Goal: Task Accomplishment & Management: Complete application form

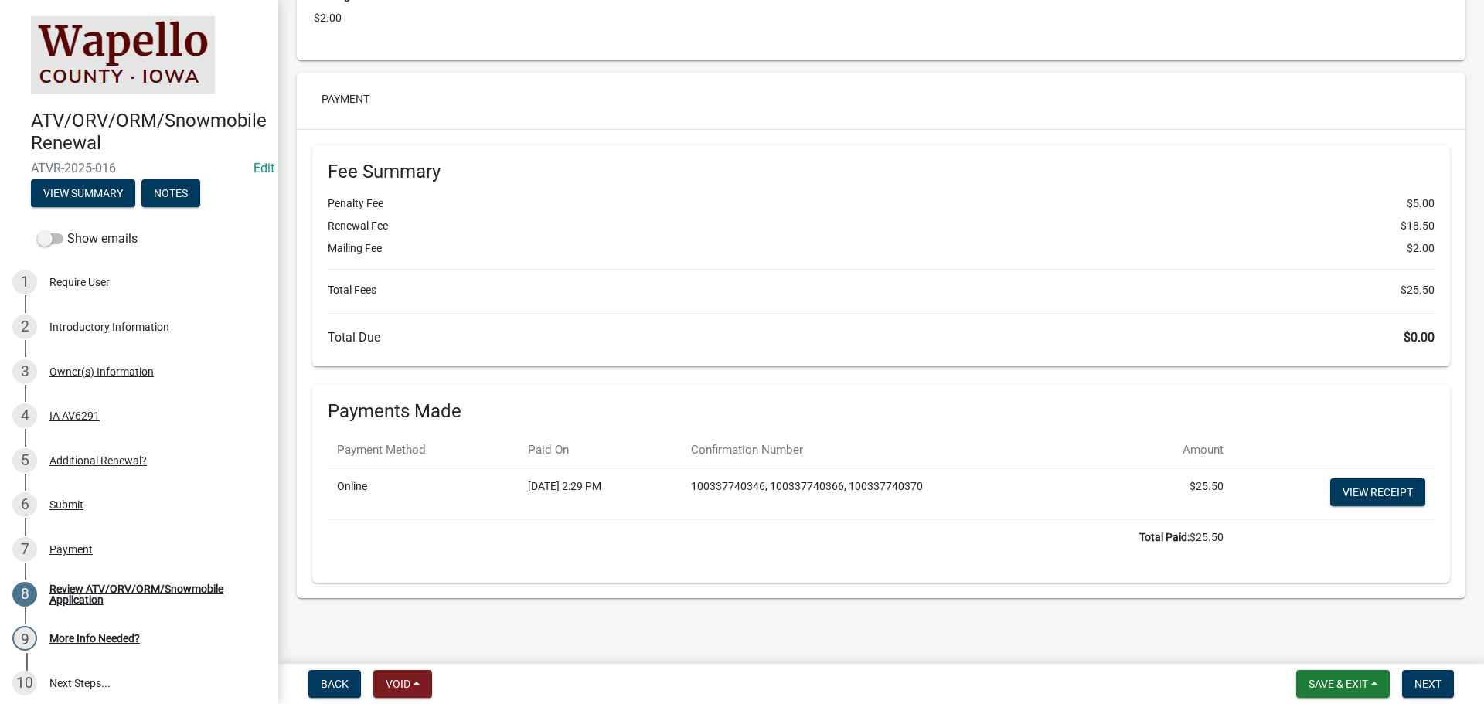
scroll to position [3158, 0]
click at [1377, 485] on link "View receipt" at bounding box center [1377, 492] width 95 height 28
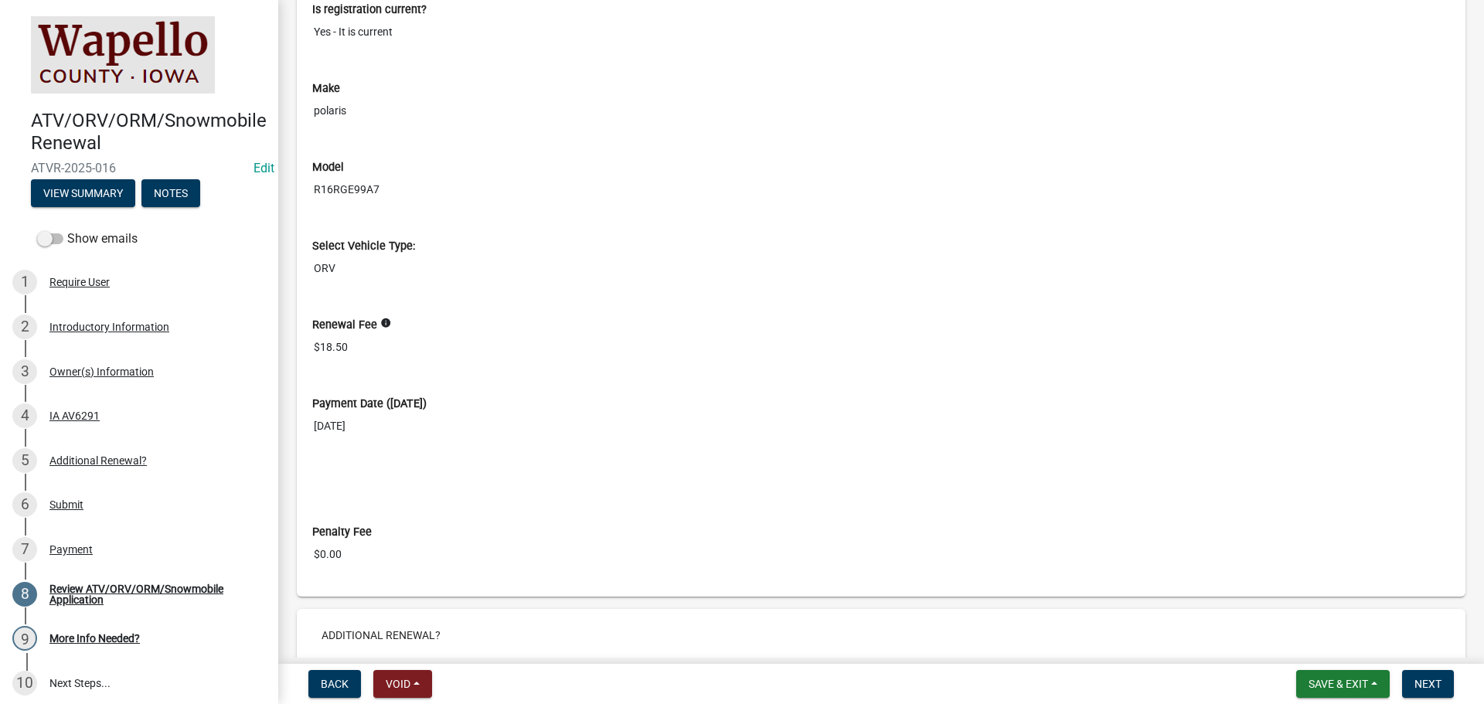
scroll to position [1921, 0]
click at [1426, 686] on span "Next" at bounding box center [1428, 684] width 27 height 12
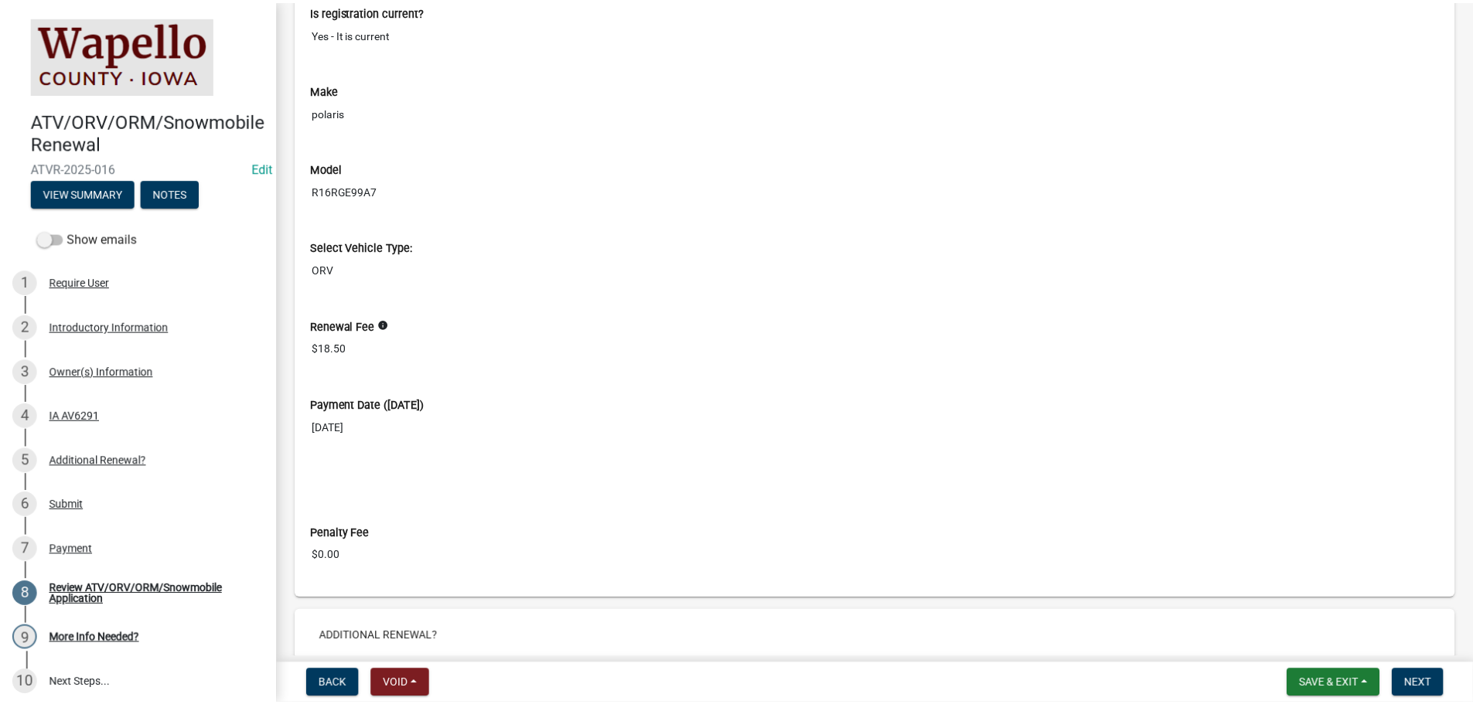
scroll to position [0, 0]
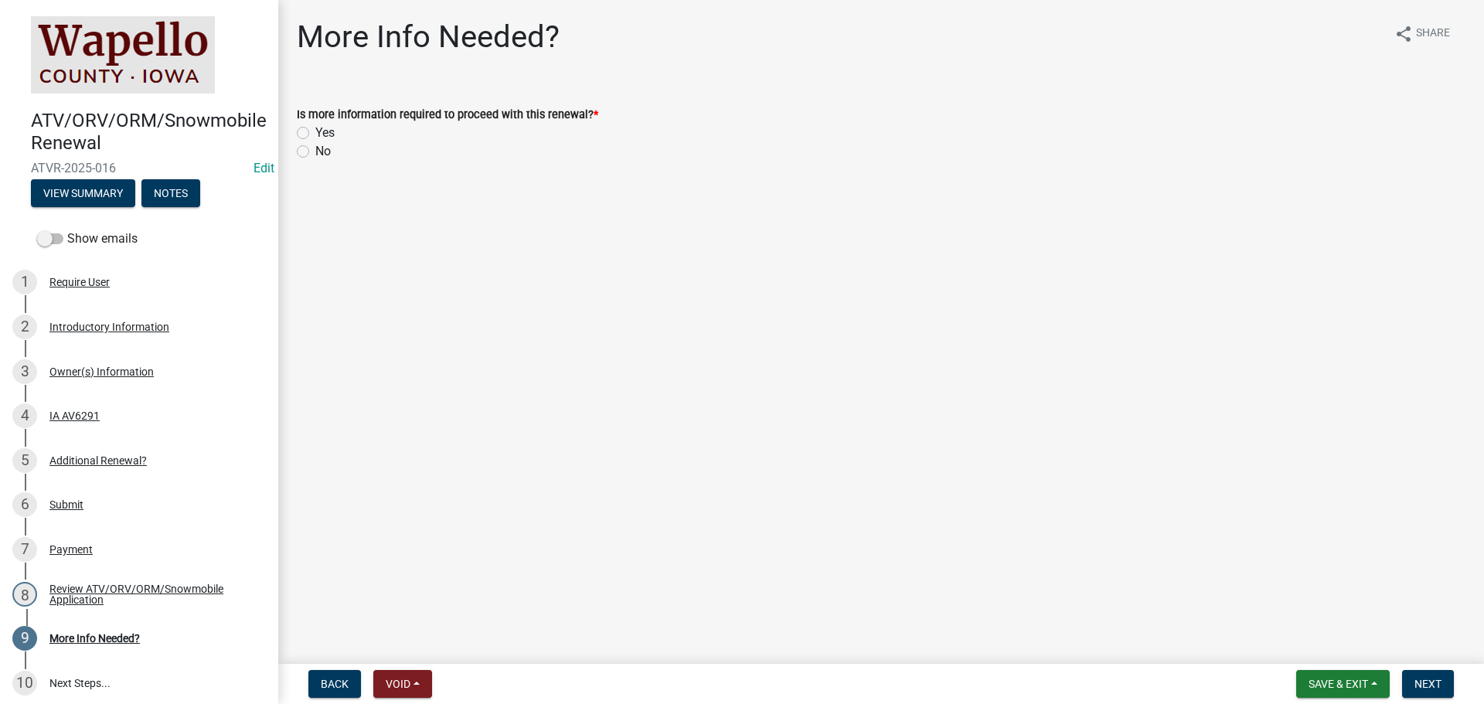
click at [317, 149] on label "No" at bounding box center [322, 151] width 15 height 19
click at [317, 149] on input "No" at bounding box center [320, 147] width 10 height 10
radio input "true"
click at [1428, 673] on button "Next" at bounding box center [1428, 684] width 52 height 28
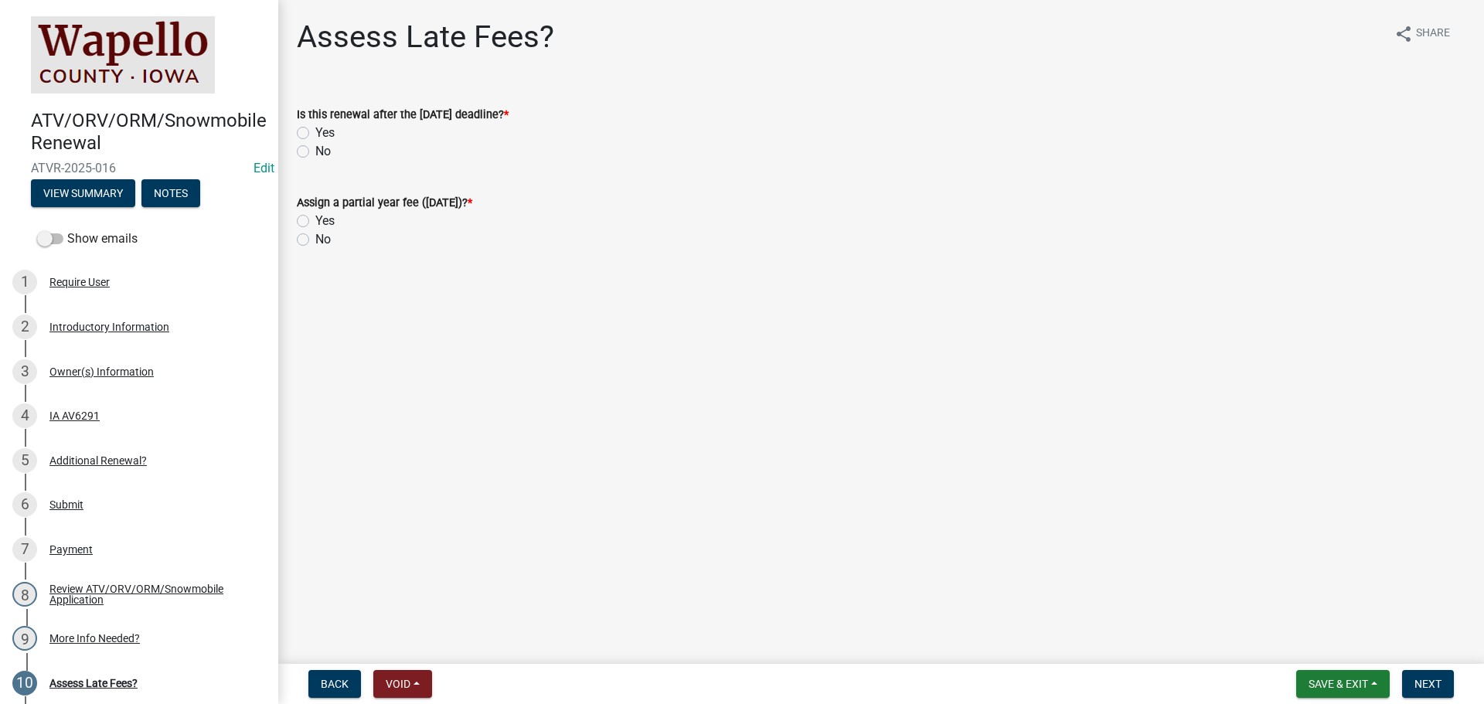
click at [315, 154] on label "No" at bounding box center [322, 151] width 15 height 19
click at [315, 152] on input "No" at bounding box center [320, 147] width 10 height 10
radio input "true"
click at [315, 240] on label "No" at bounding box center [322, 239] width 15 height 19
click at [315, 240] on input "No" at bounding box center [320, 235] width 10 height 10
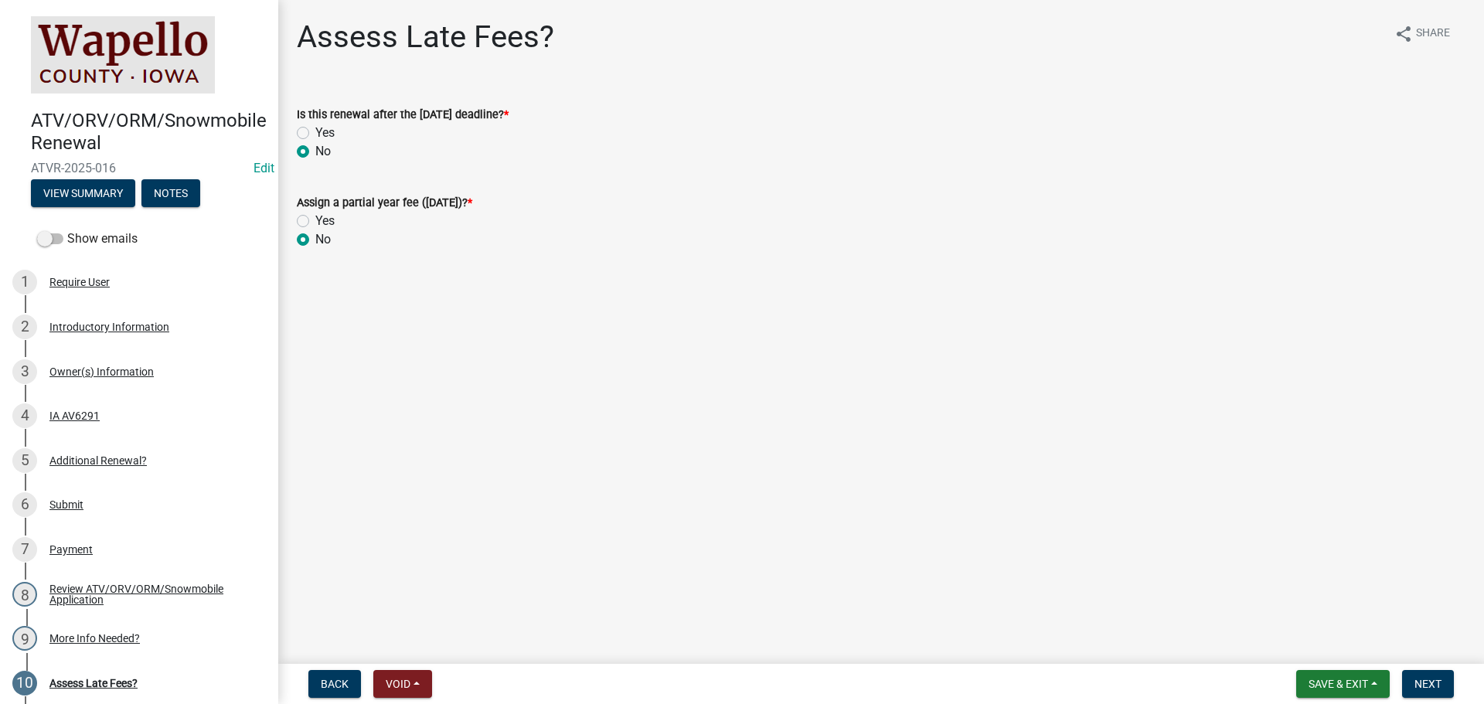
radio input "true"
click at [1438, 685] on span "Next" at bounding box center [1428, 684] width 27 height 12
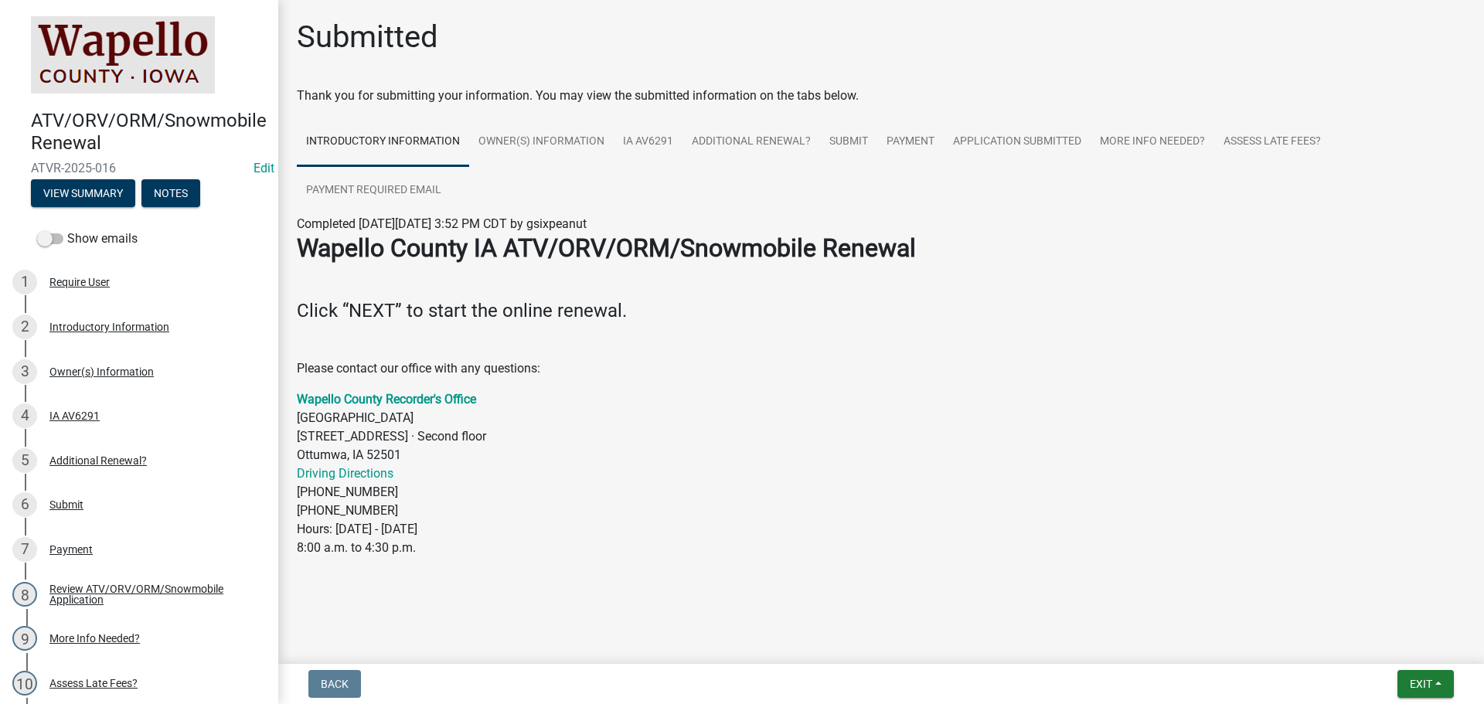
click at [97, 61] on img at bounding box center [123, 54] width 184 height 77
click at [1430, 693] on button "Exit" at bounding box center [1426, 684] width 56 height 28
click at [1391, 642] on button "Save & Exit" at bounding box center [1392, 643] width 124 height 37
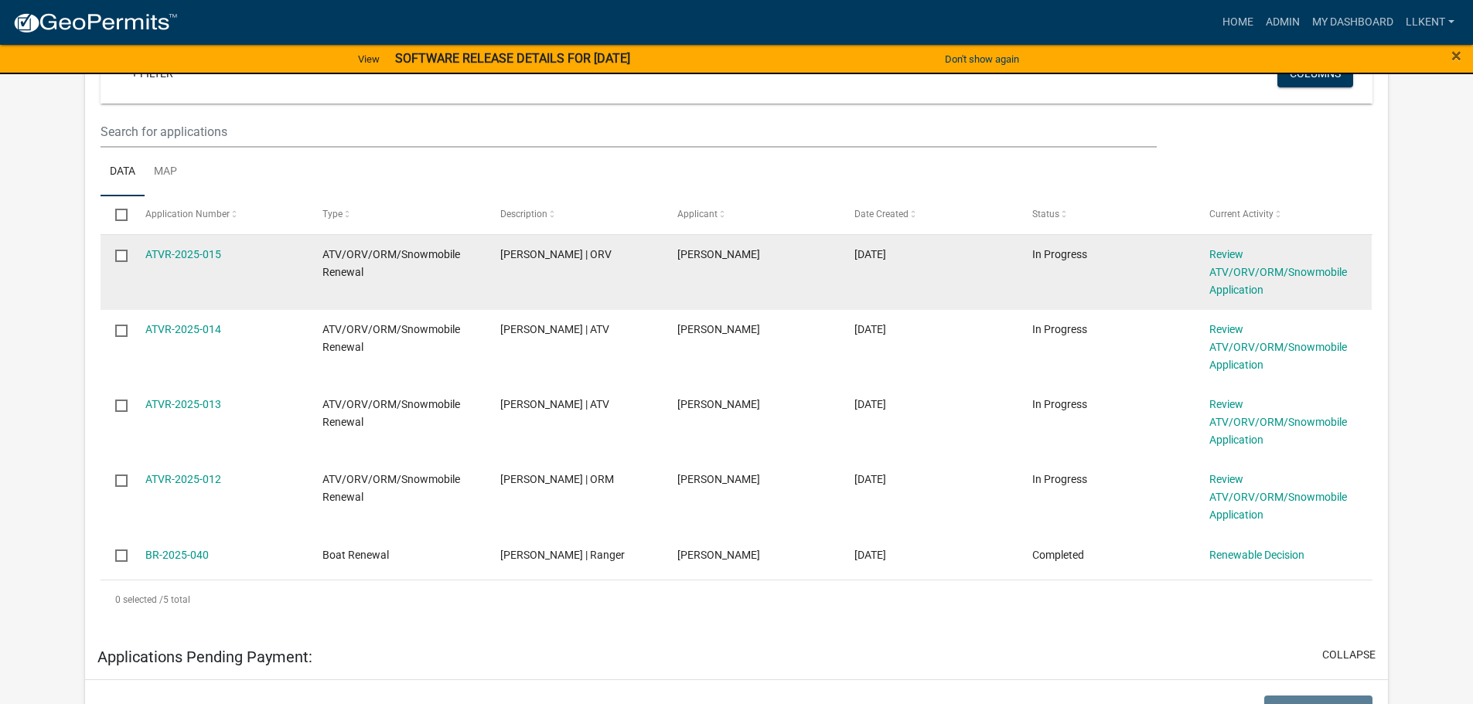
scroll to position [387, 0]
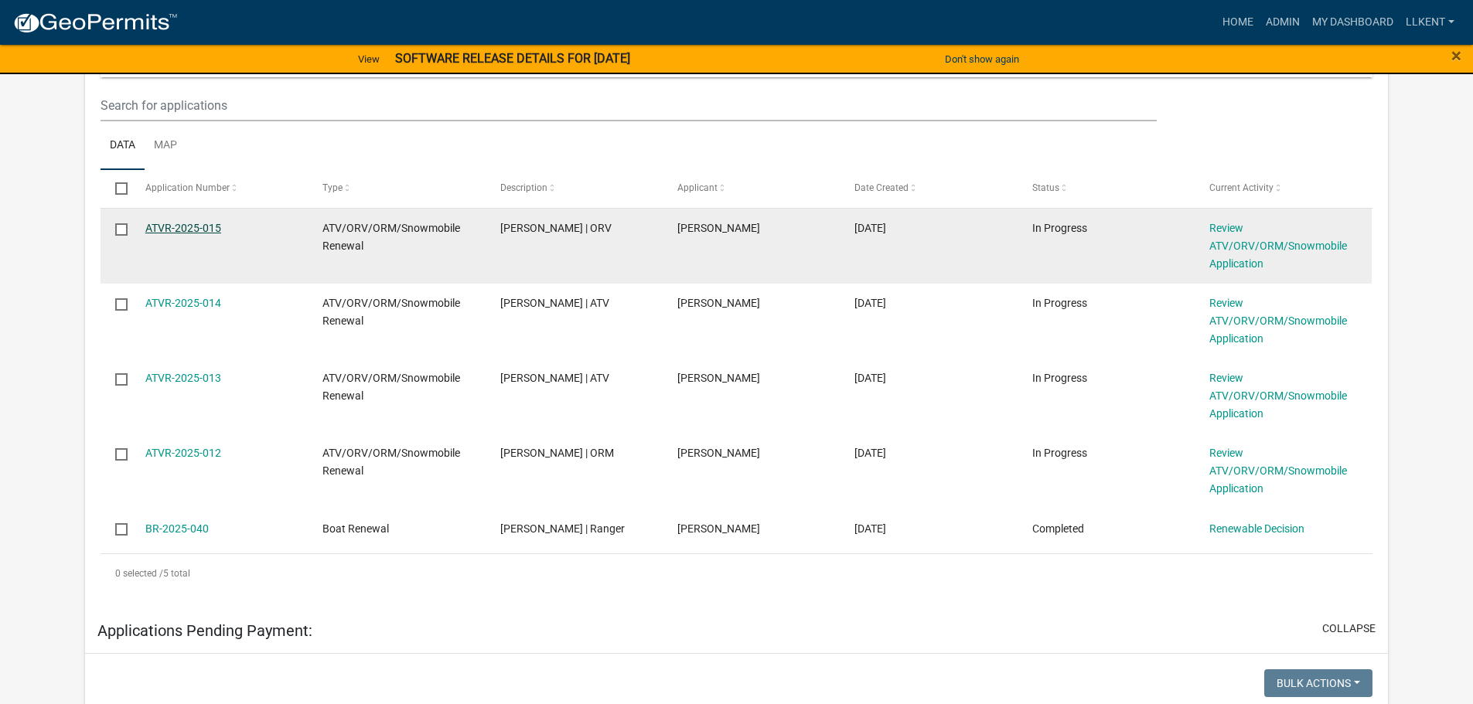
click at [166, 226] on link "ATVR-2025-015" at bounding box center [183, 228] width 76 height 12
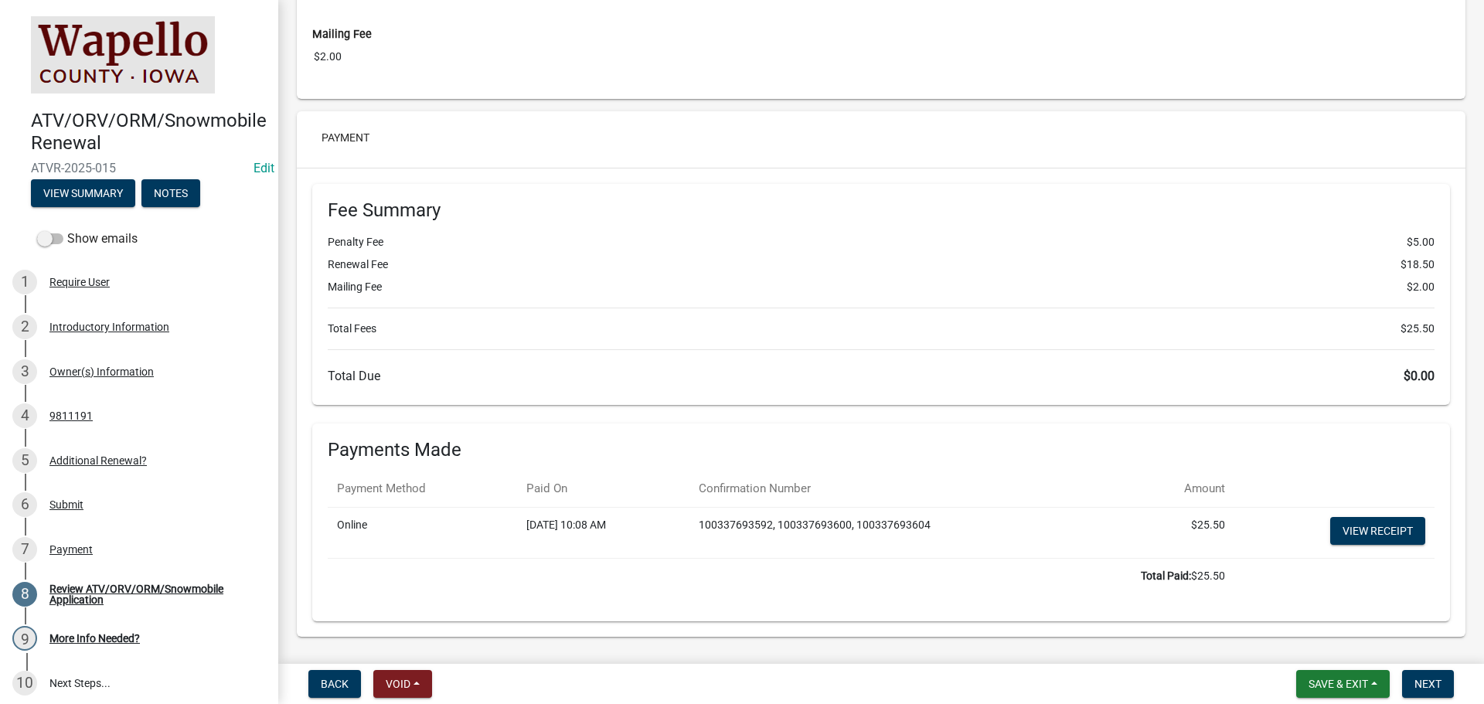
scroll to position [3080, 0]
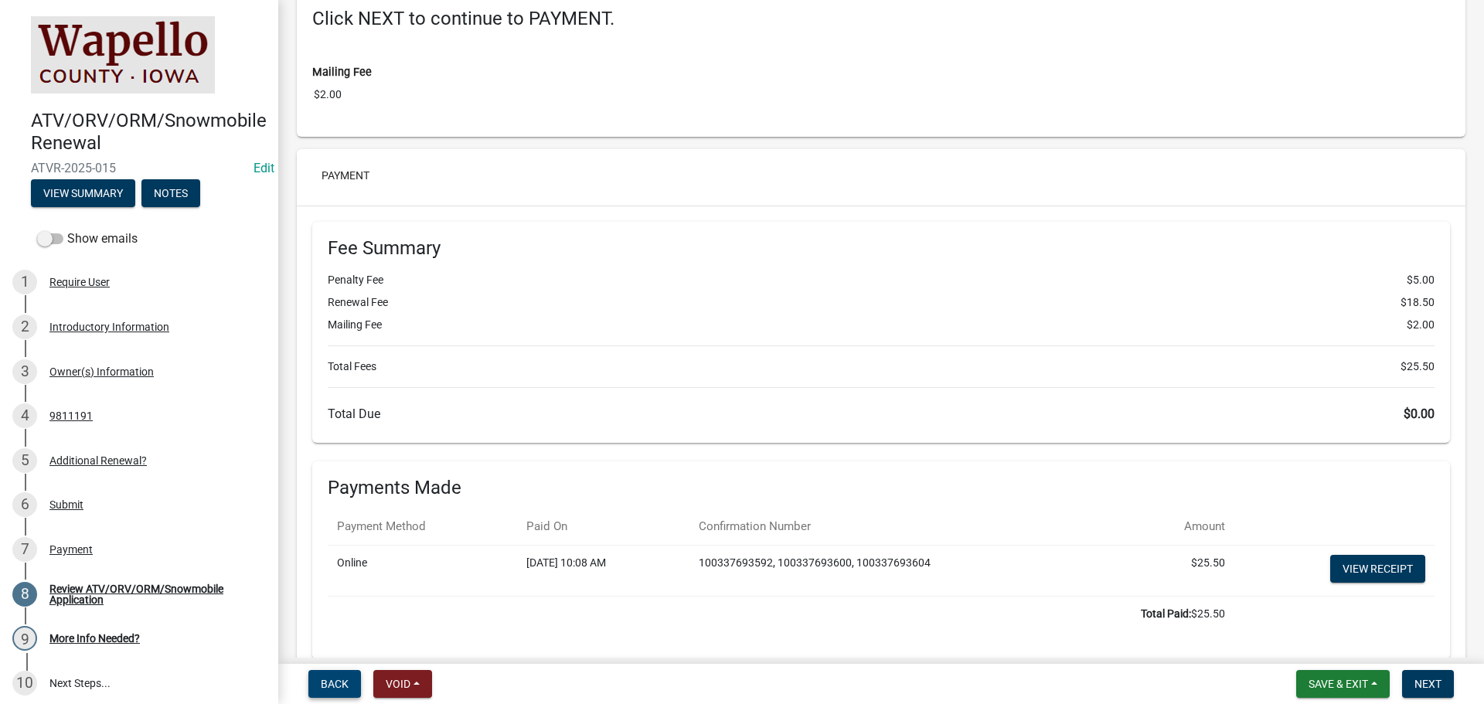
click at [319, 678] on button "Back" at bounding box center [334, 684] width 53 height 28
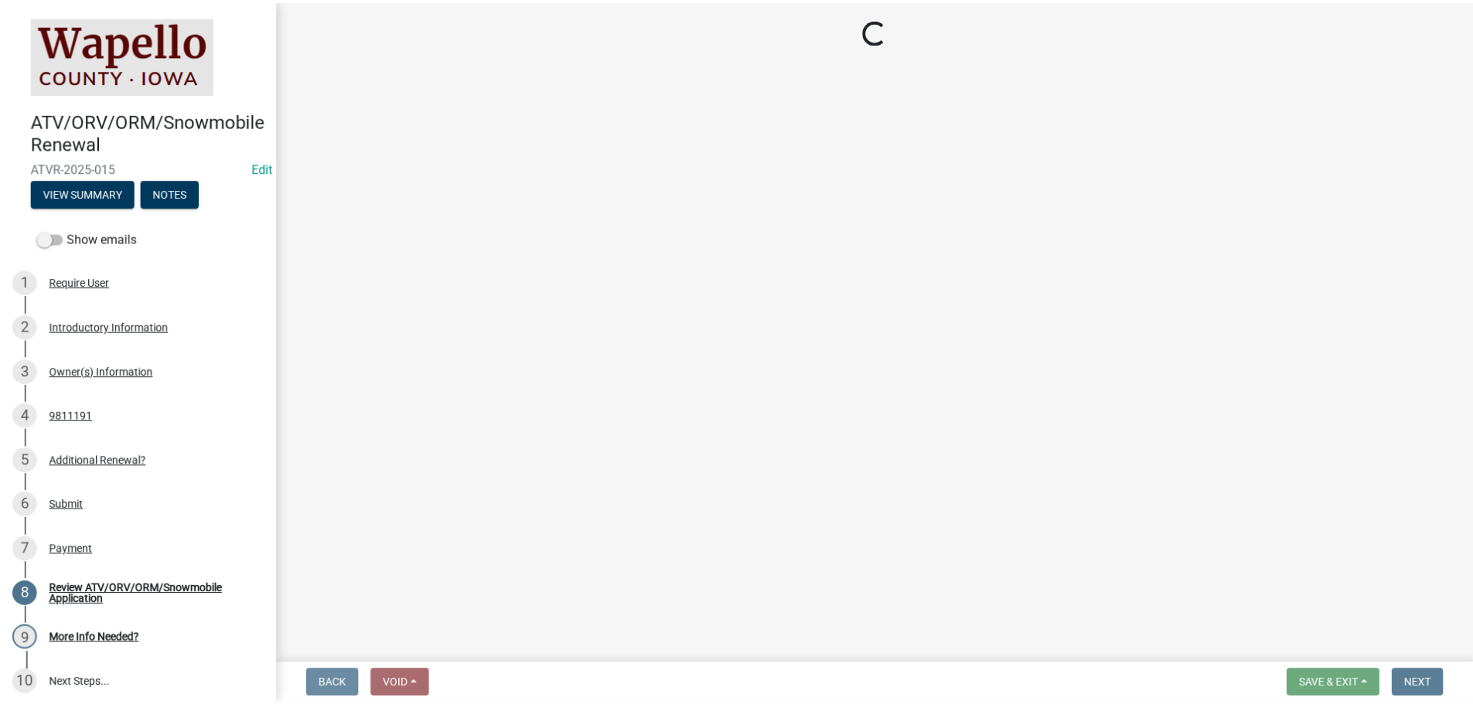
scroll to position [0, 0]
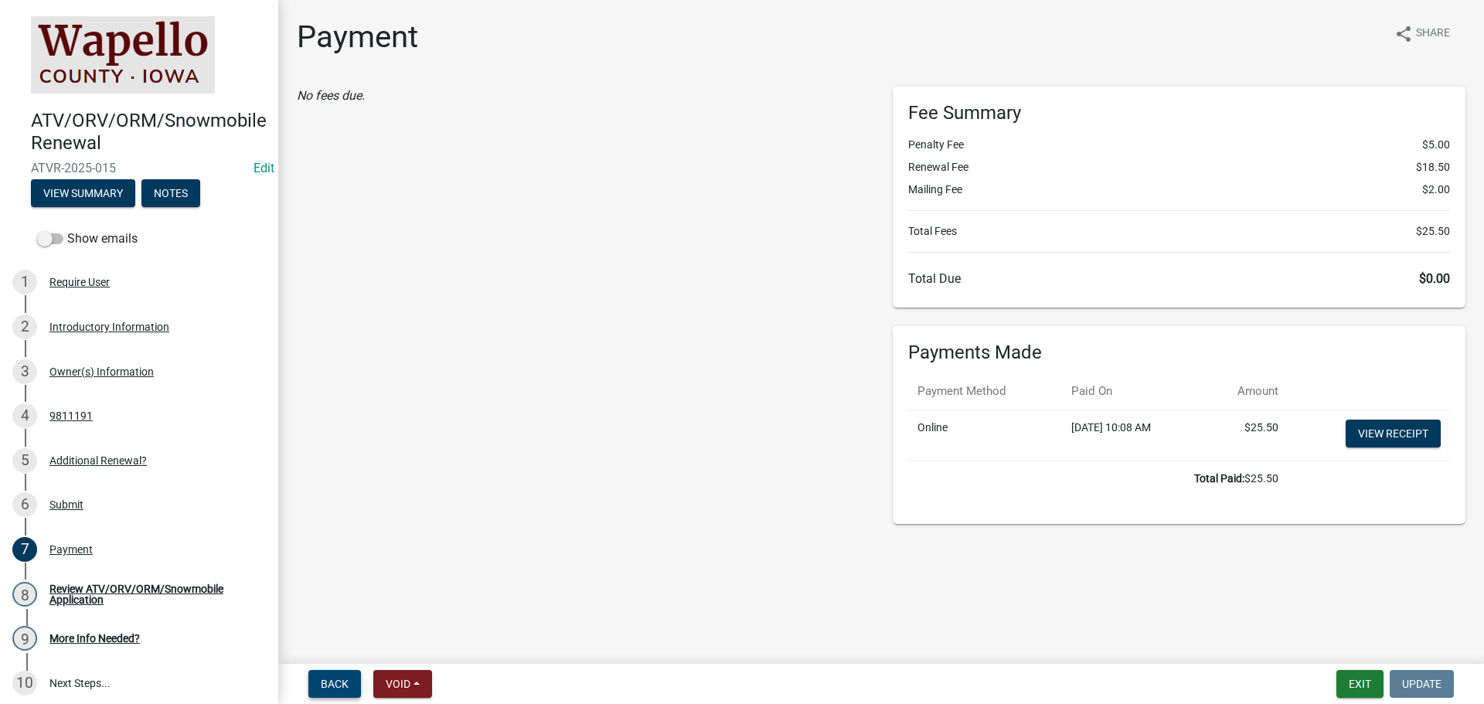
click at [333, 682] on span "Back" at bounding box center [335, 684] width 28 height 12
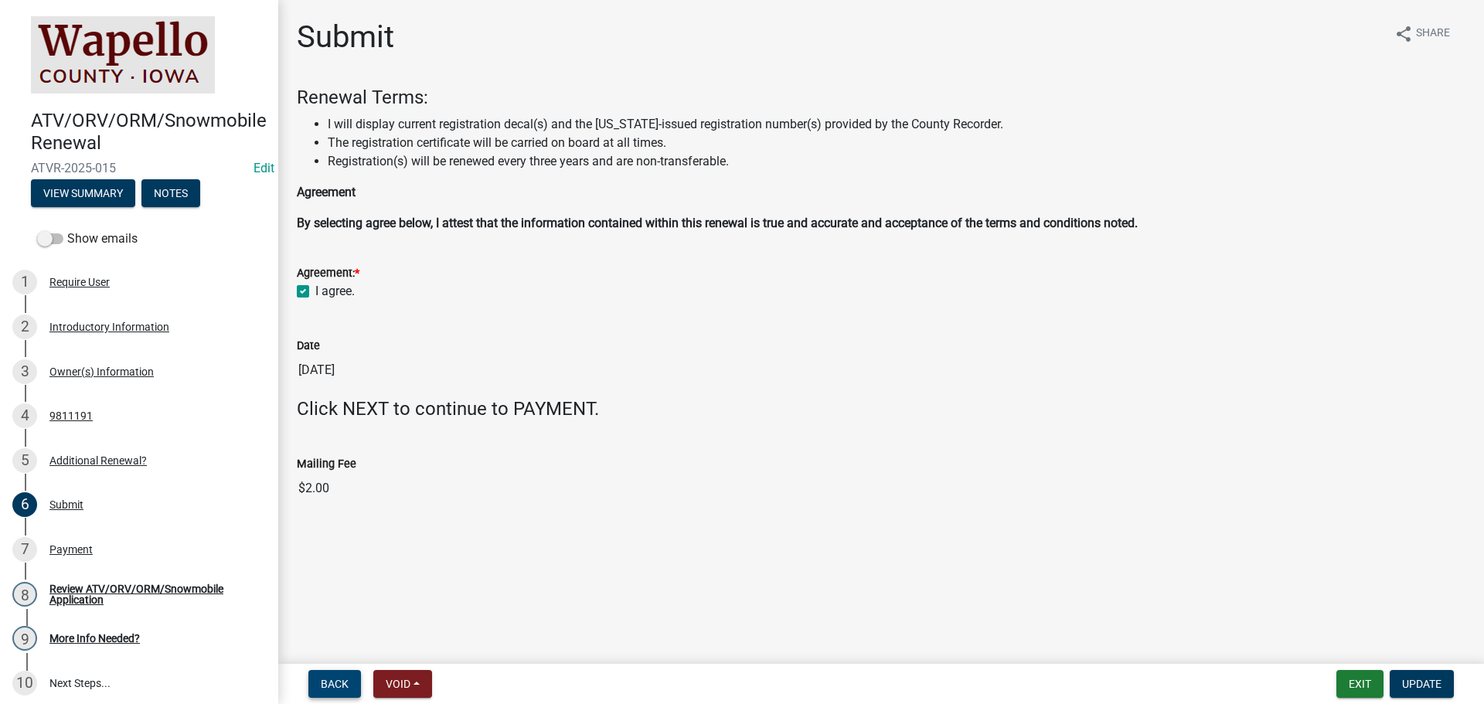
click at [329, 681] on span "Back" at bounding box center [335, 684] width 28 height 12
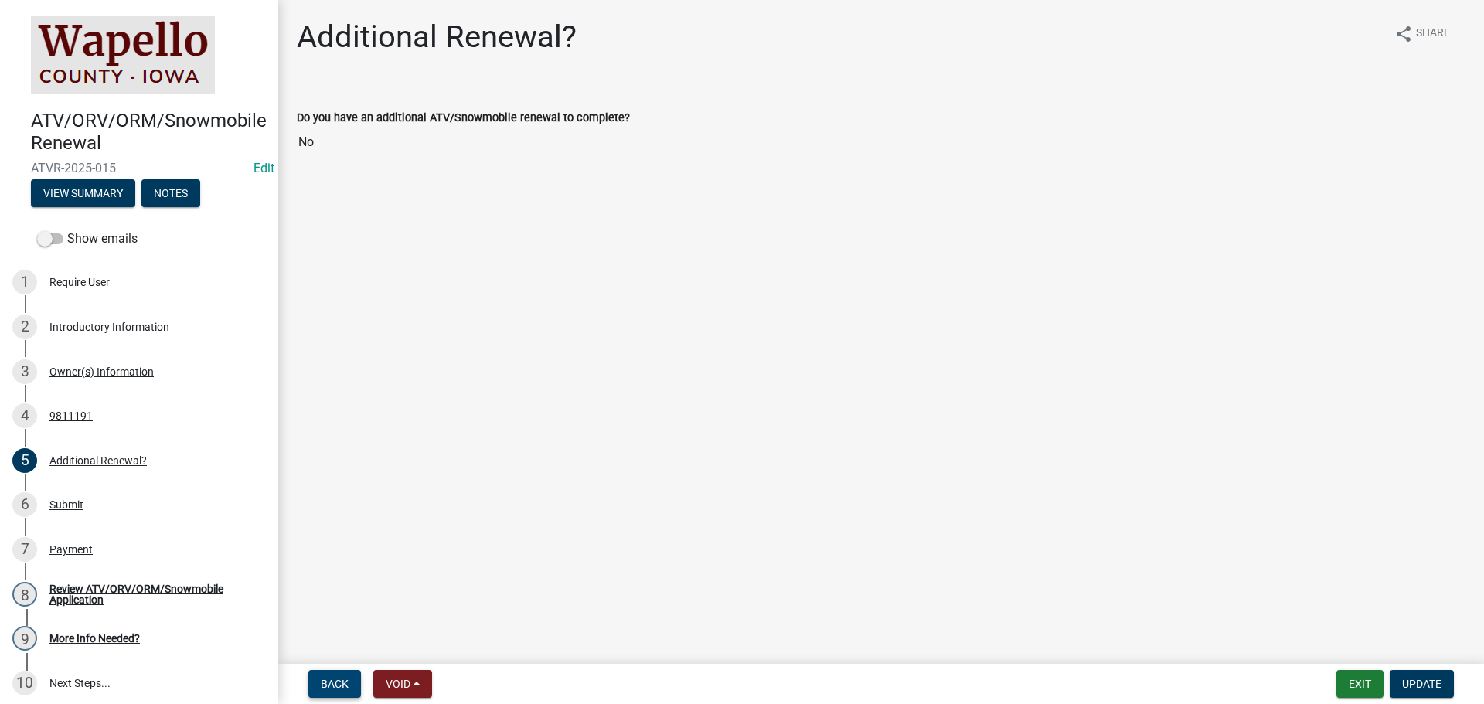
click at [329, 682] on span "Back" at bounding box center [335, 684] width 28 height 12
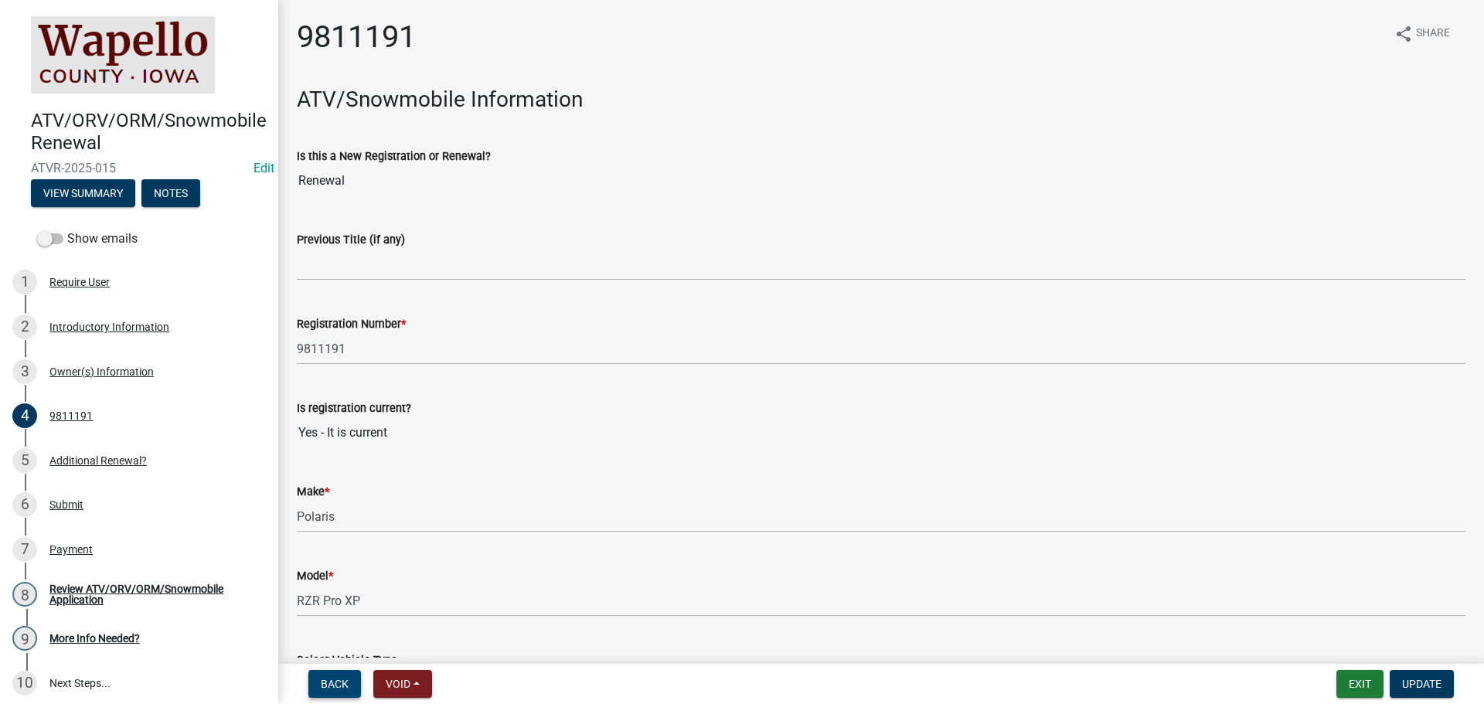
click at [329, 682] on span "Back" at bounding box center [335, 684] width 28 height 12
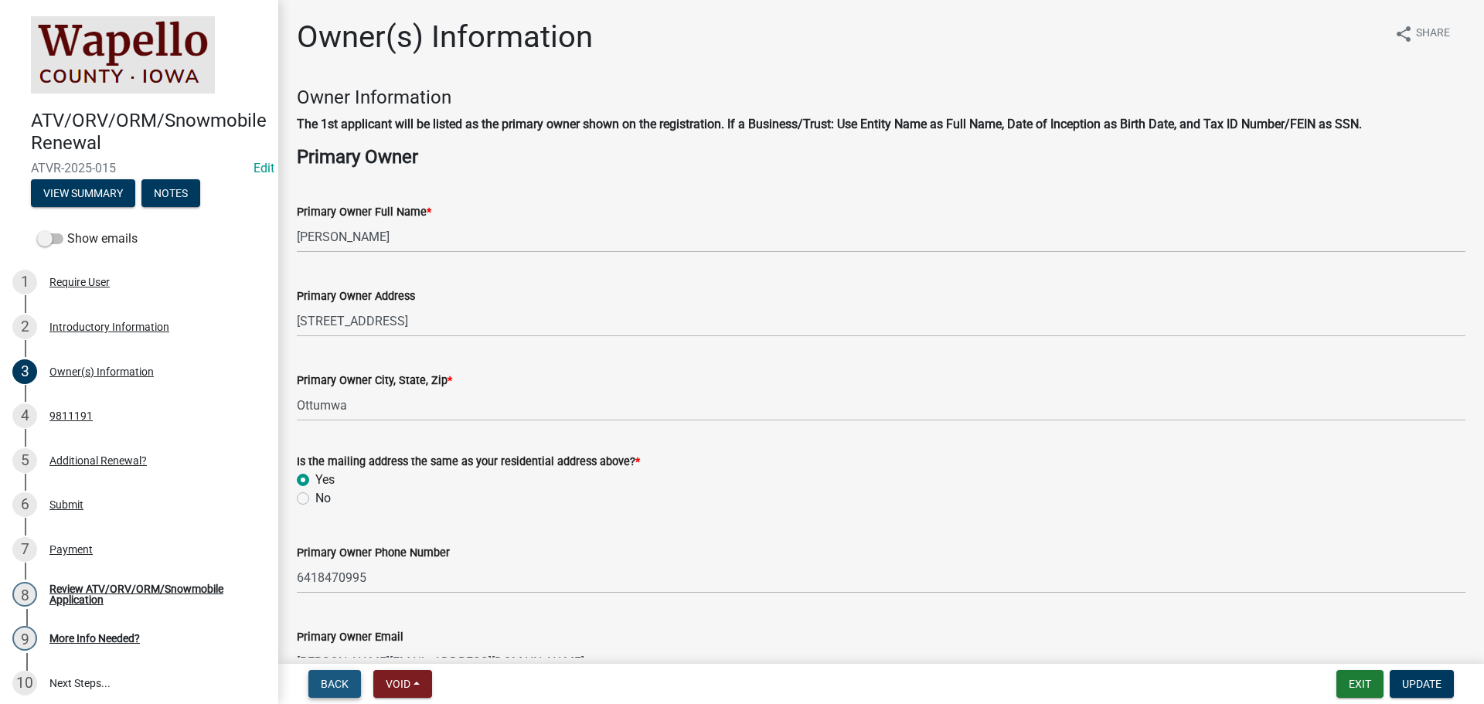
click at [329, 682] on span "Back" at bounding box center [335, 684] width 28 height 12
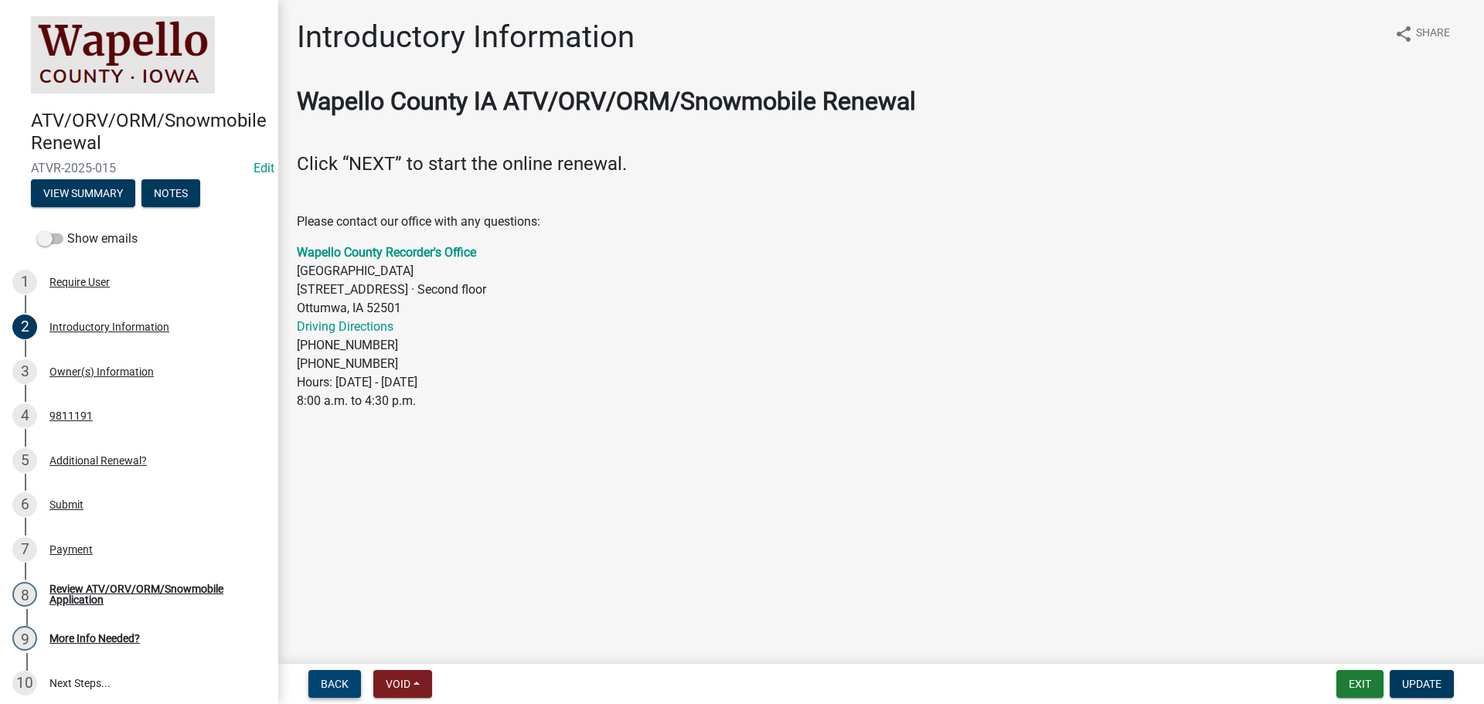
click at [329, 682] on span "Back" at bounding box center [335, 684] width 28 height 12
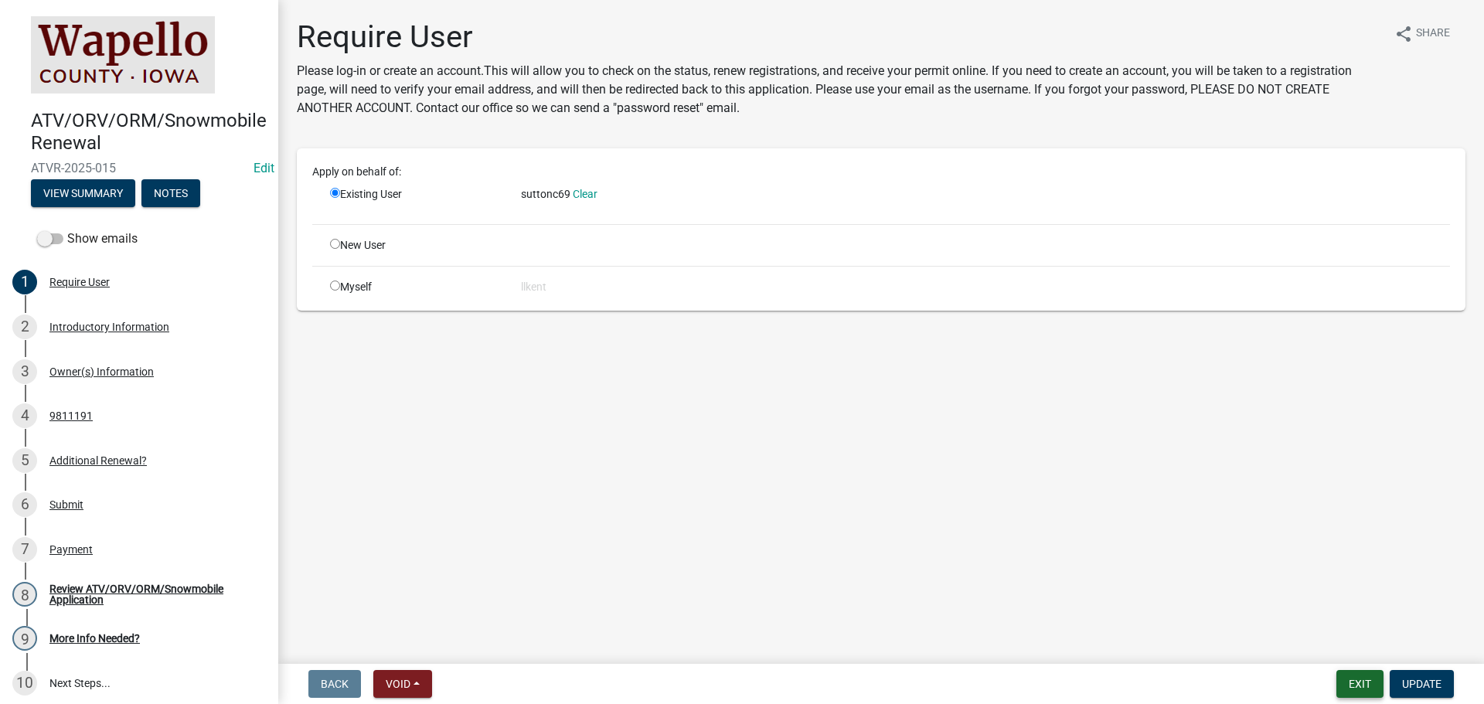
click at [1366, 685] on button "Exit" at bounding box center [1360, 684] width 47 height 28
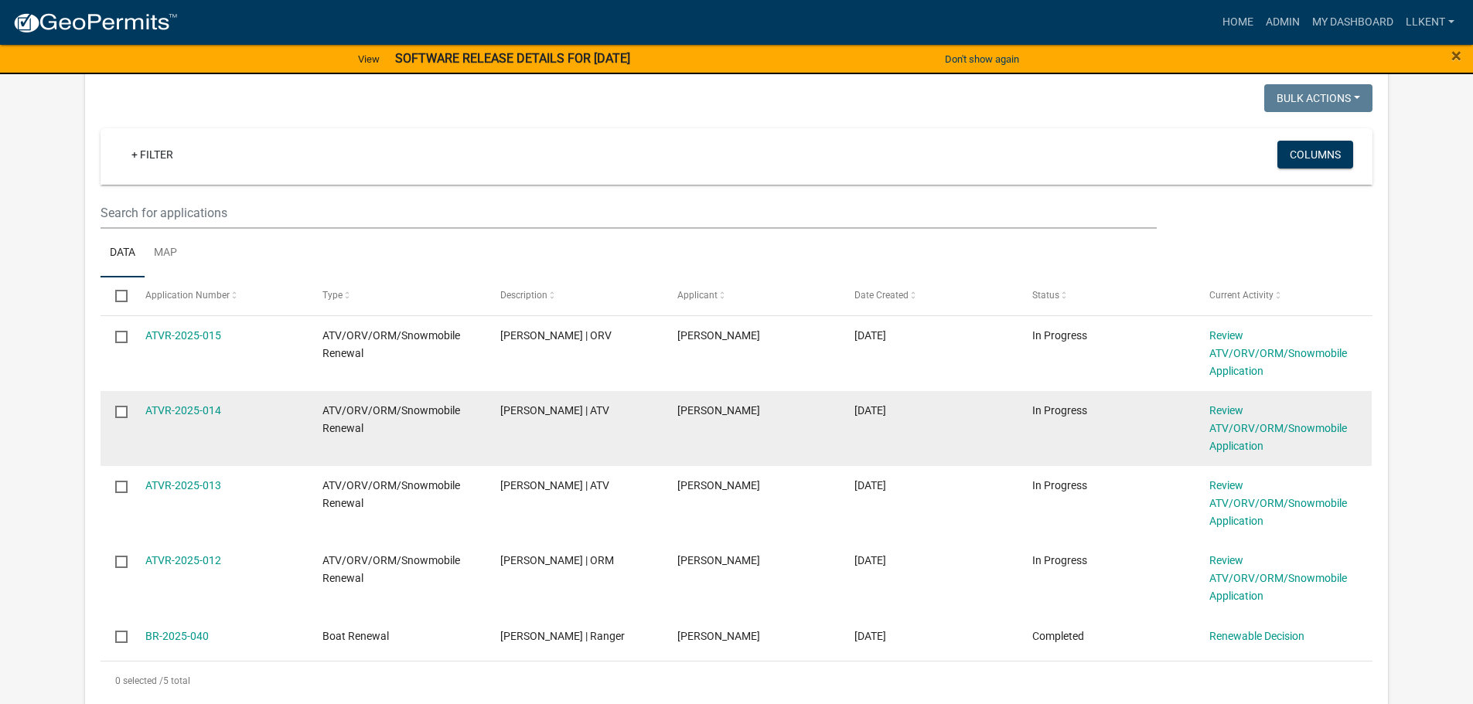
scroll to position [309, 0]
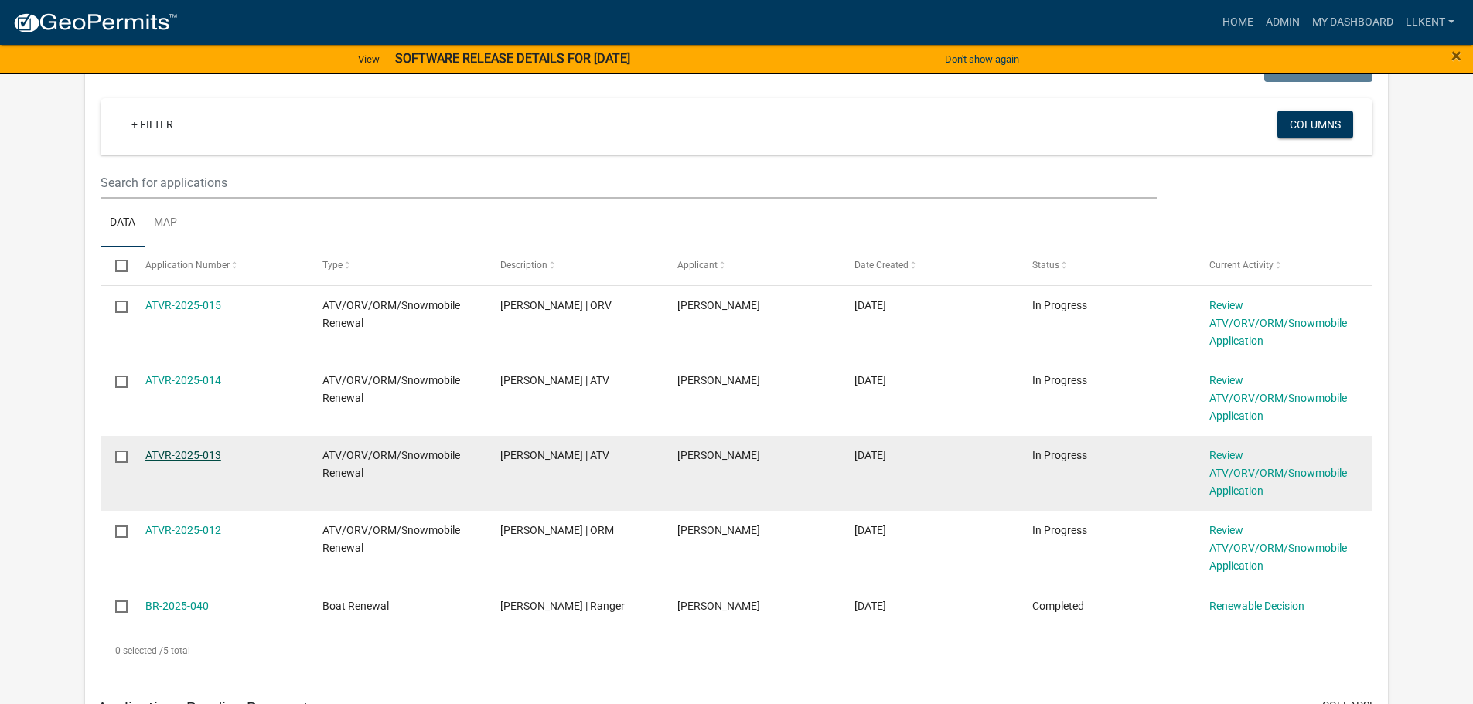
click at [186, 454] on link "ATVR-2025-013" at bounding box center [183, 455] width 76 height 12
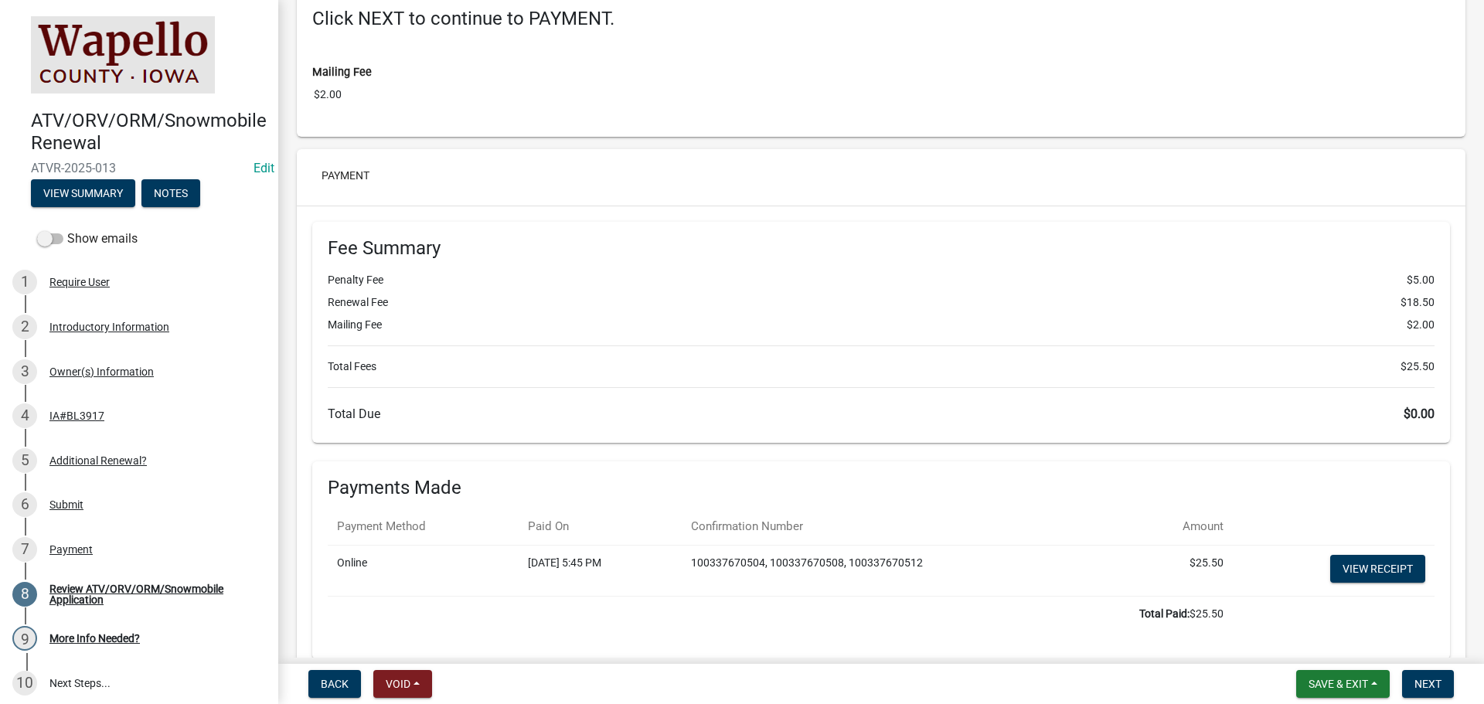
scroll to position [3158, 0]
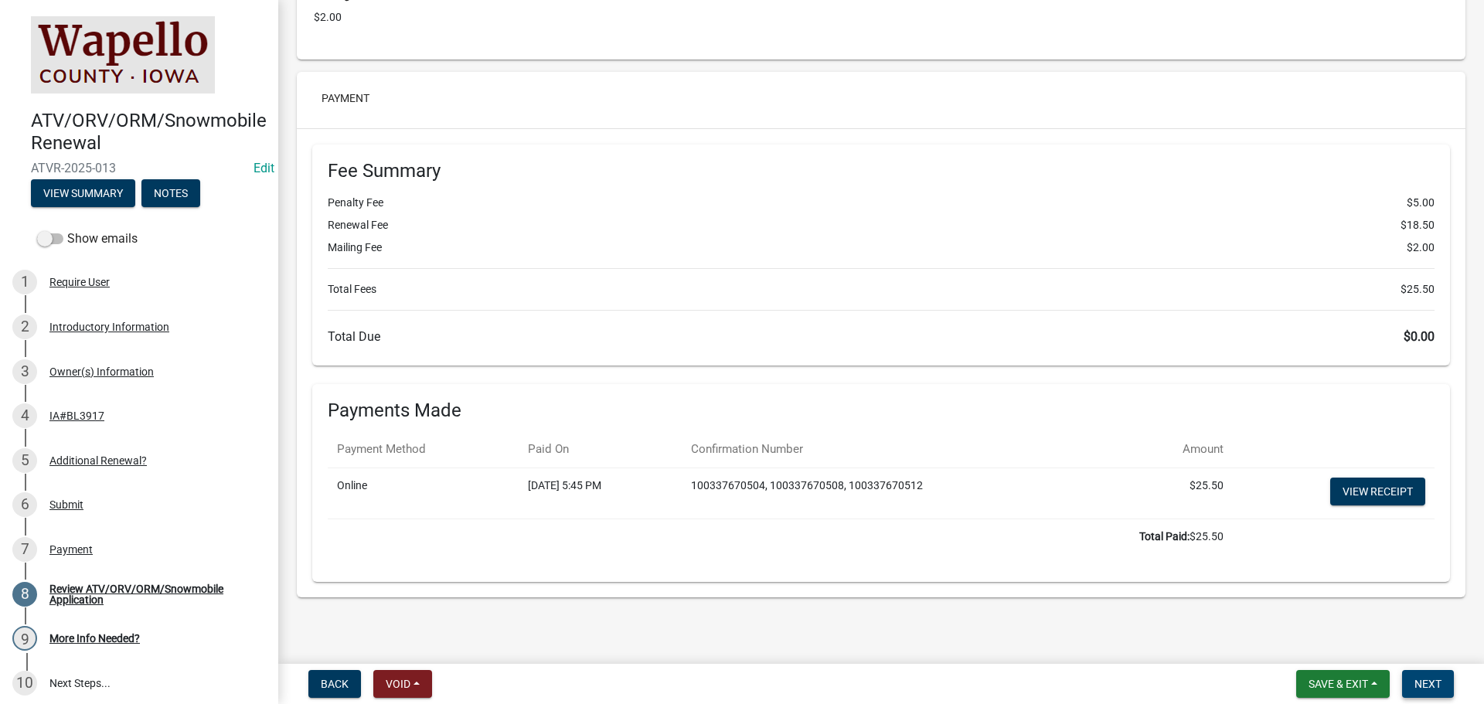
click at [1429, 683] on span "Next" at bounding box center [1428, 684] width 27 height 12
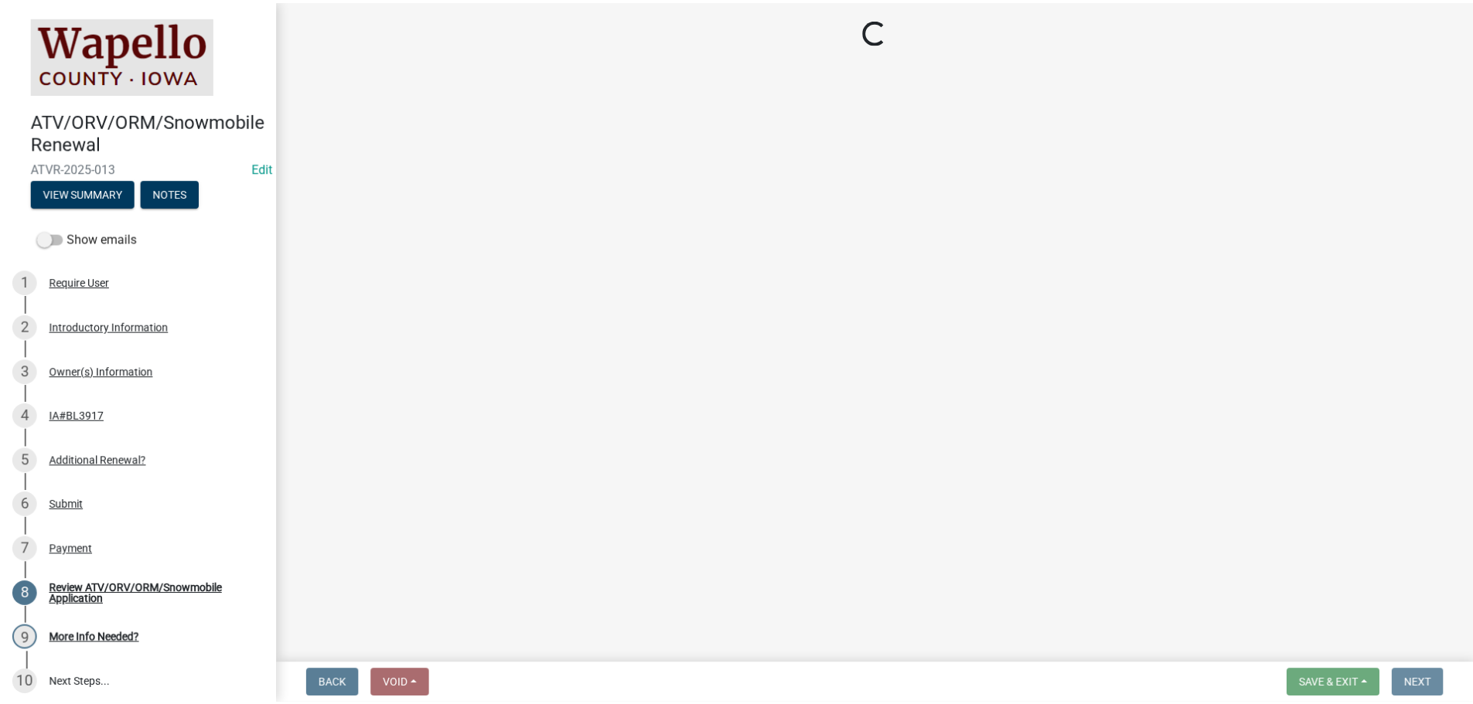
scroll to position [0, 0]
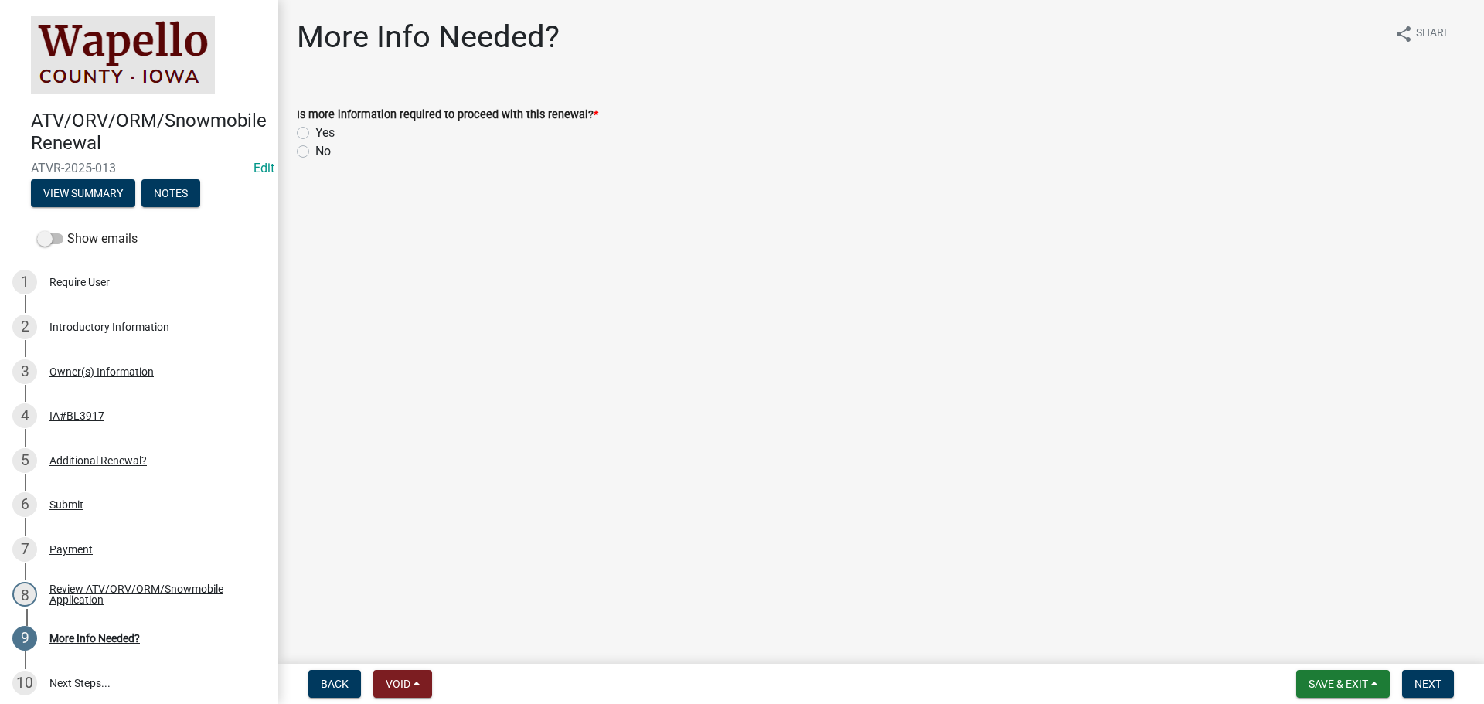
click at [316, 150] on label "No" at bounding box center [322, 151] width 15 height 19
click at [316, 150] on input "No" at bounding box center [320, 147] width 10 height 10
radio input "true"
click at [1422, 679] on span "Next" at bounding box center [1428, 684] width 27 height 12
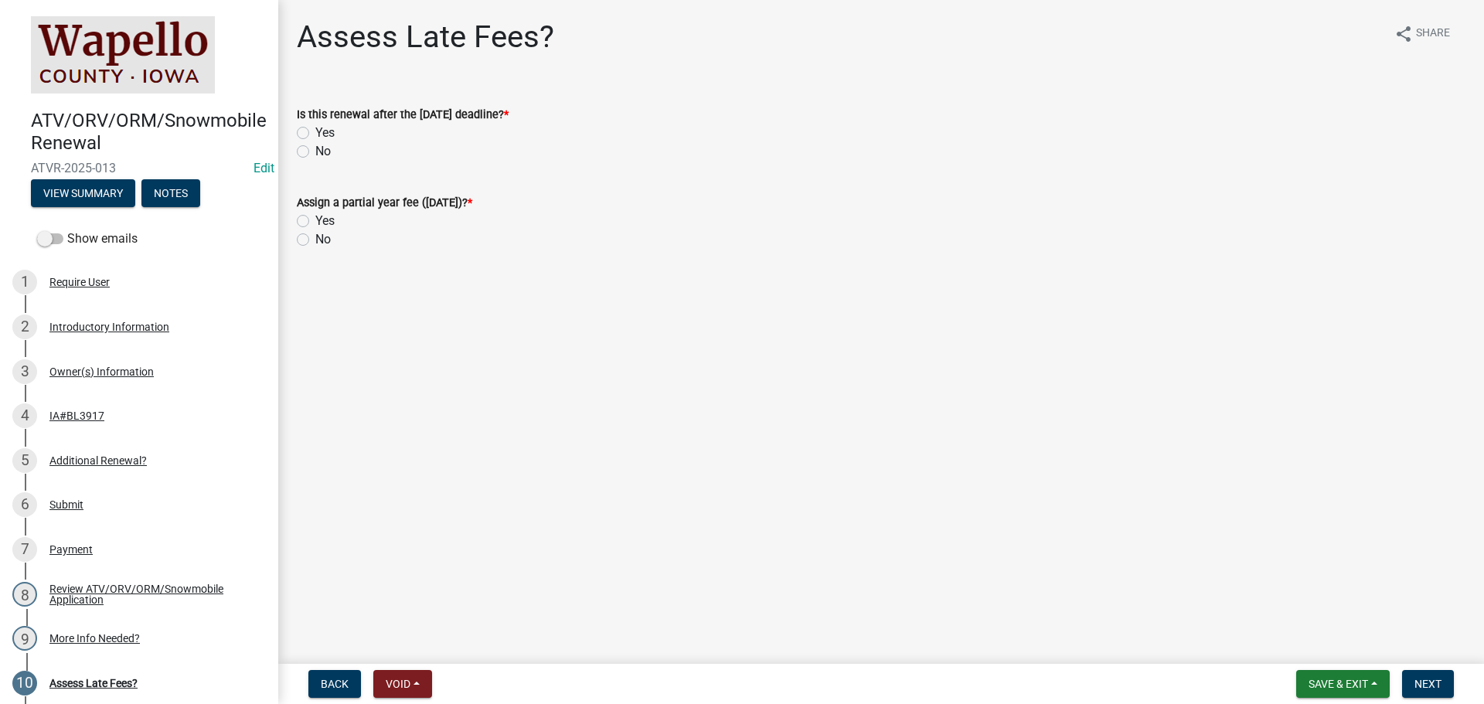
click at [315, 151] on label "No" at bounding box center [322, 151] width 15 height 19
click at [315, 151] on input "No" at bounding box center [320, 147] width 10 height 10
radio input "true"
drag, startPoint x: 300, startPoint y: 241, endPoint x: 427, endPoint y: 261, distance: 129.1
click at [315, 242] on label "No" at bounding box center [322, 239] width 15 height 19
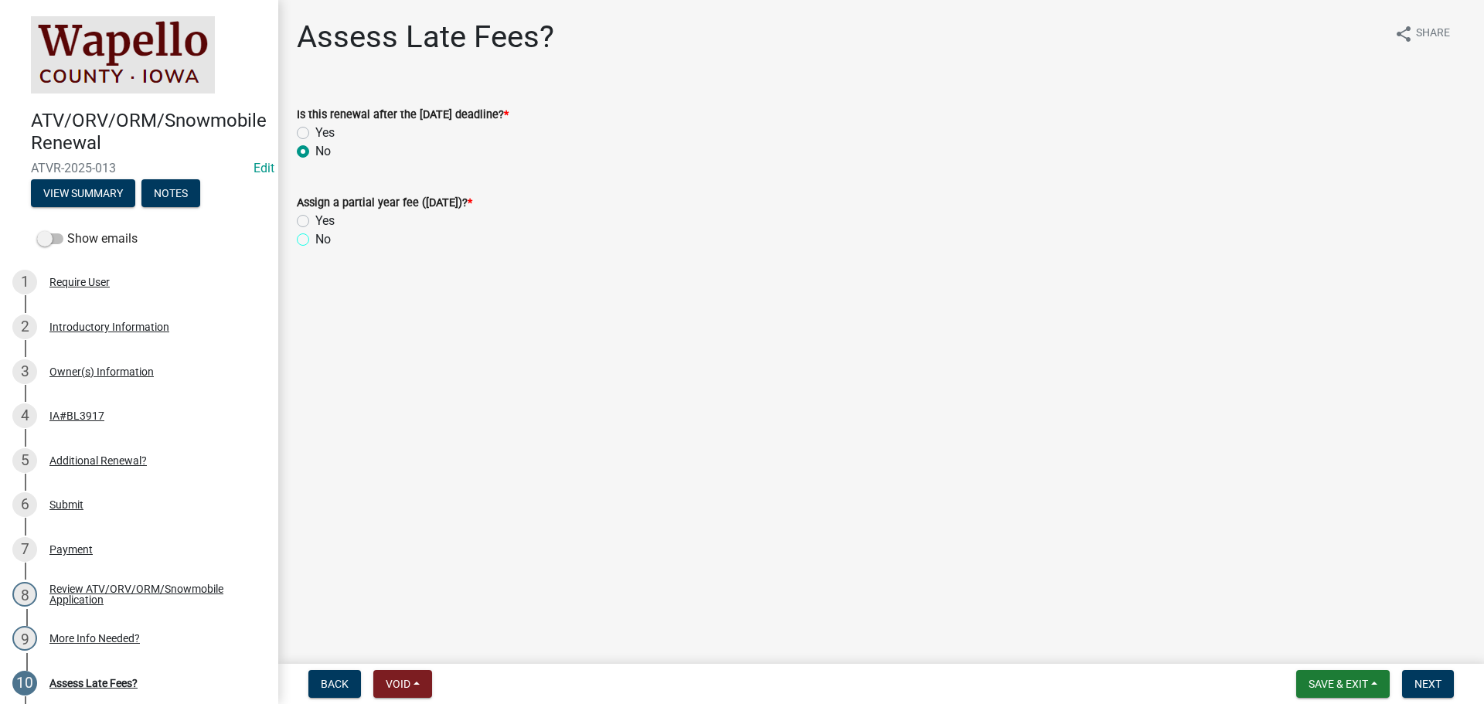
click at [315, 240] on input "No" at bounding box center [320, 235] width 10 height 10
radio input "true"
click at [1431, 676] on button "Next" at bounding box center [1428, 684] width 52 height 28
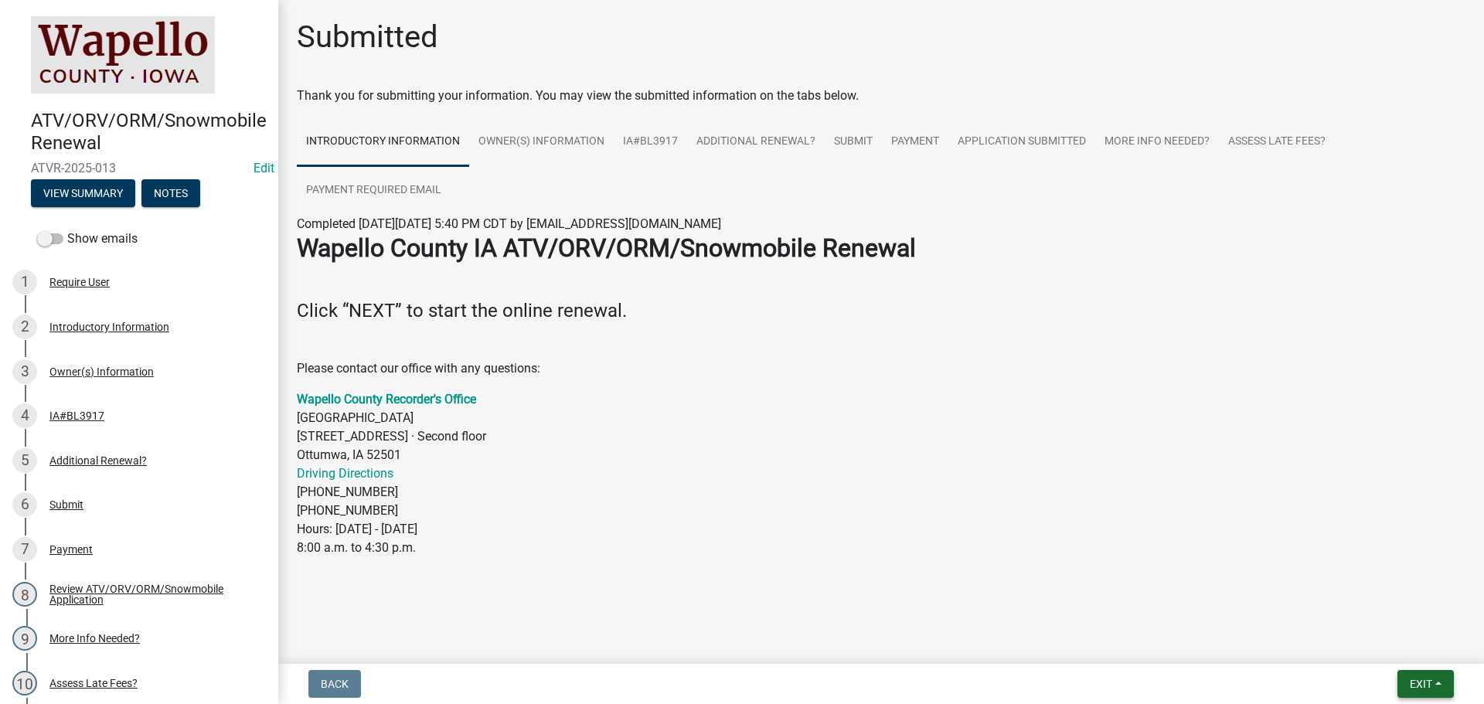
click at [1433, 679] on button "Exit" at bounding box center [1426, 684] width 56 height 28
click at [1386, 646] on button "Save & Exit" at bounding box center [1392, 643] width 124 height 37
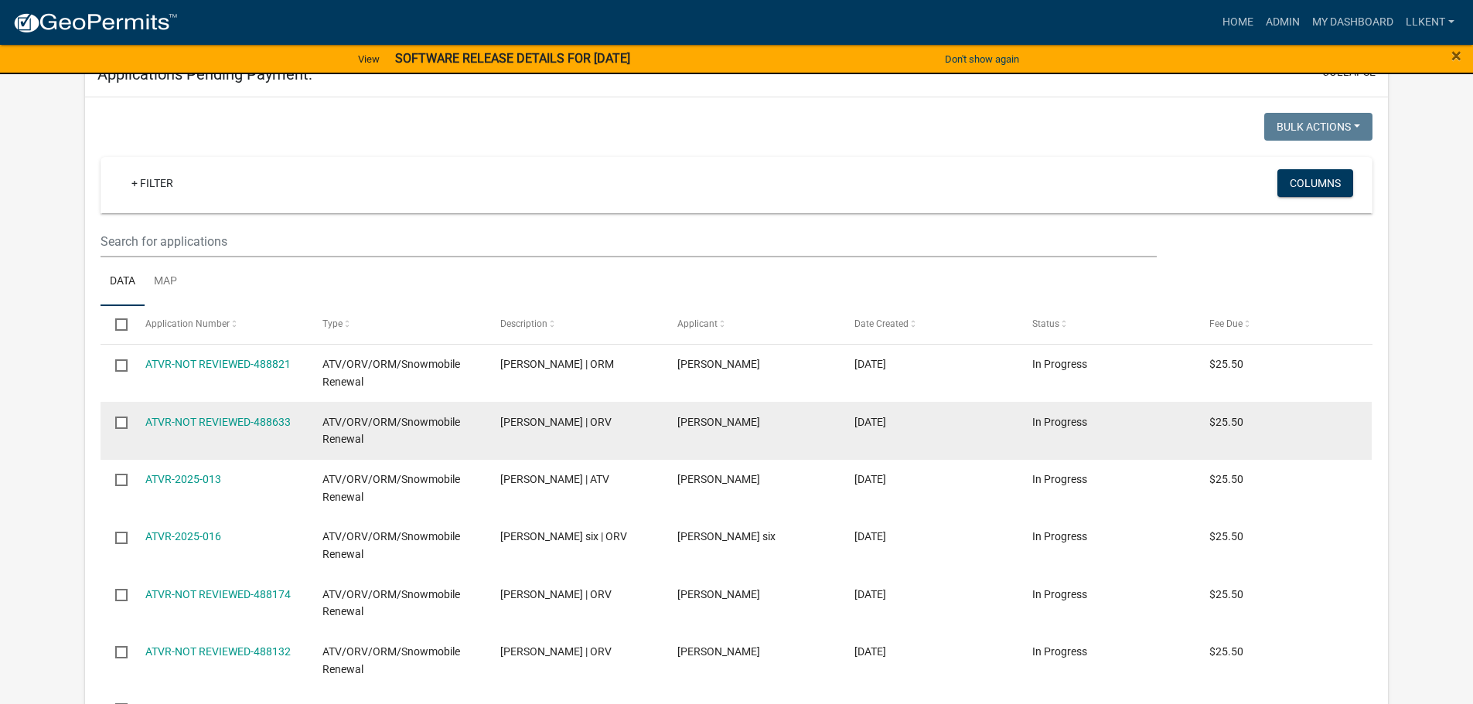
scroll to position [291, 0]
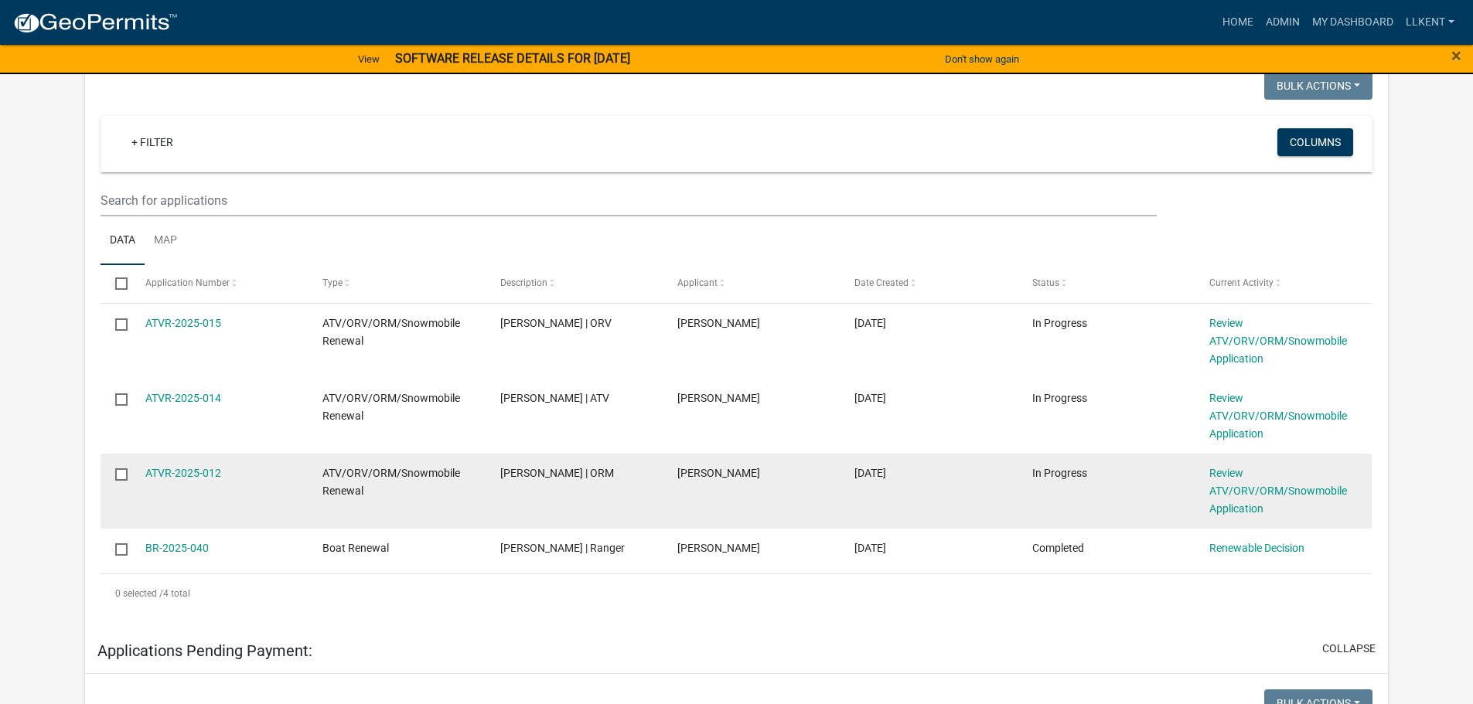
click at [184, 465] on div "ATVR-2025-012" at bounding box center [219, 474] width 148 height 18
click at [183, 470] on link "ATVR-2025-012" at bounding box center [183, 473] width 76 height 12
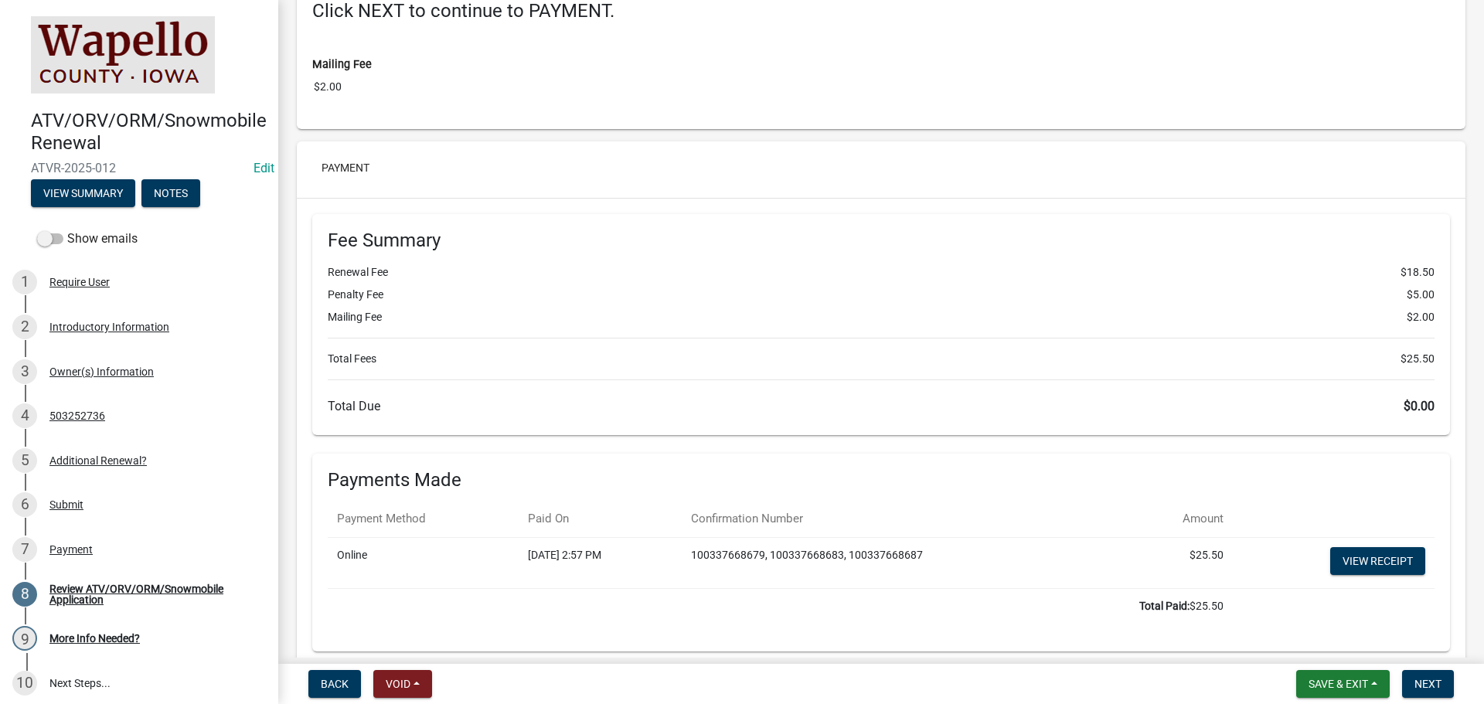
scroll to position [3158, 0]
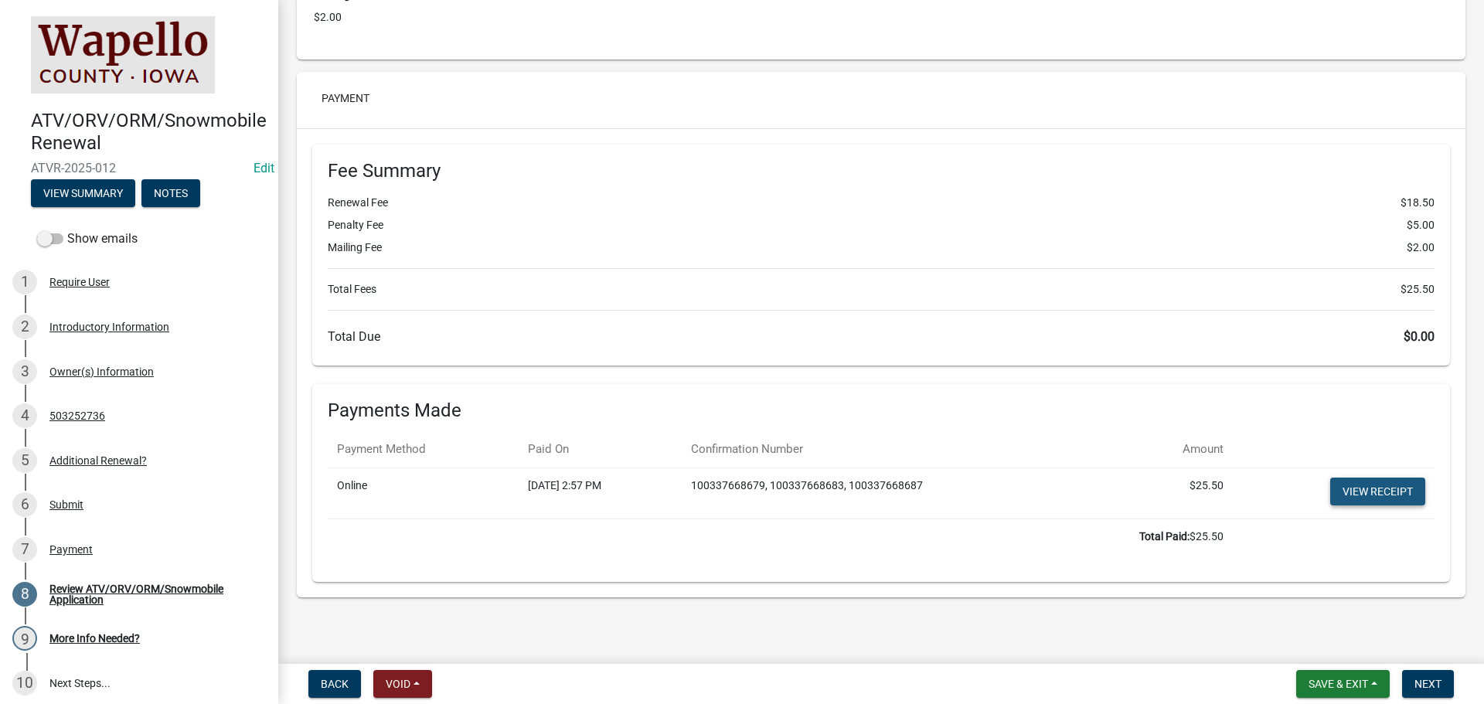
click at [1375, 487] on link "View receipt" at bounding box center [1377, 492] width 95 height 28
click at [1433, 683] on span "Next" at bounding box center [1428, 684] width 27 height 12
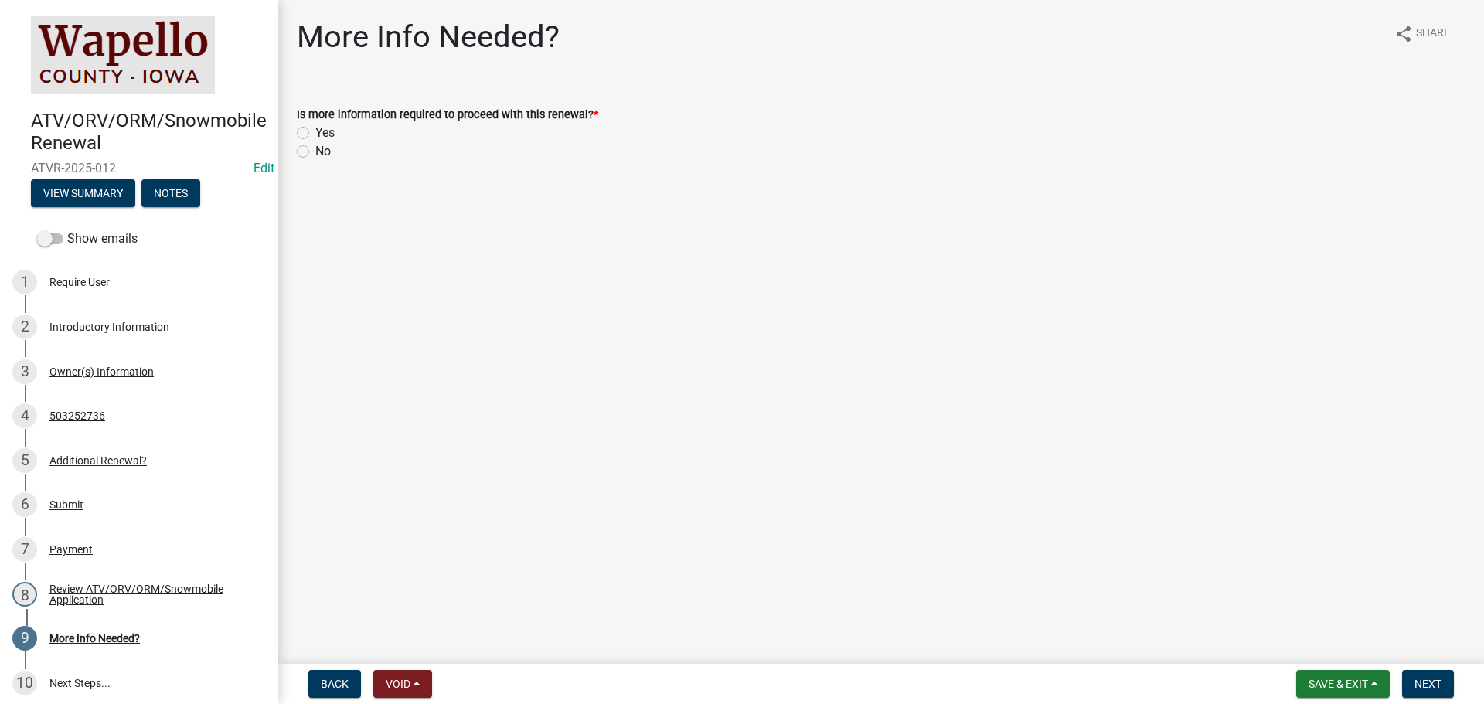
click at [315, 152] on label "No" at bounding box center [322, 151] width 15 height 19
click at [315, 152] on input "No" at bounding box center [320, 147] width 10 height 10
radio input "true"
click at [1437, 676] on button "Next" at bounding box center [1428, 684] width 52 height 28
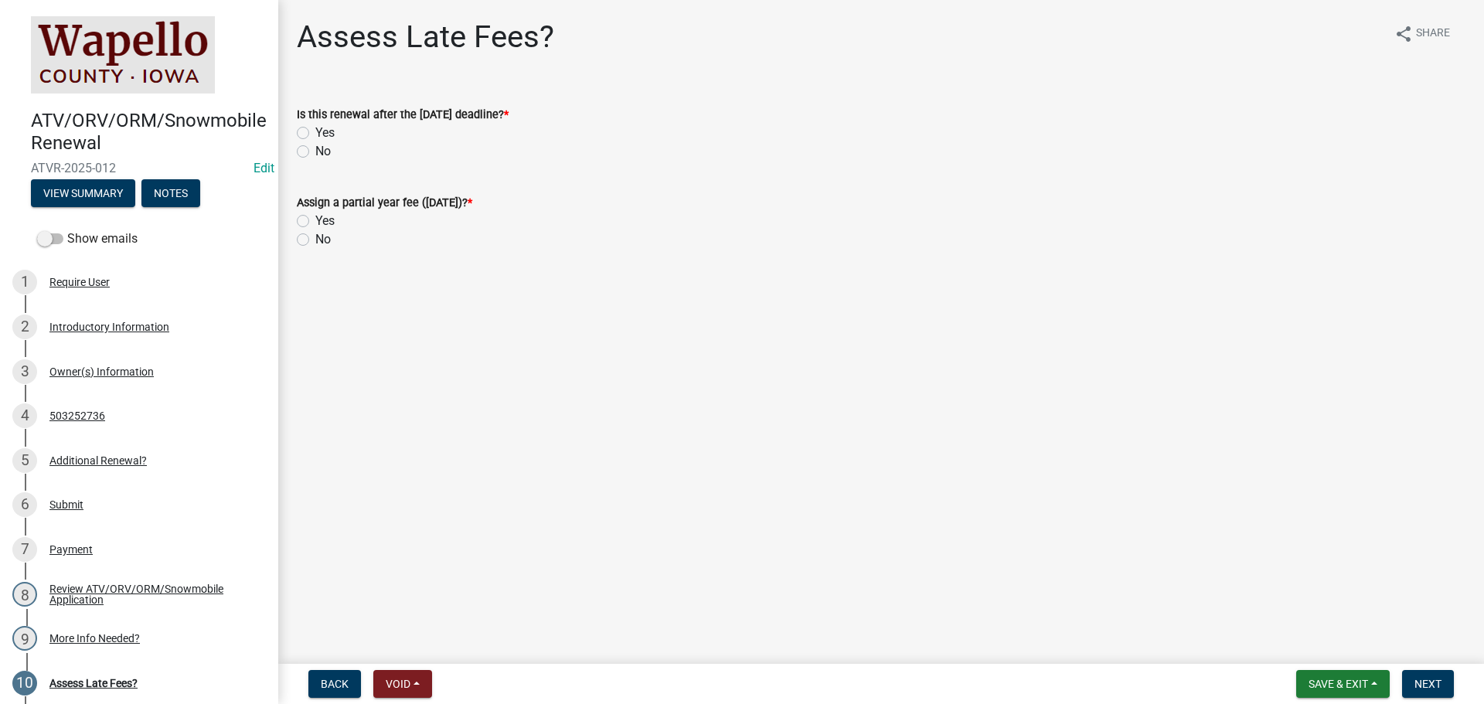
click at [315, 146] on label "No" at bounding box center [322, 151] width 15 height 19
click at [315, 146] on input "No" at bounding box center [320, 147] width 10 height 10
radio input "true"
click at [301, 251] on wm-data-entity-input "Assign a partial year fee (September 1st)? * Yes No" at bounding box center [881, 219] width 1169 height 88
click at [315, 236] on label "No" at bounding box center [322, 239] width 15 height 19
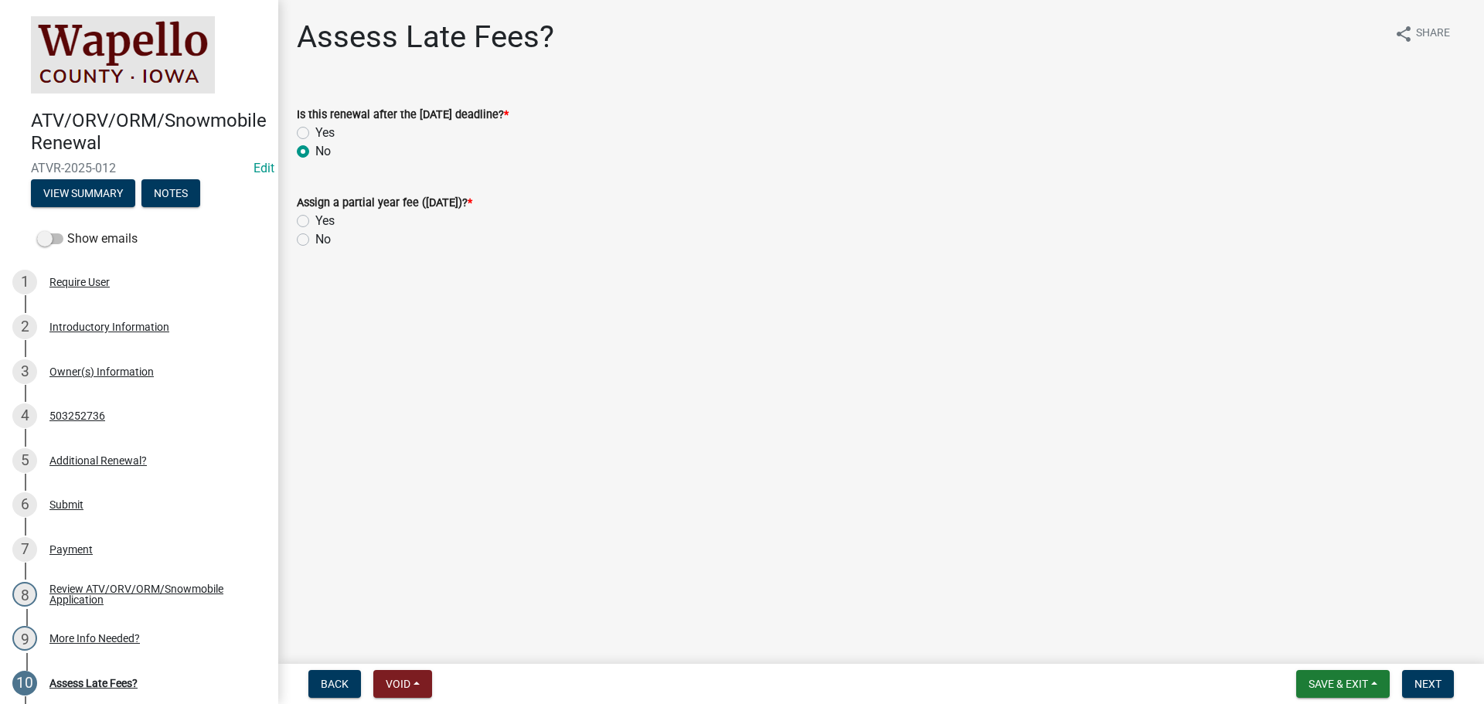
click at [315, 236] on input "No" at bounding box center [320, 235] width 10 height 10
radio input "true"
click at [1431, 679] on span "Next" at bounding box center [1428, 684] width 27 height 12
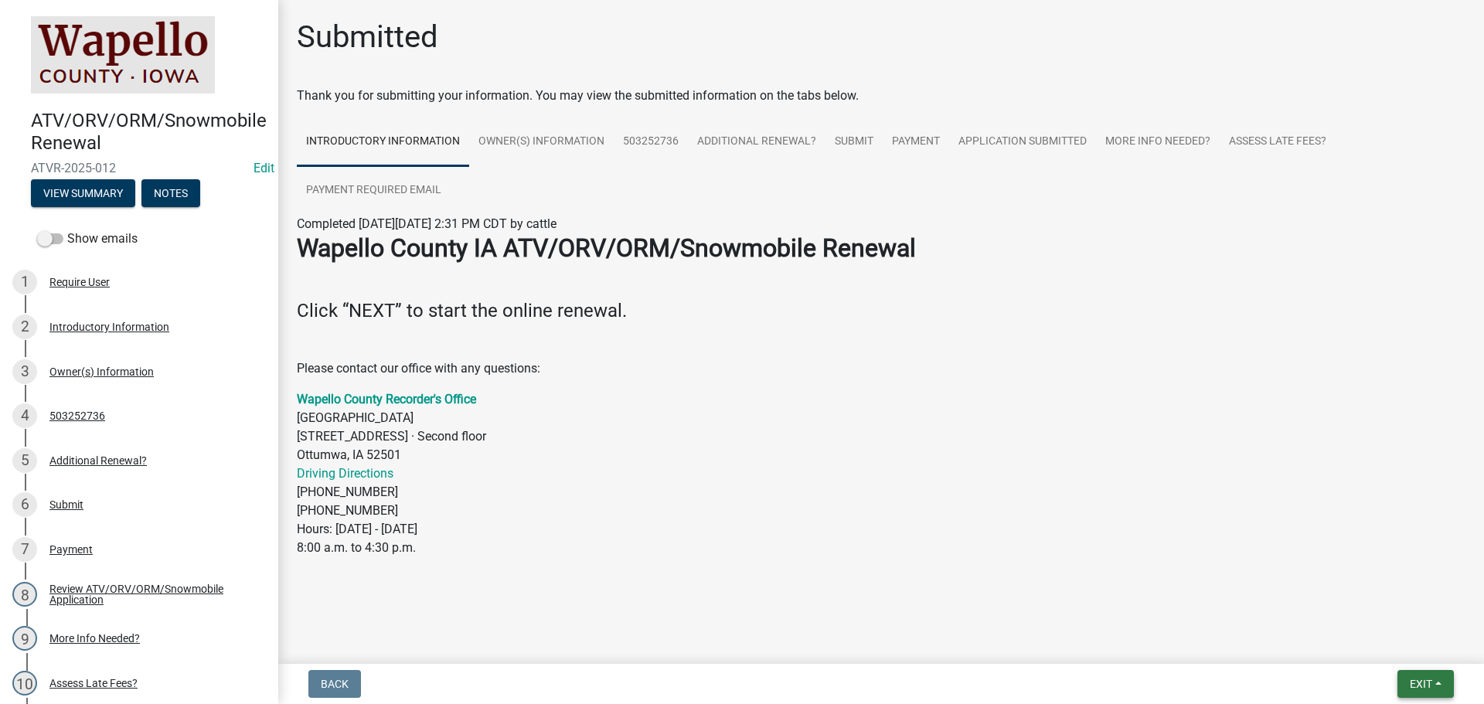
click at [1405, 679] on button "Exit" at bounding box center [1426, 684] width 56 height 28
click at [1397, 642] on button "Save & Exit" at bounding box center [1392, 643] width 124 height 37
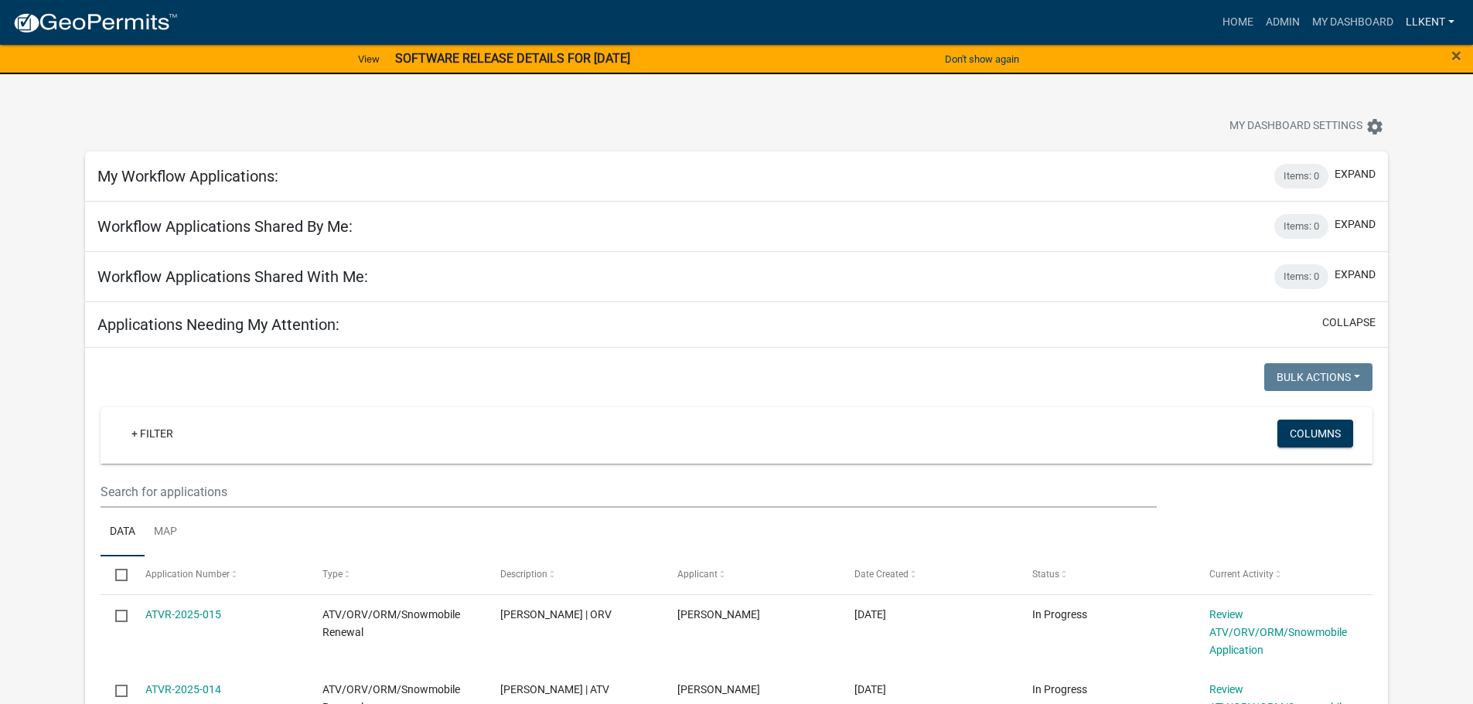
click at [1431, 16] on link "llkent" at bounding box center [1429, 22] width 61 height 29
click at [1395, 143] on link "Logout" at bounding box center [1399, 150] width 124 height 37
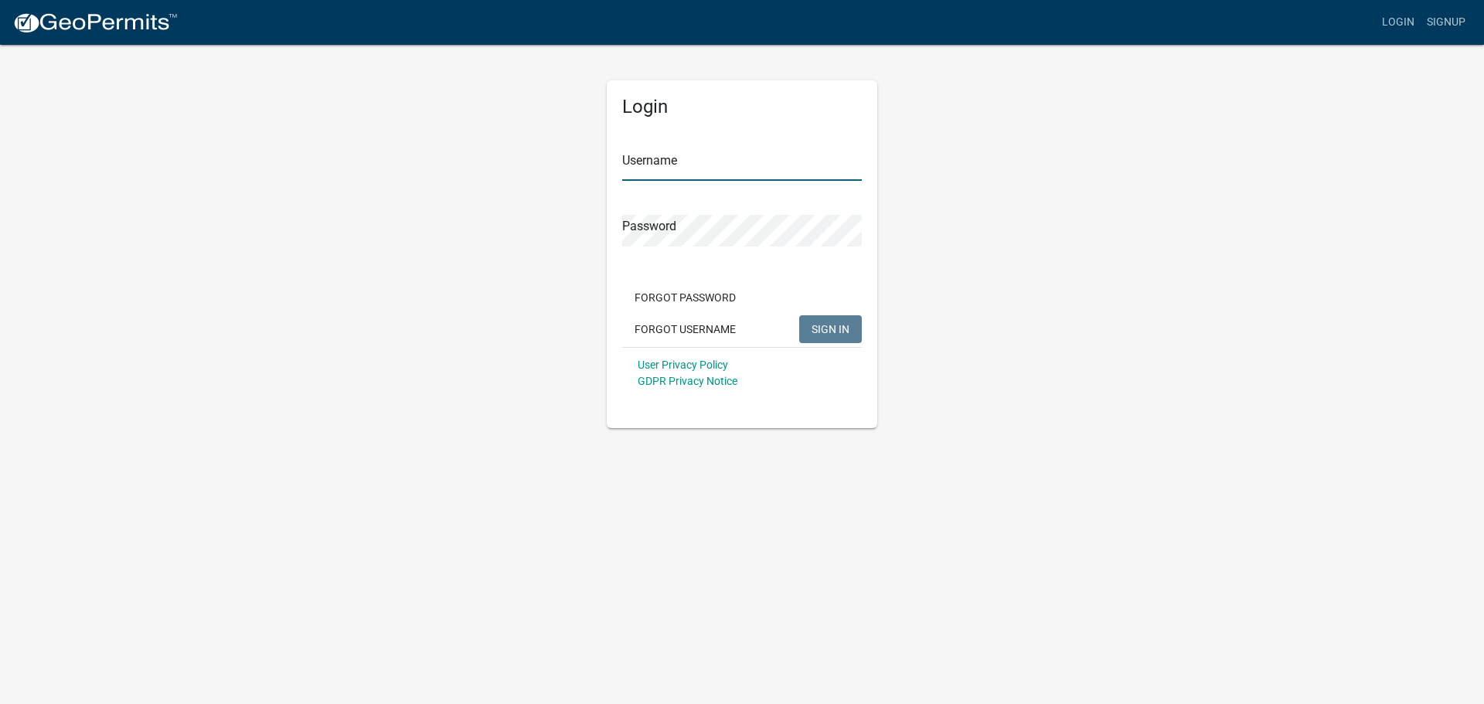
click at [709, 158] on input "Username" at bounding box center [742, 165] width 240 height 32
type input "l"
type input "llkent"
click at [799, 315] on button "SIGN IN" at bounding box center [830, 329] width 63 height 28
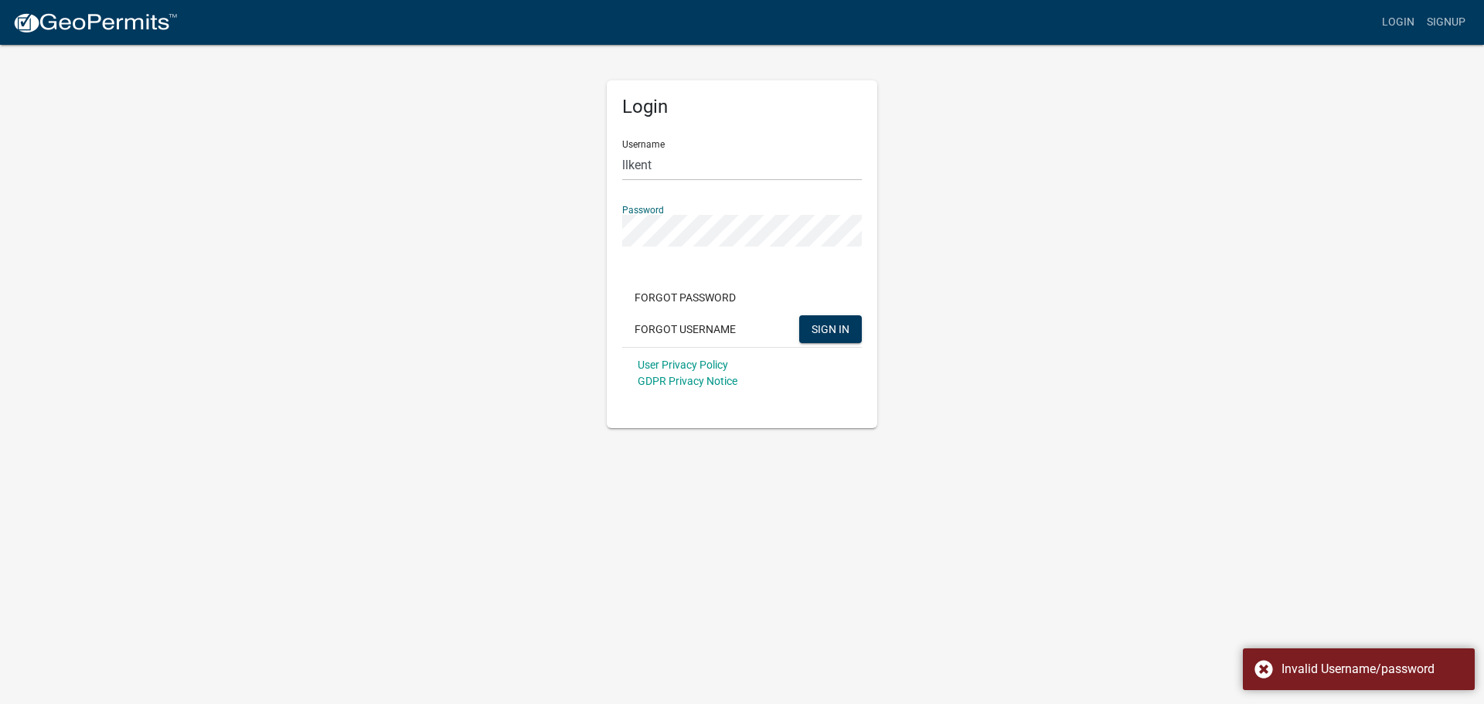
click at [571, 215] on div "Login Username llkent Password Forgot Password Forgot Username SIGN IN User Pri…" at bounding box center [741, 235] width 881 height 385
click at [799, 315] on button "SIGN IN" at bounding box center [830, 329] width 63 height 28
click at [479, 200] on div "Login Username llkent Password Forgot Password Forgot Username SIGN IN User Pri…" at bounding box center [741, 235] width 881 height 385
click at [799, 315] on button "SIGN IN" at bounding box center [830, 329] width 63 height 28
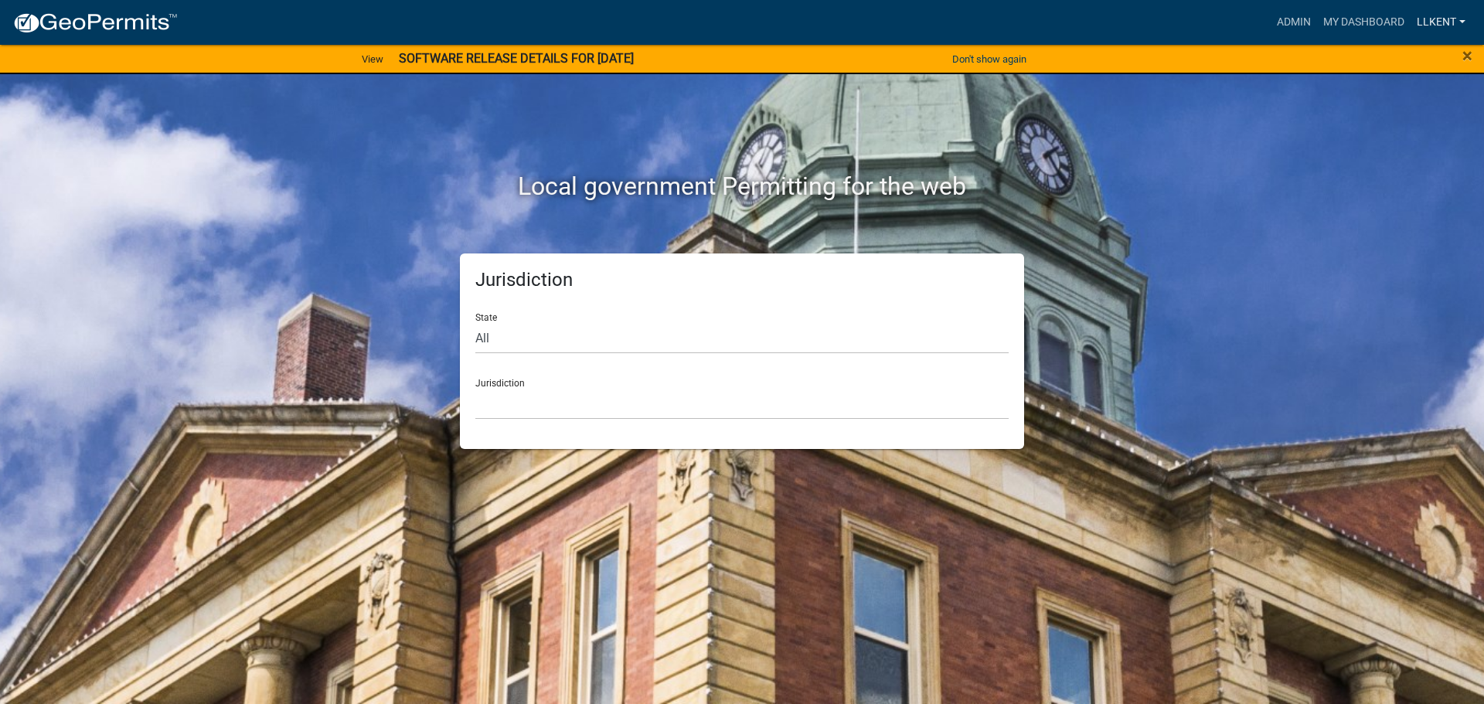
click at [1425, 19] on link "llkent" at bounding box center [1441, 22] width 61 height 29
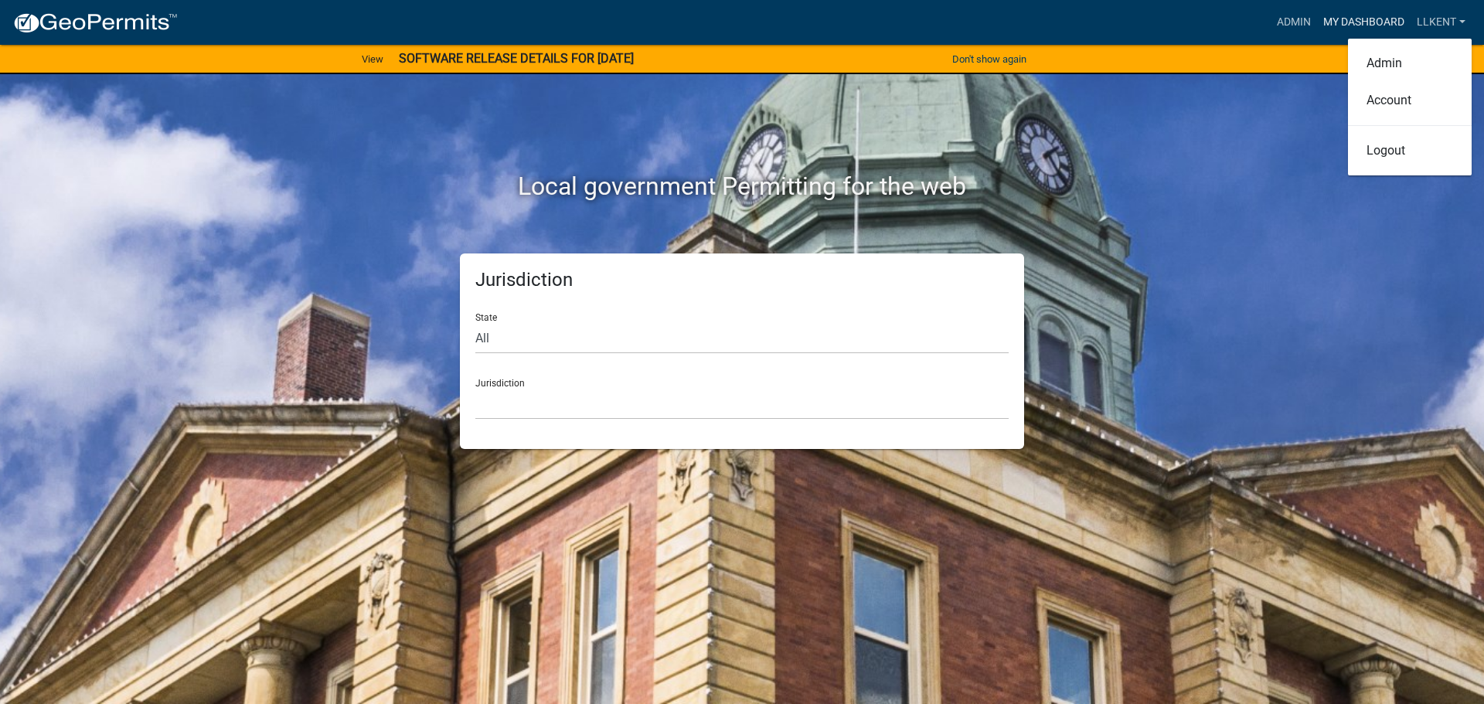
click at [1346, 21] on link "My Dashboard" at bounding box center [1364, 22] width 94 height 29
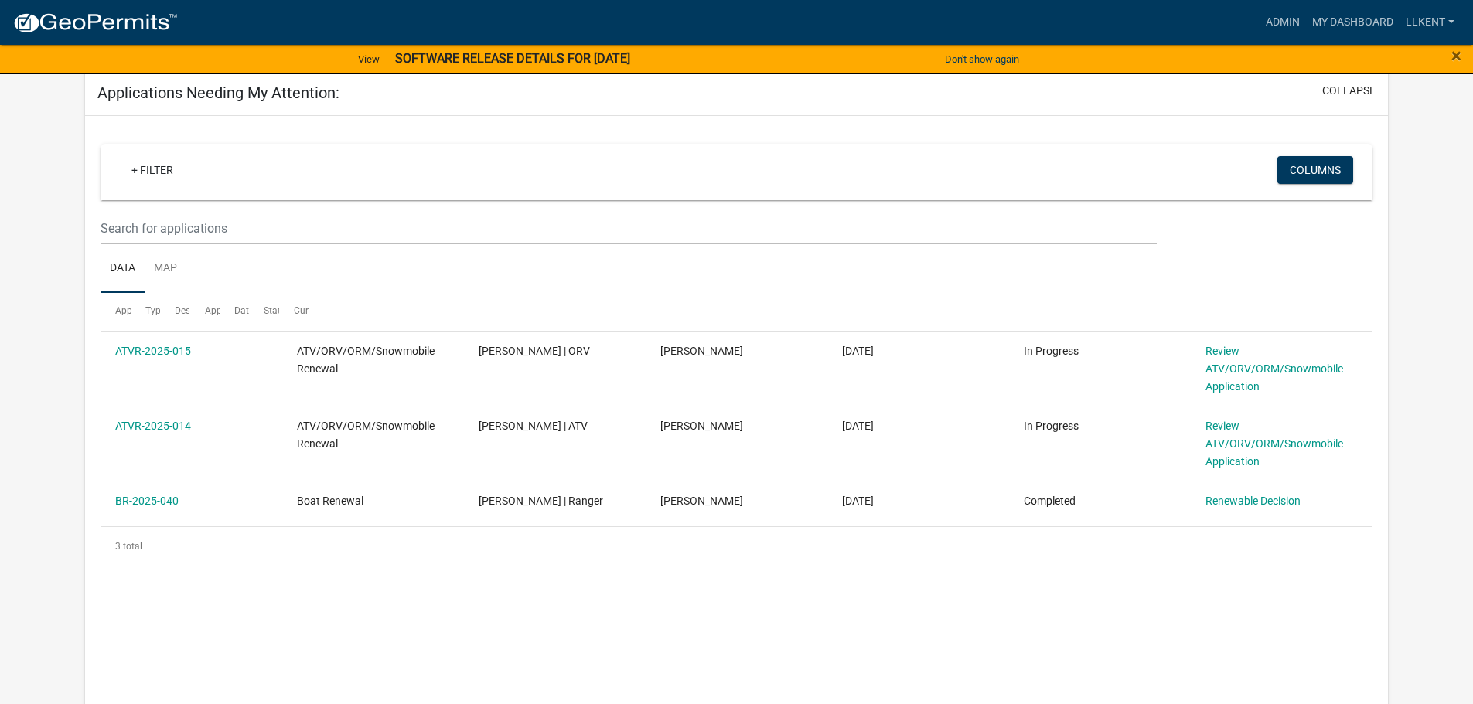
scroll to position [212, 0]
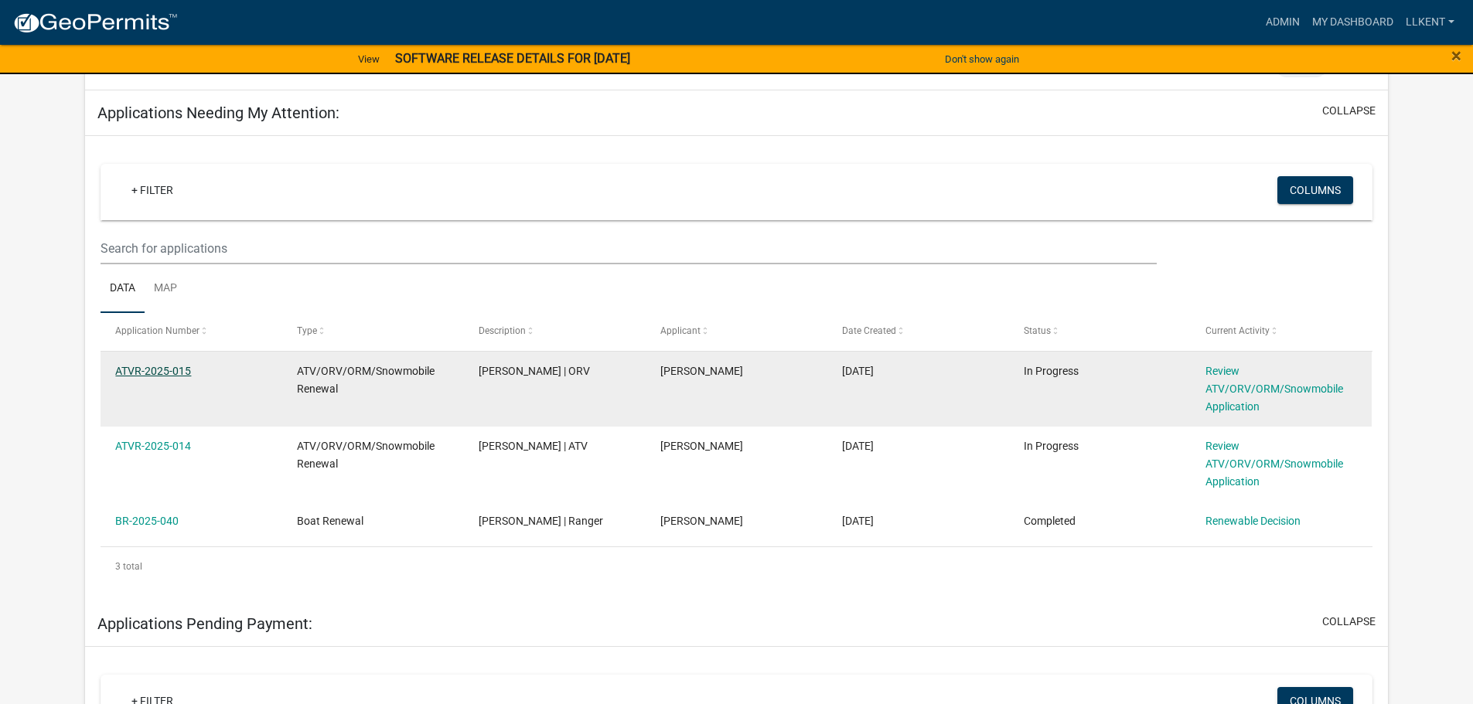
click at [155, 370] on link "ATVR-2025-015" at bounding box center [153, 371] width 76 height 12
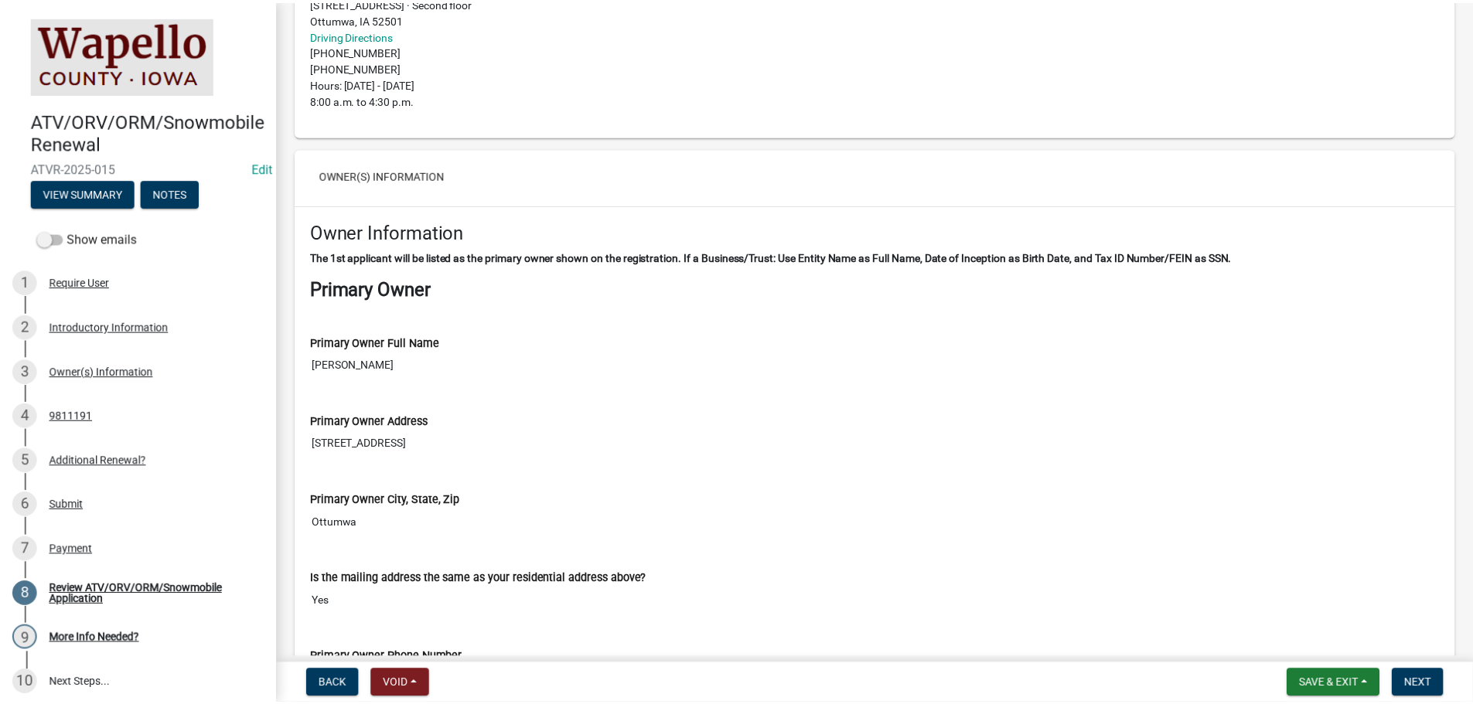
scroll to position [387, 0]
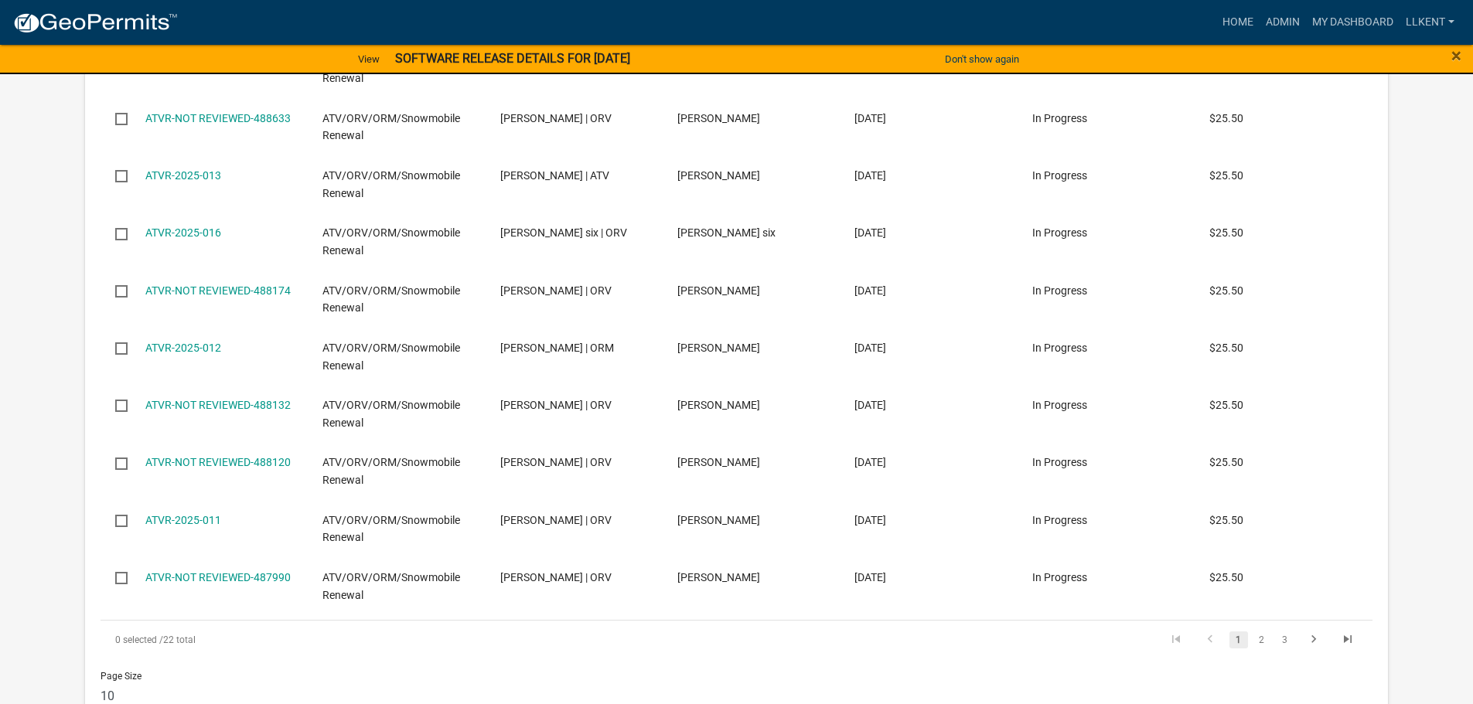
scroll to position [618, 0]
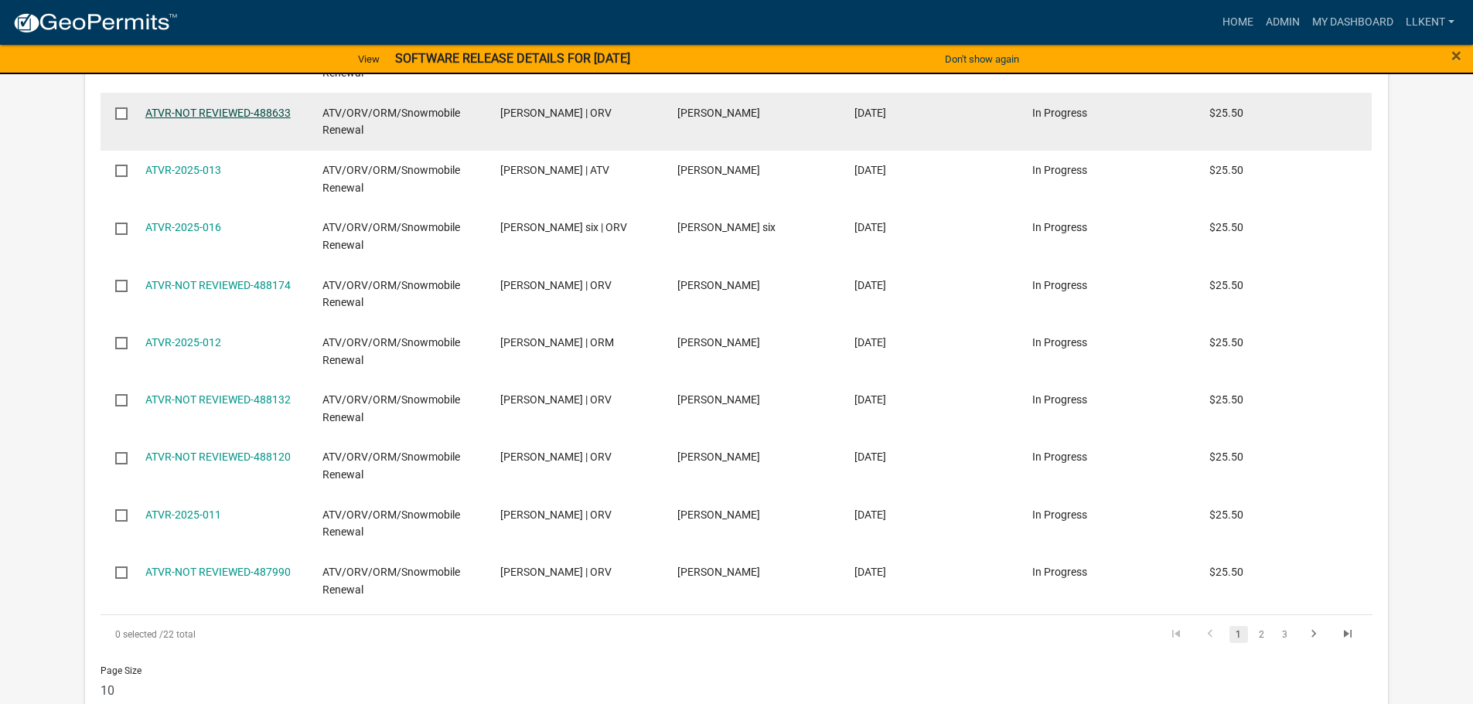
click at [206, 111] on link "ATVR-NOT REVIEWED-488633" at bounding box center [217, 113] width 145 height 12
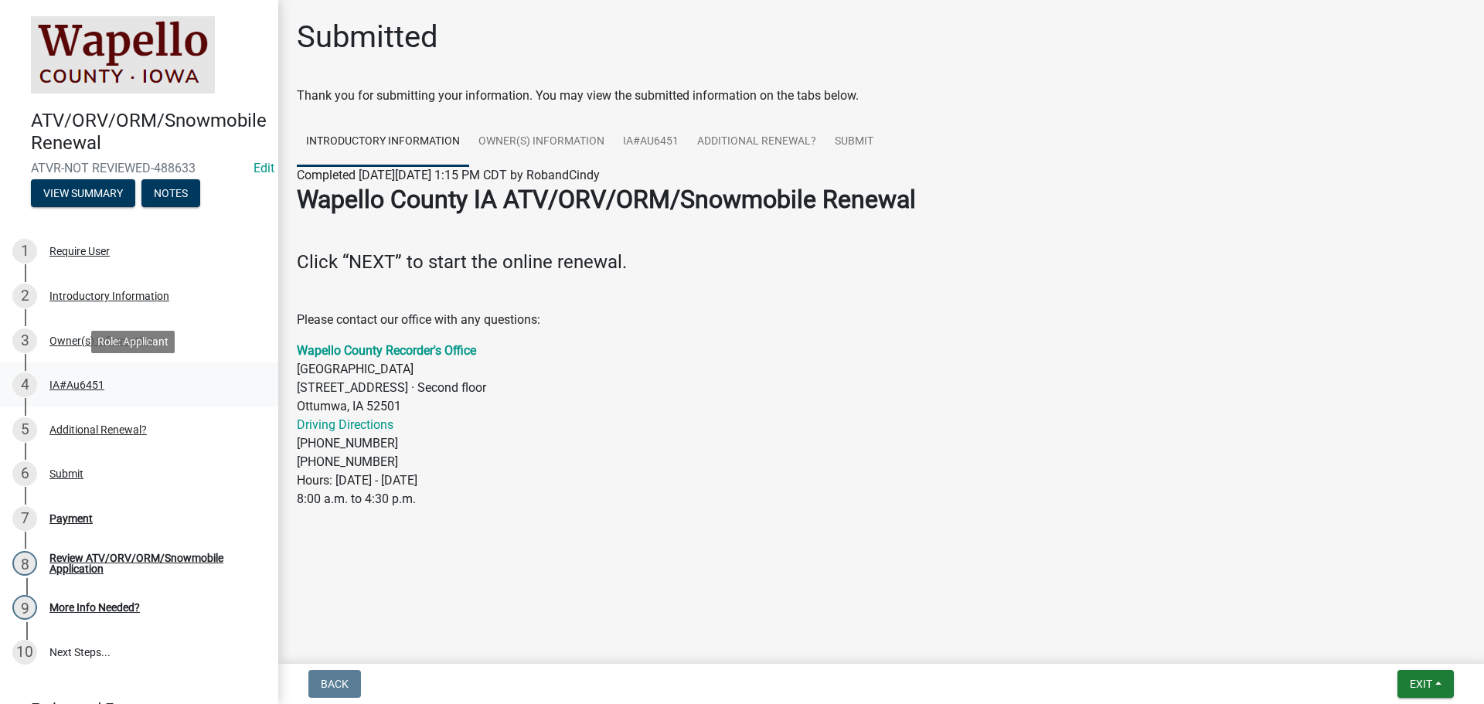
click at [86, 373] on div "4 IA#Au6451" at bounding box center [132, 385] width 241 height 25
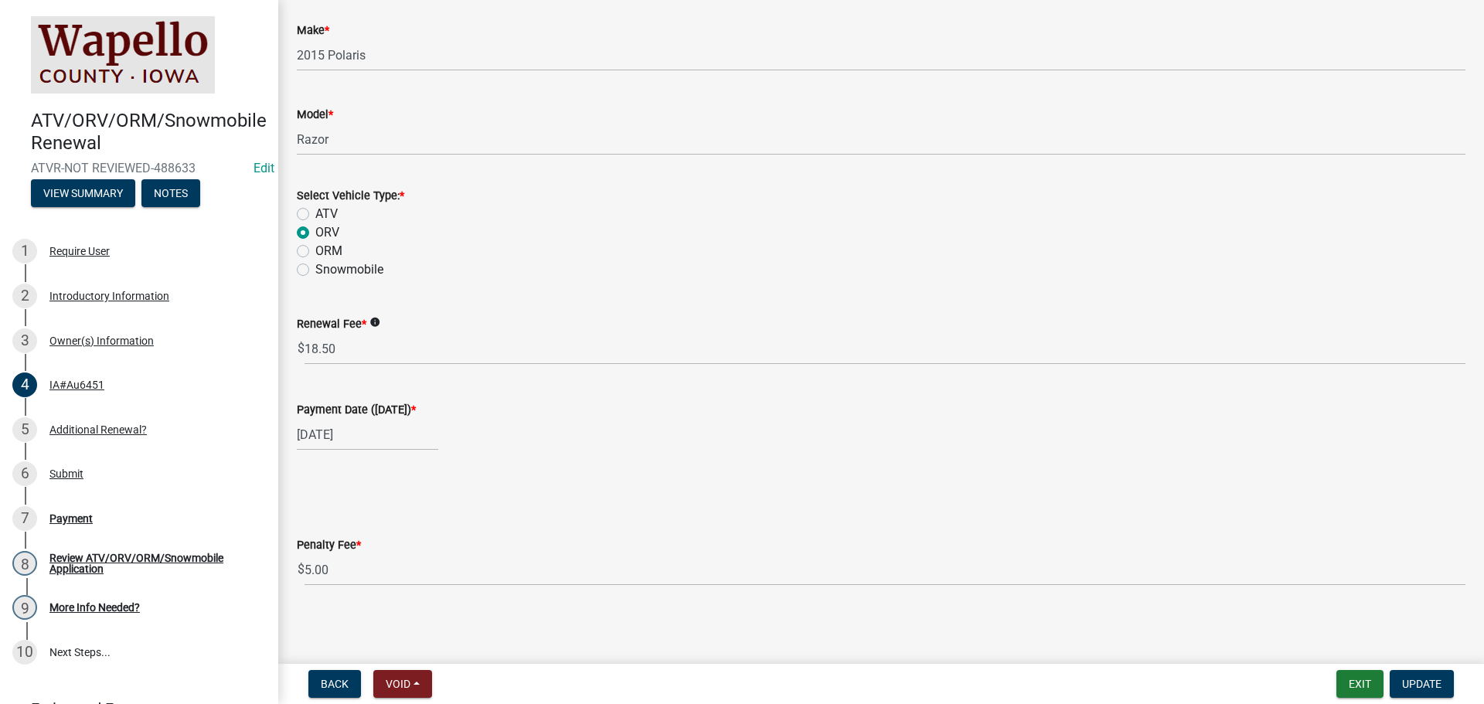
scroll to position [473, 0]
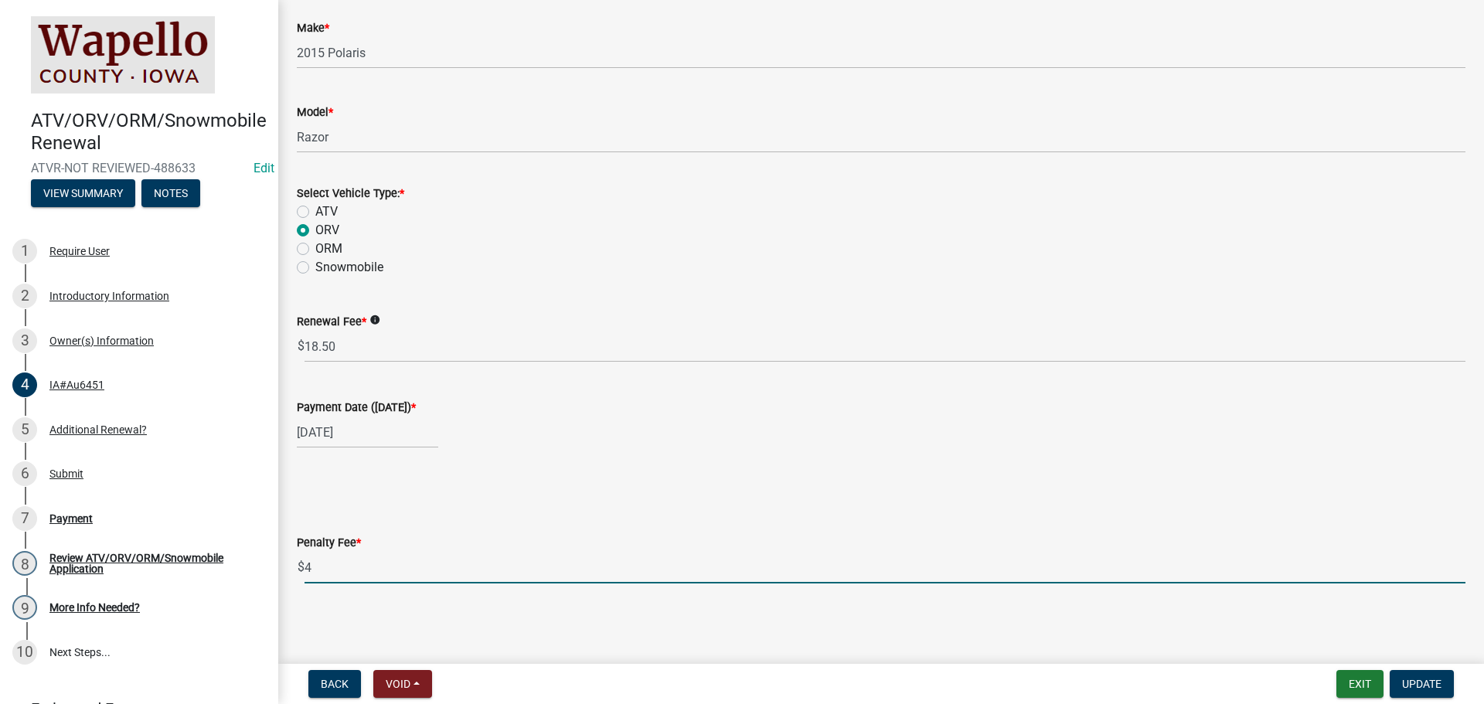
type input "4"
click at [1444, 570] on input "4" at bounding box center [885, 568] width 1161 height 32
type input "0"
click at [1414, 686] on span "Update" at bounding box center [1421, 684] width 39 height 12
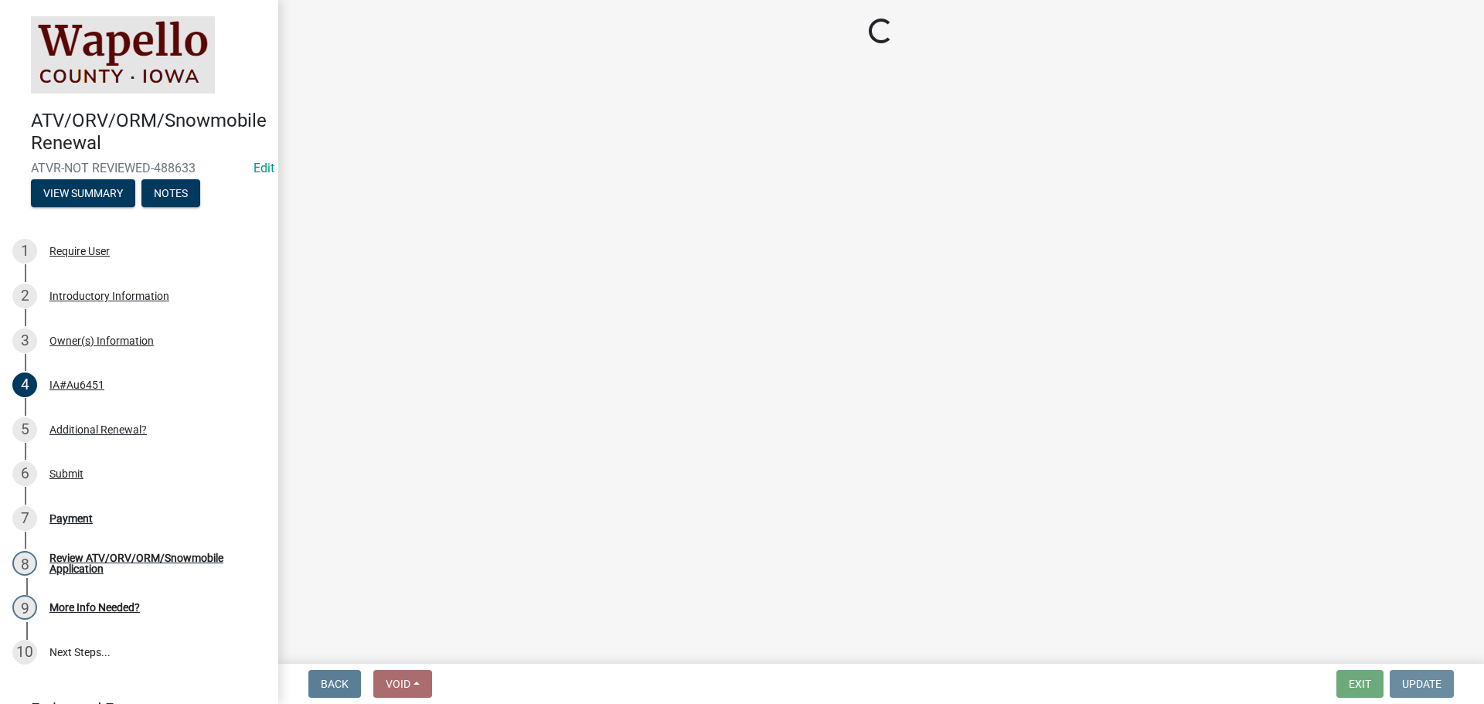
scroll to position [0, 0]
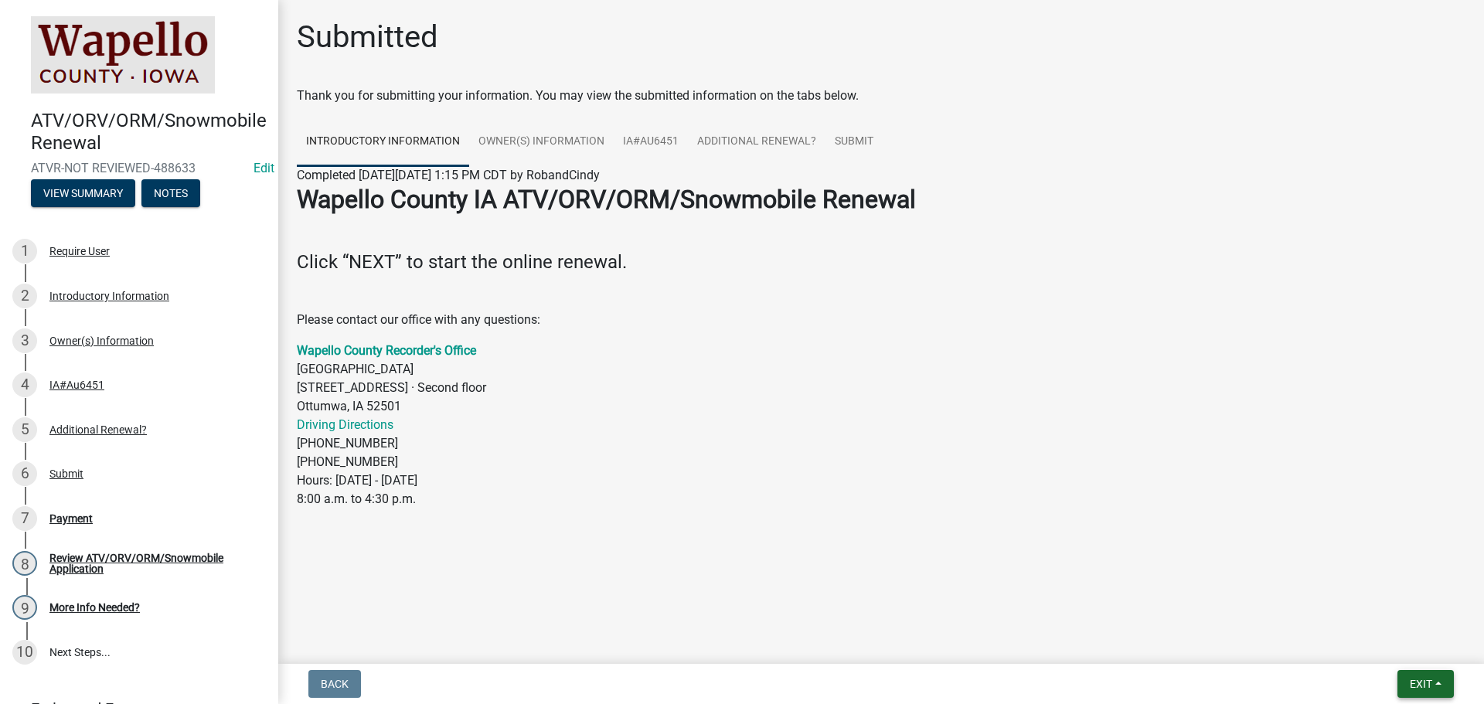
click at [1405, 686] on button "Exit" at bounding box center [1426, 684] width 56 height 28
click at [1367, 605] on button "Save" at bounding box center [1392, 606] width 124 height 37
click at [857, 141] on link "Submit" at bounding box center [854, 141] width 57 height 49
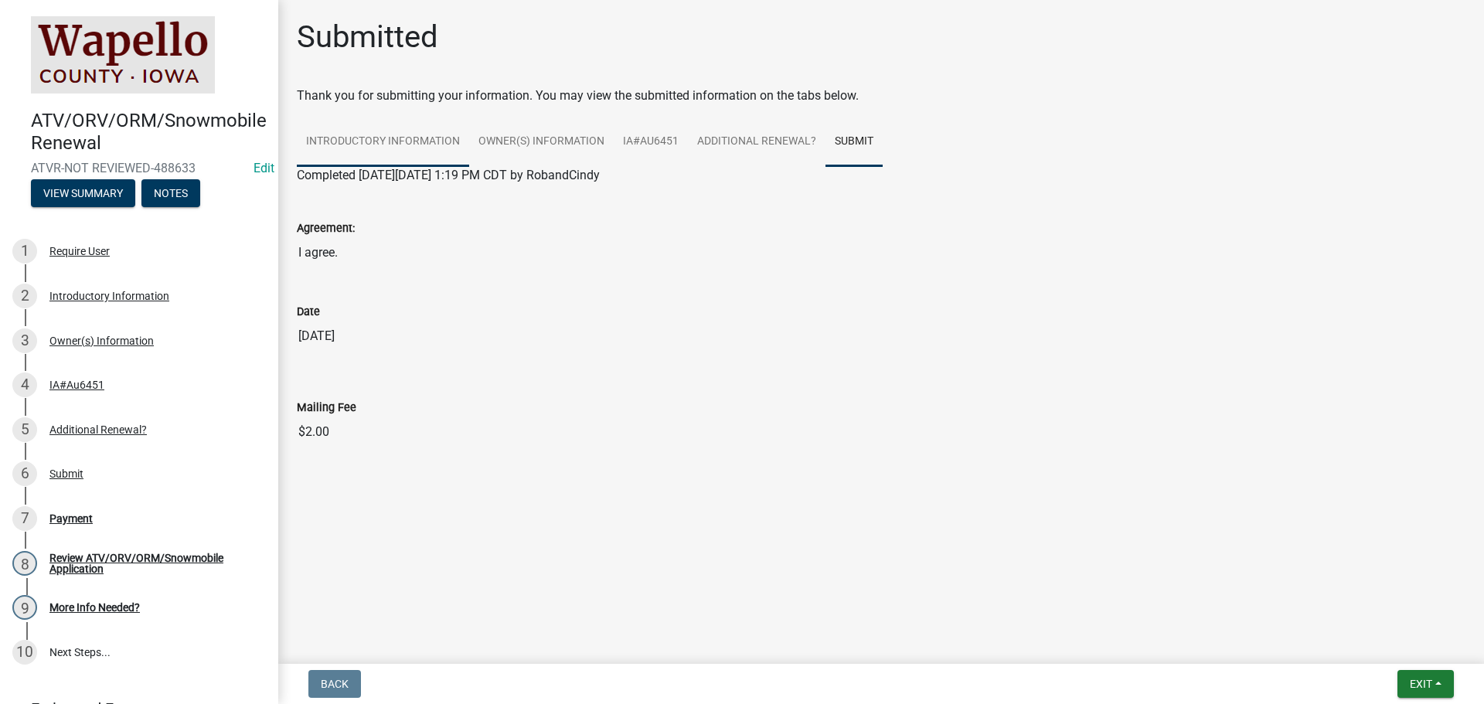
click at [366, 144] on link "Introductory Information" at bounding box center [383, 141] width 172 height 49
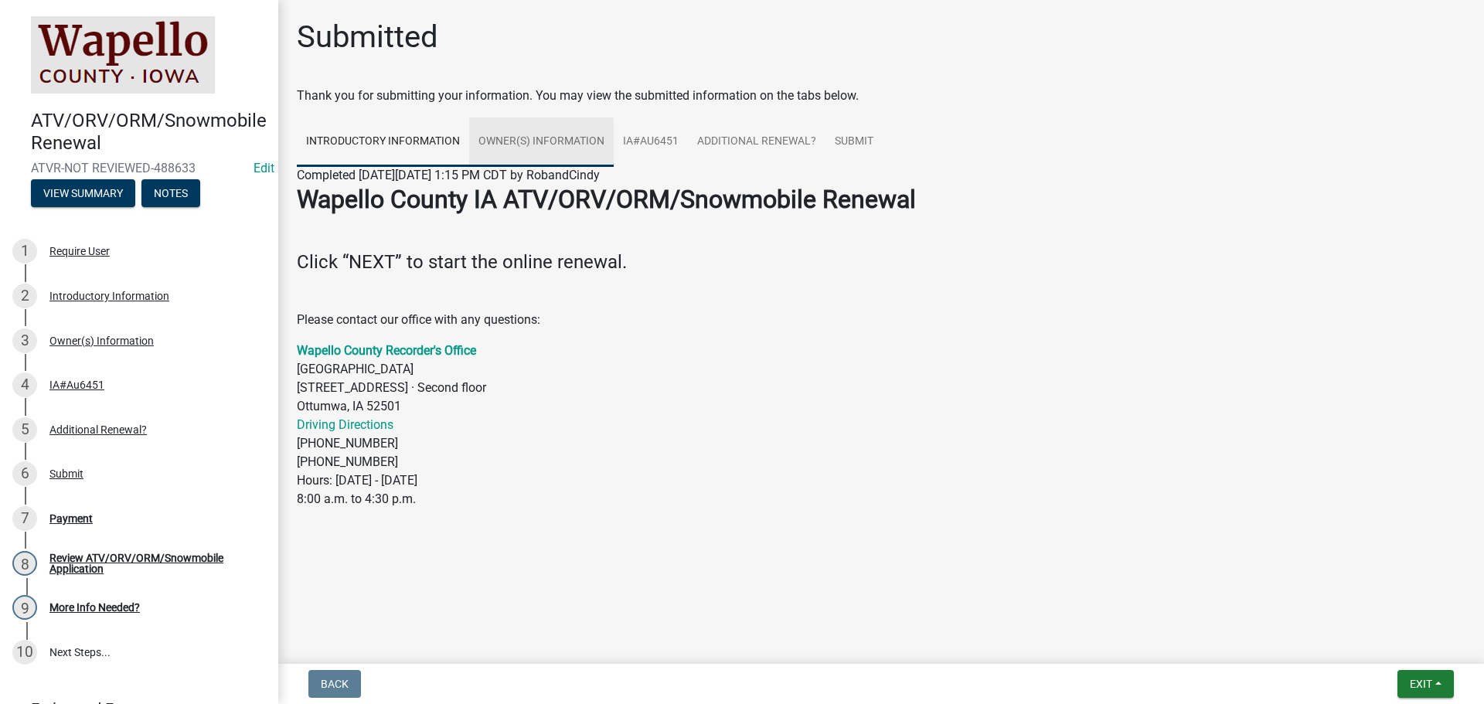
click at [567, 145] on link "Owner(s) Information" at bounding box center [541, 141] width 145 height 49
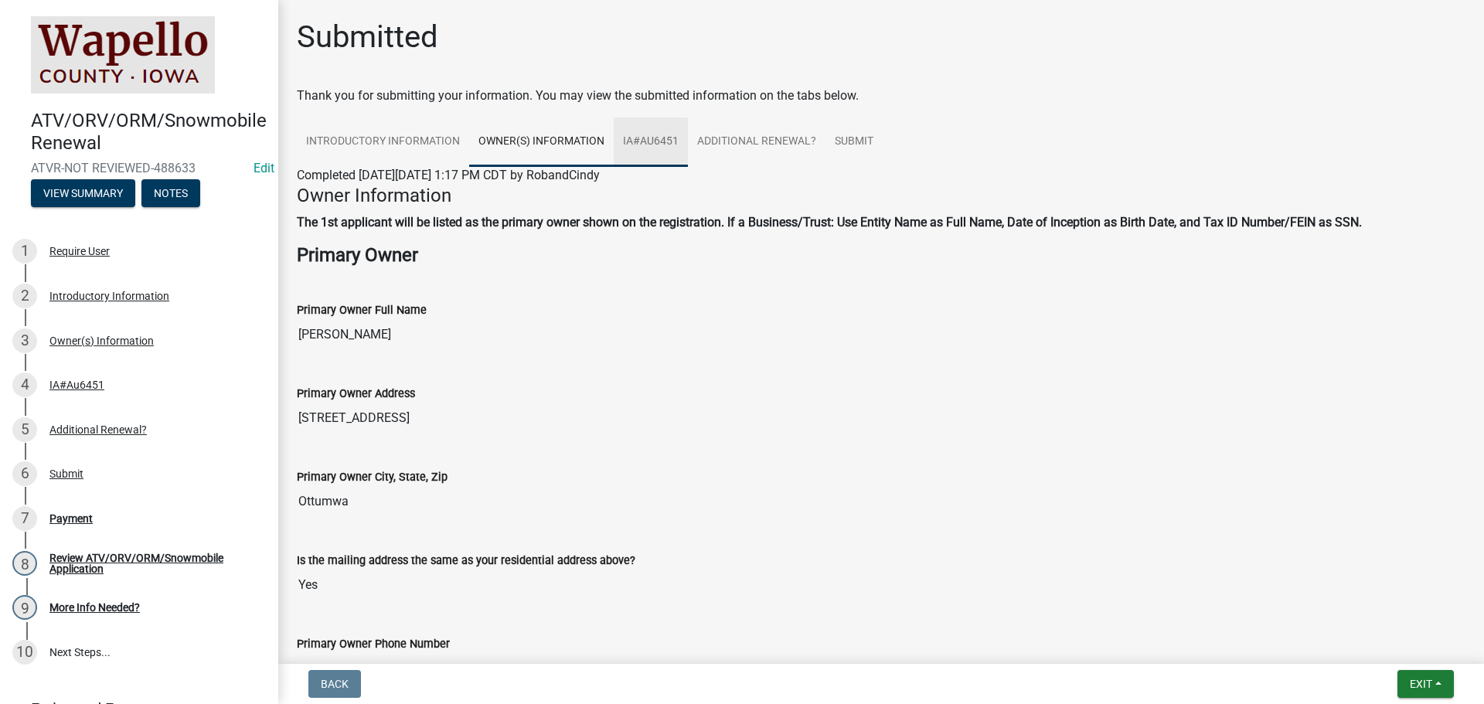
click at [646, 141] on link "IA#Au6451" at bounding box center [651, 141] width 74 height 49
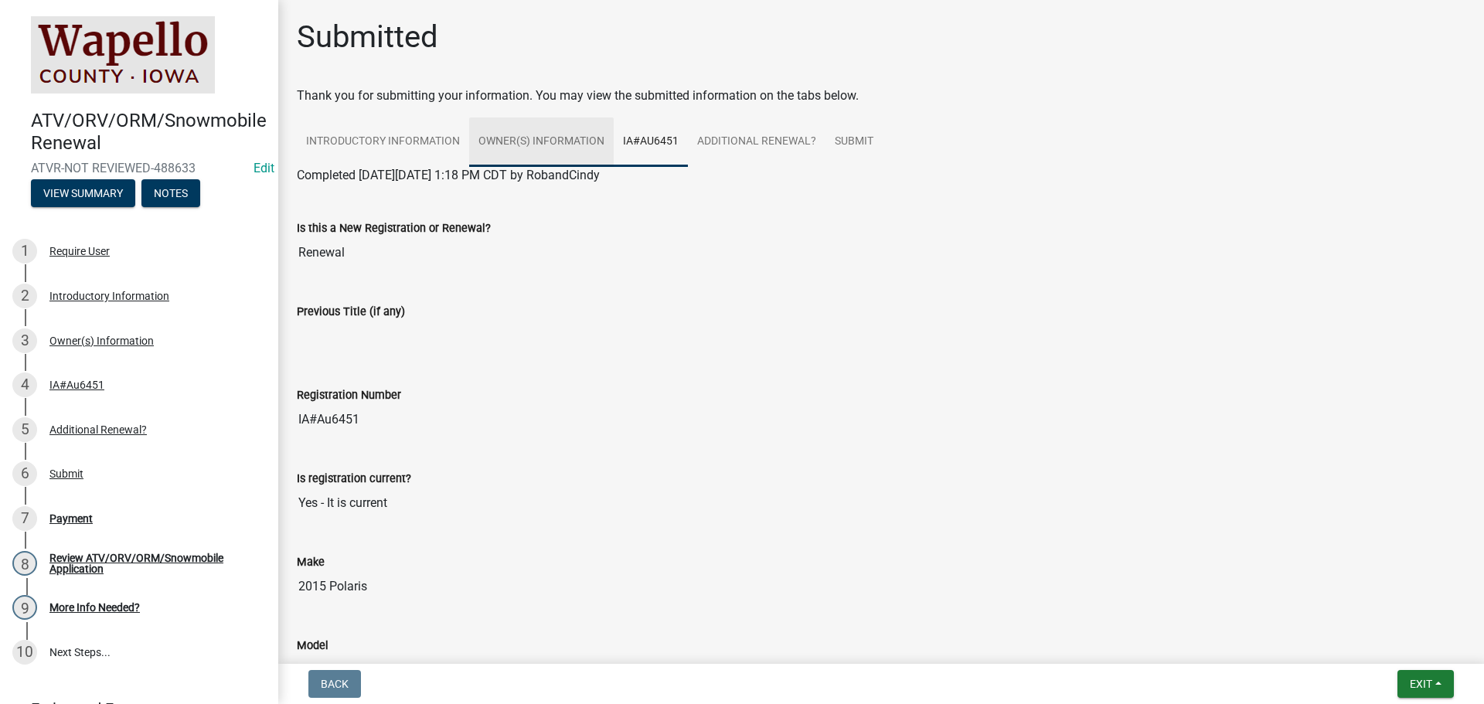
click at [542, 143] on link "Owner(s) Information" at bounding box center [541, 141] width 145 height 49
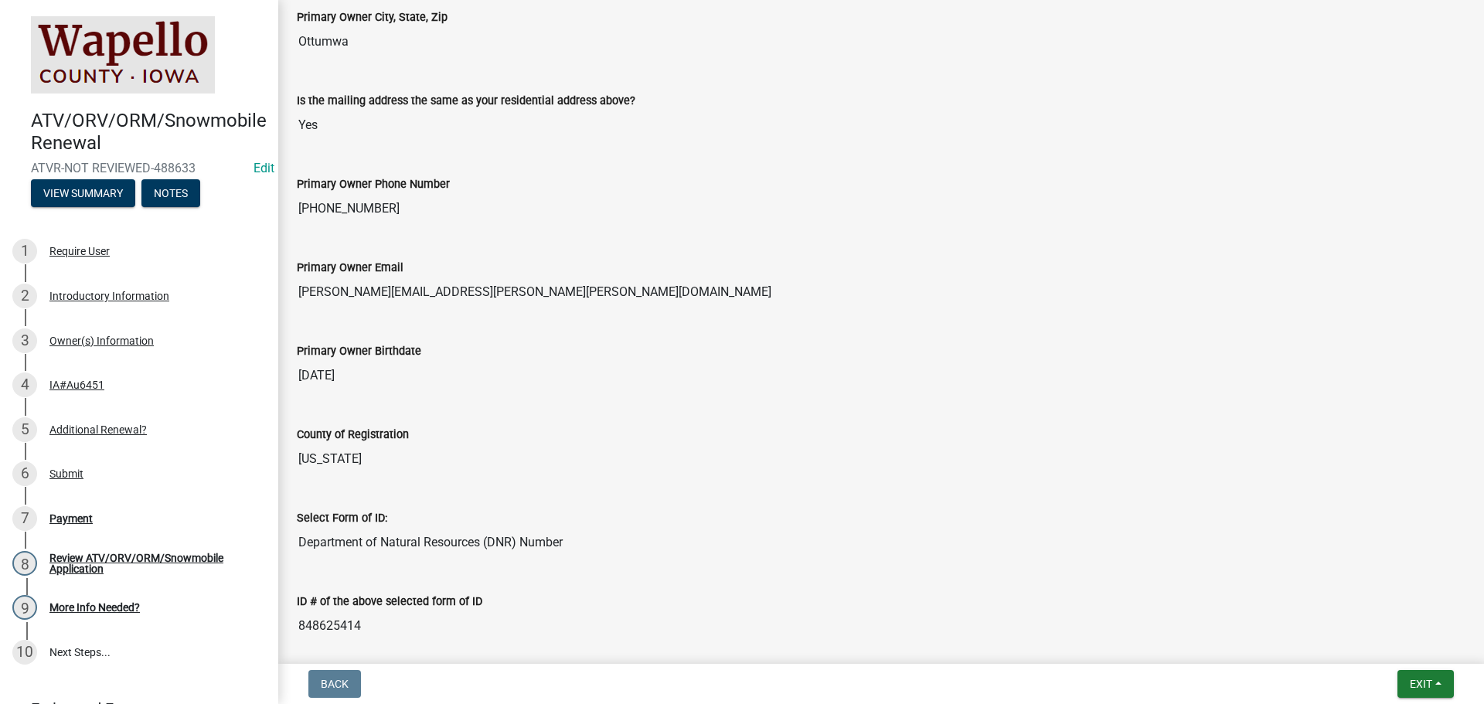
scroll to position [464, 0]
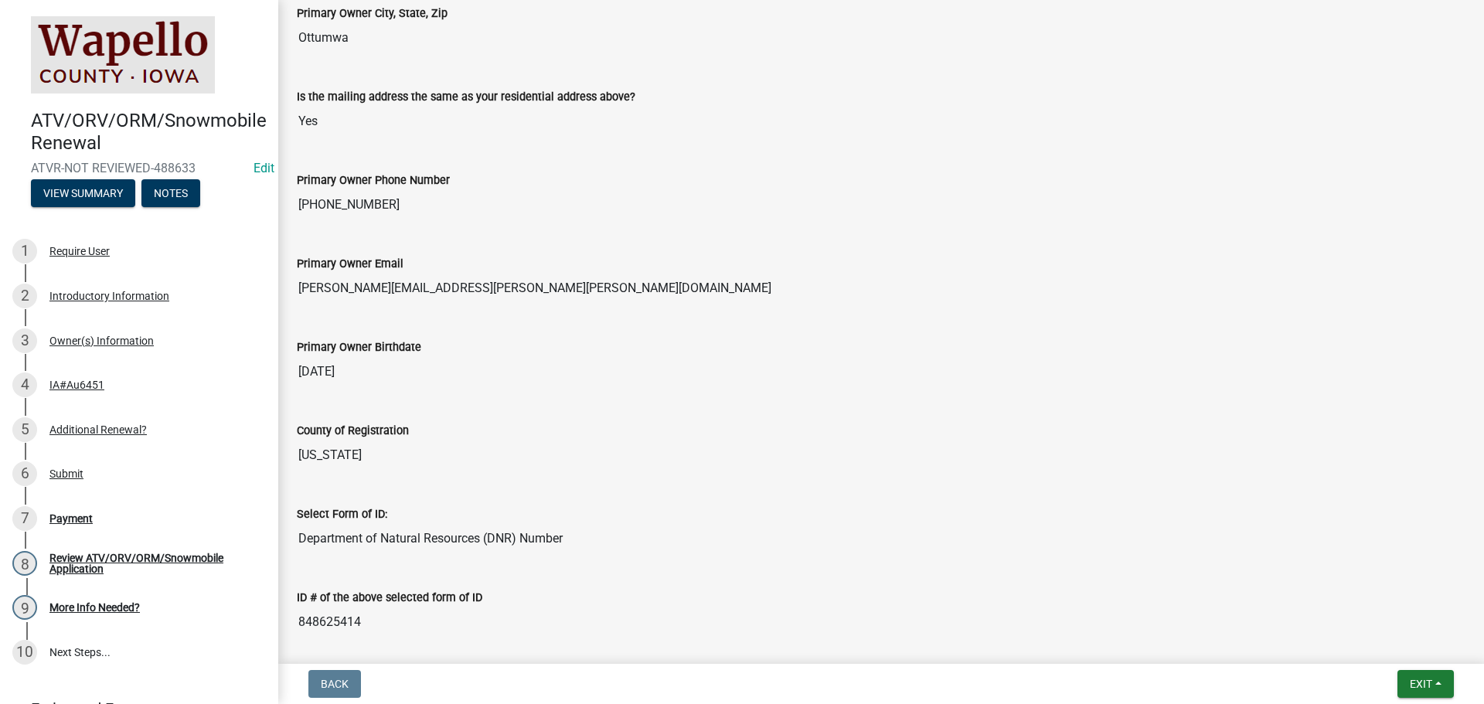
click at [356, 288] on input "[PERSON_NAME][EMAIL_ADDRESS][PERSON_NAME][PERSON_NAME][DOMAIN_NAME]" at bounding box center [881, 288] width 1169 height 31
drag, startPoint x: 458, startPoint y: 285, endPoint x: 273, endPoint y: 268, distance: 186.3
click at [273, 268] on div "ATV/ORV/ORM/Snowmobile Renewal ATVR-NOT REVIEWED-488633 Edit View Summary Notes…" at bounding box center [742, 352] width 1484 height 704
click at [96, 564] on div "Review ATV/ORV/ORM/Snowmobile Application" at bounding box center [151, 564] width 204 height 22
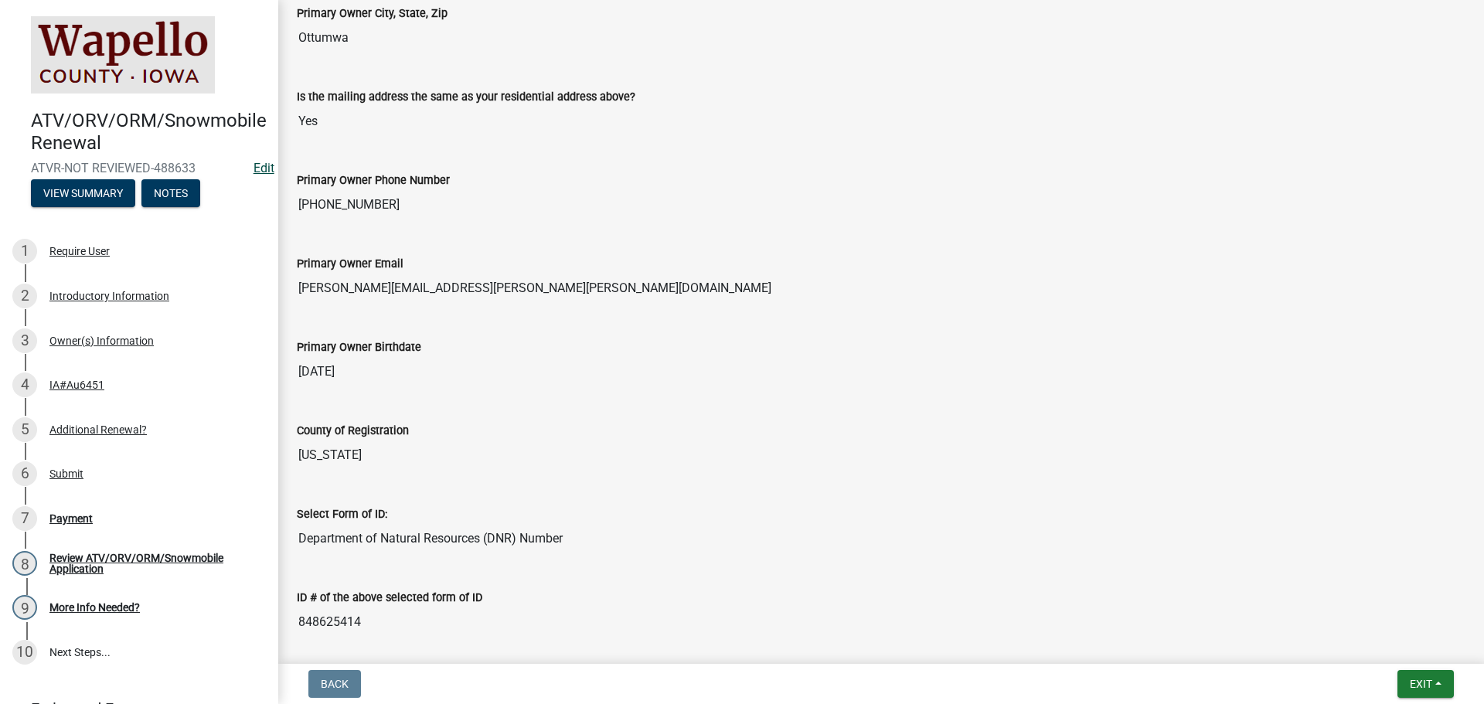
click at [254, 164] on link "Edit" at bounding box center [264, 168] width 21 height 15
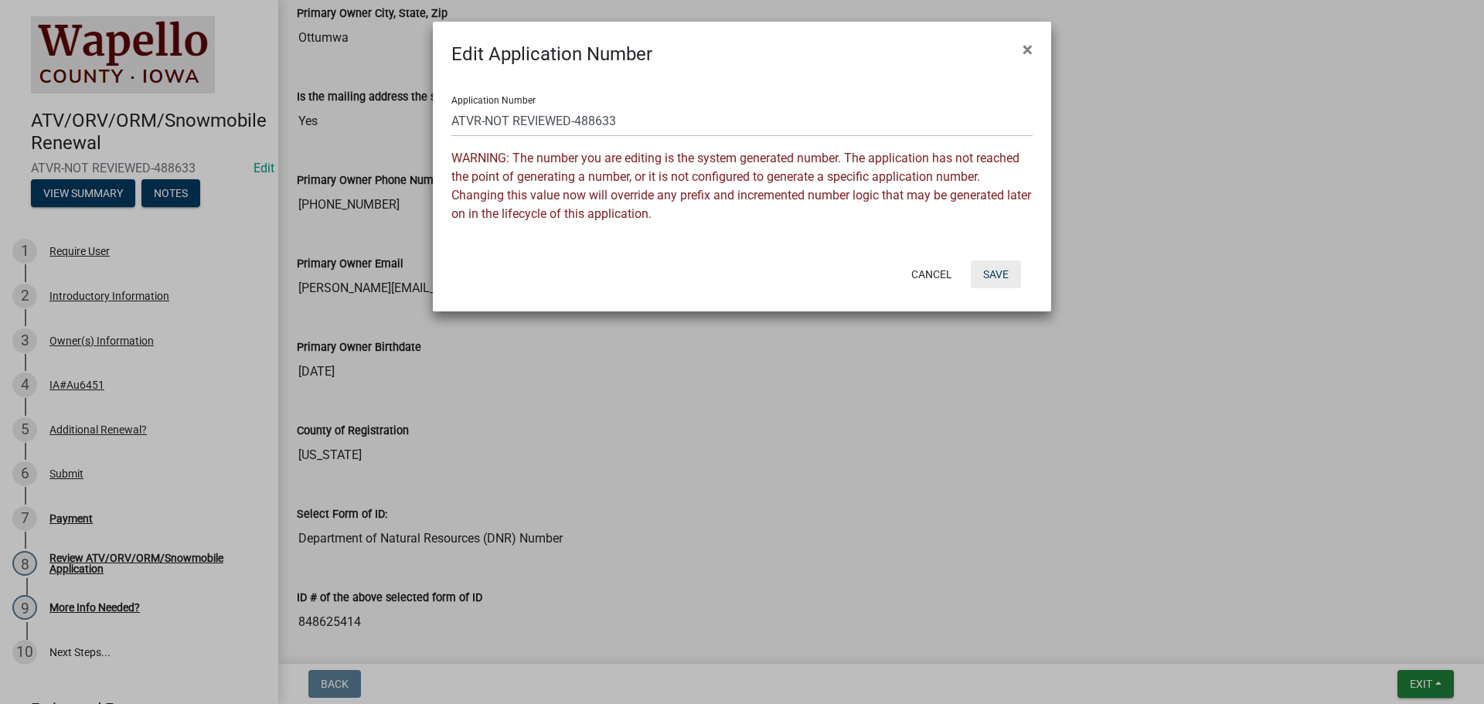
click at [1002, 273] on button "Save" at bounding box center [996, 275] width 50 height 28
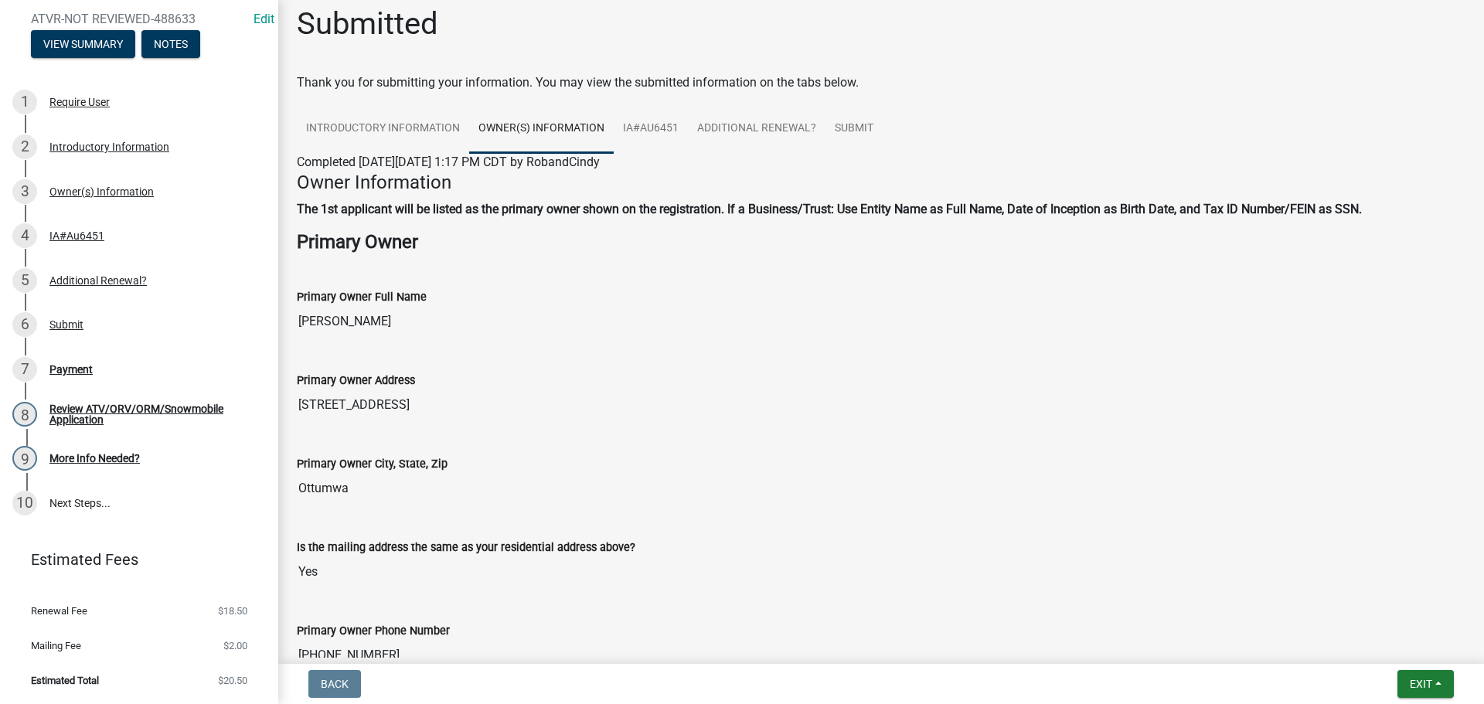
scroll to position [0, 0]
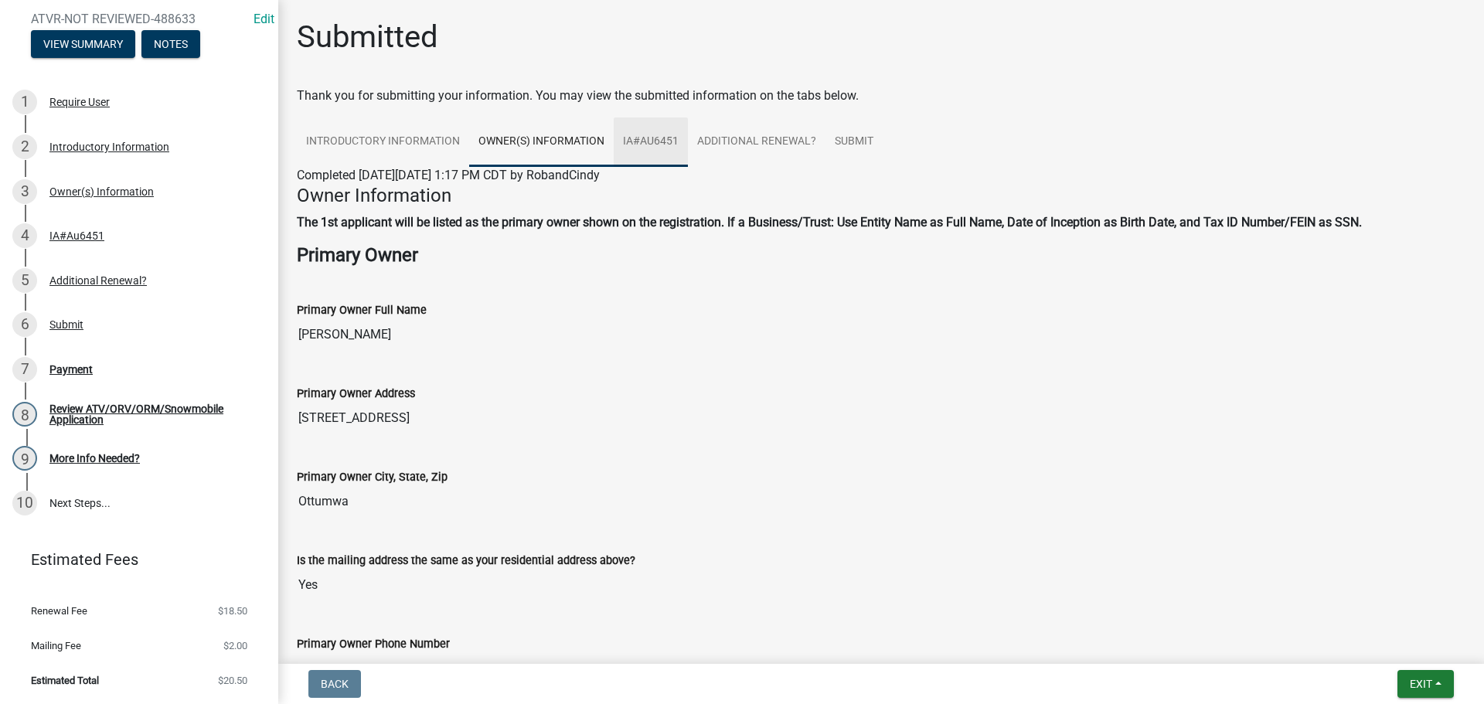
click at [645, 138] on link "IA#Au6451" at bounding box center [651, 141] width 74 height 49
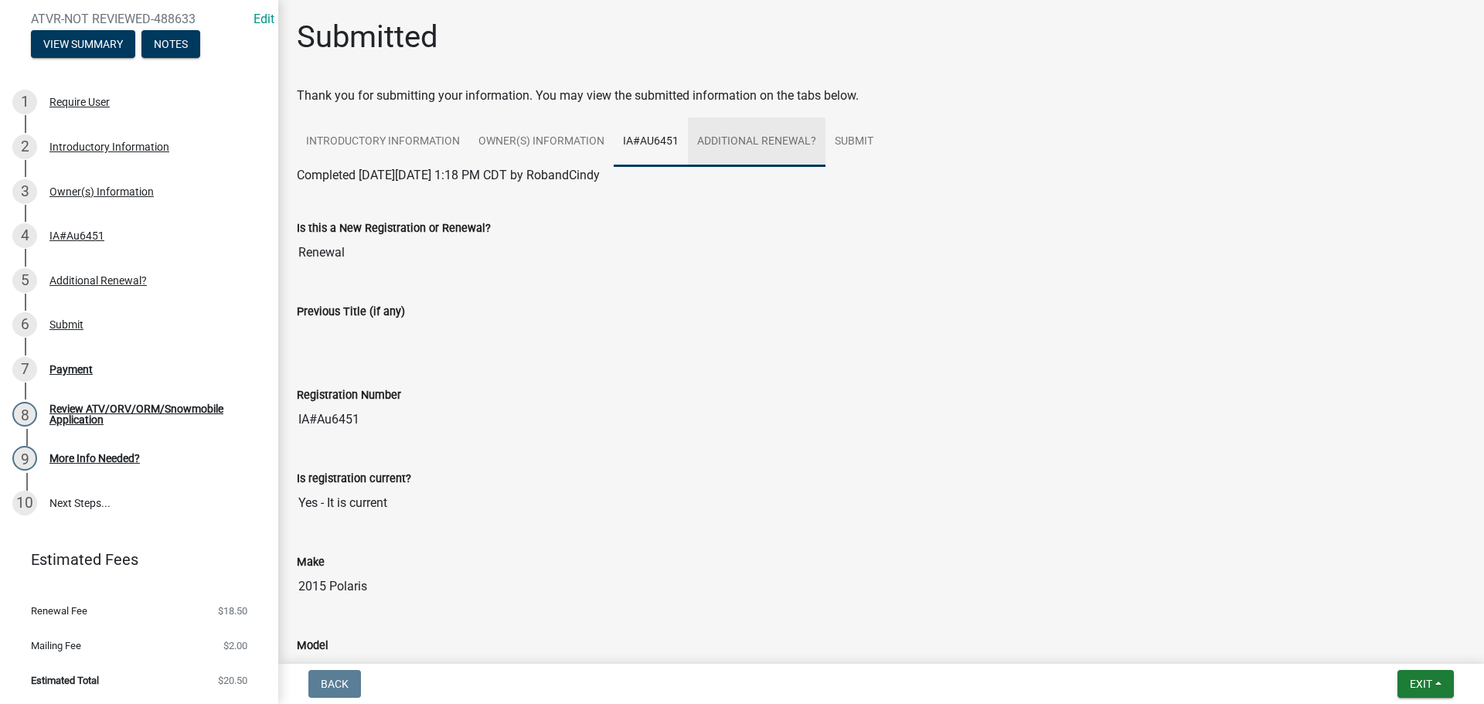
click at [746, 149] on link "Additional Renewal?" at bounding box center [757, 141] width 138 height 49
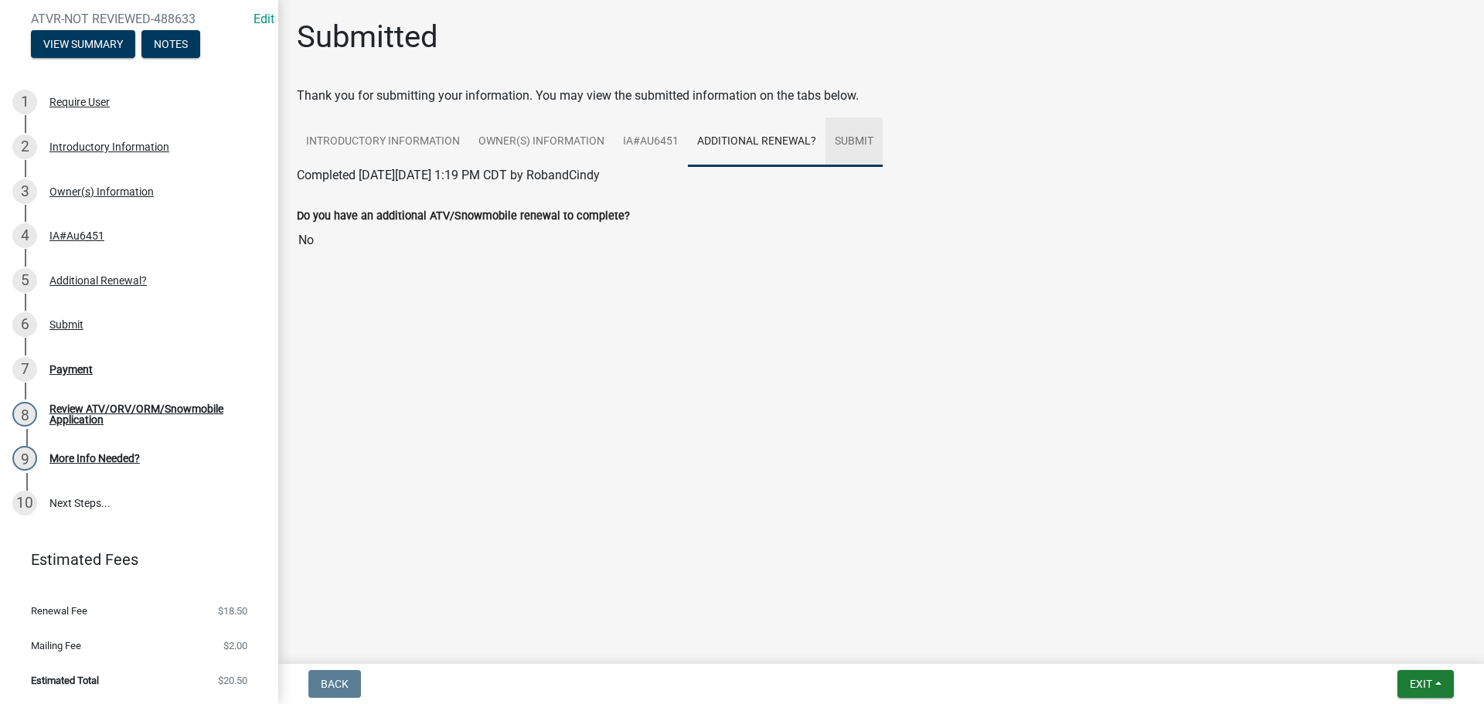
click at [852, 141] on link "Submit" at bounding box center [854, 141] width 57 height 49
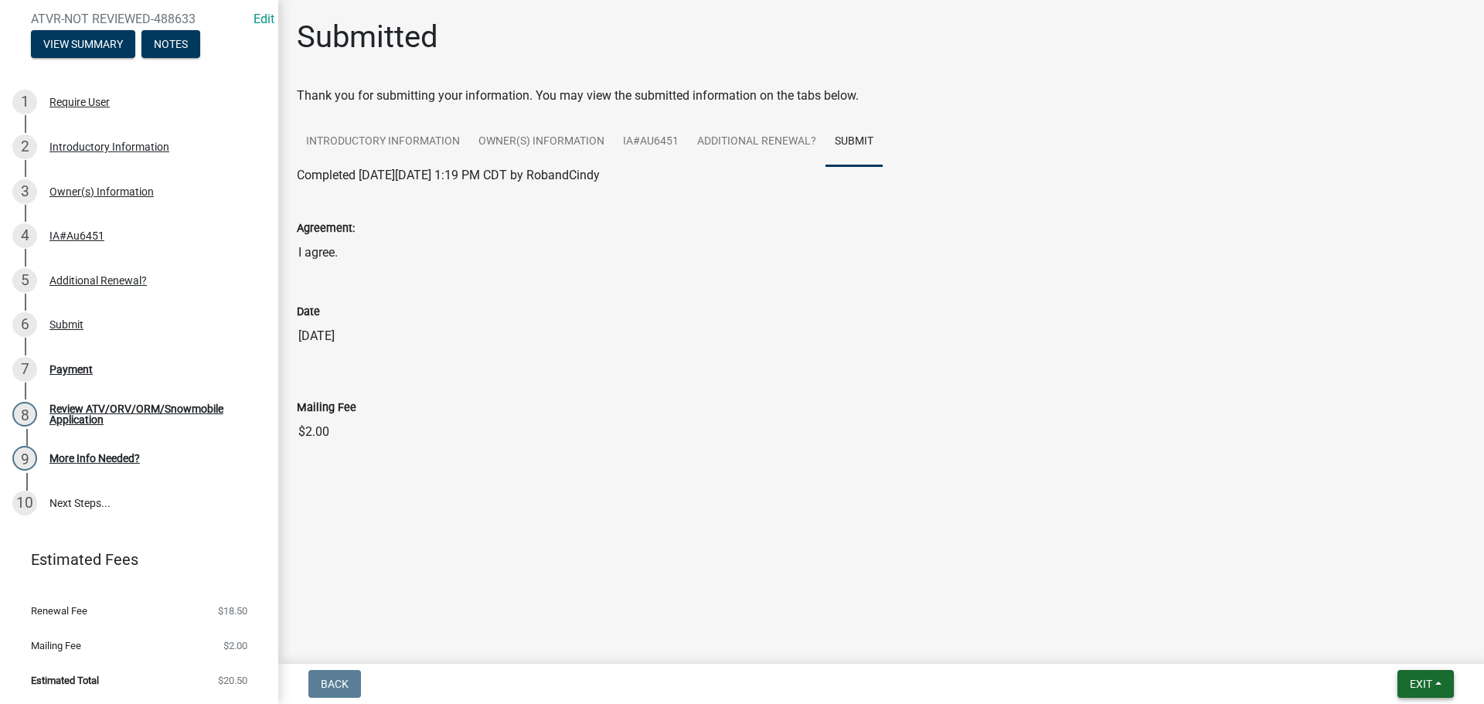
click at [1404, 686] on button "Exit" at bounding box center [1426, 684] width 56 height 28
click at [1385, 642] on button "Save & Exit" at bounding box center [1392, 643] width 124 height 37
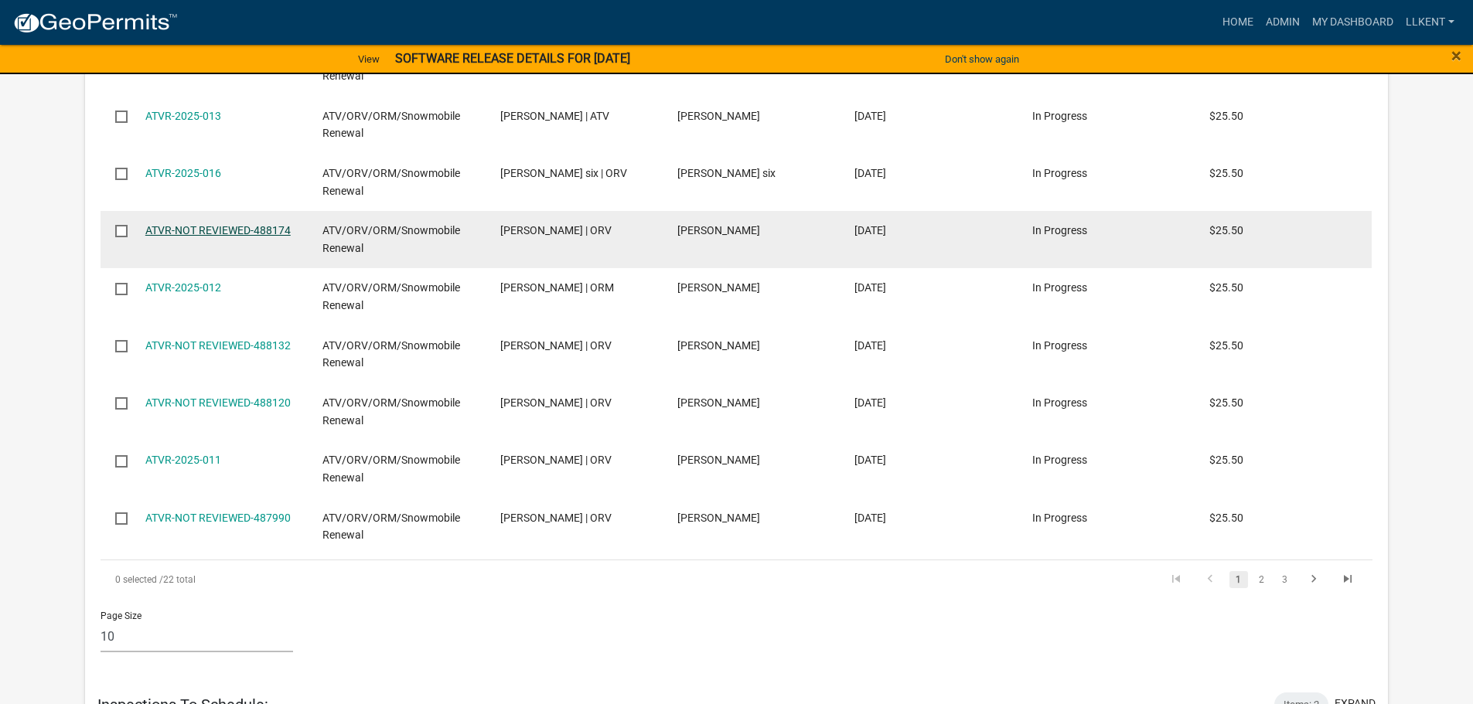
scroll to position [1160, 0]
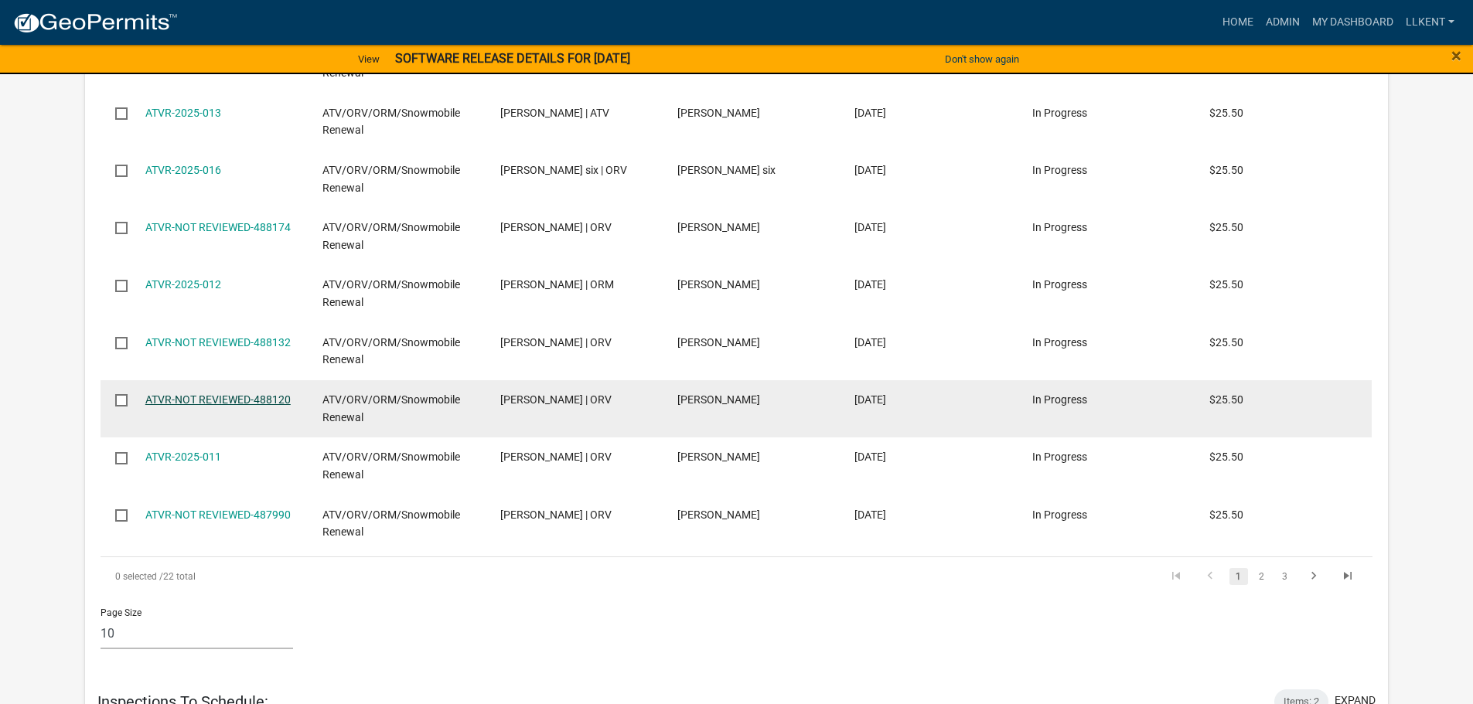
click at [192, 396] on link "ATVR-NOT REVIEWED-488120" at bounding box center [217, 399] width 145 height 12
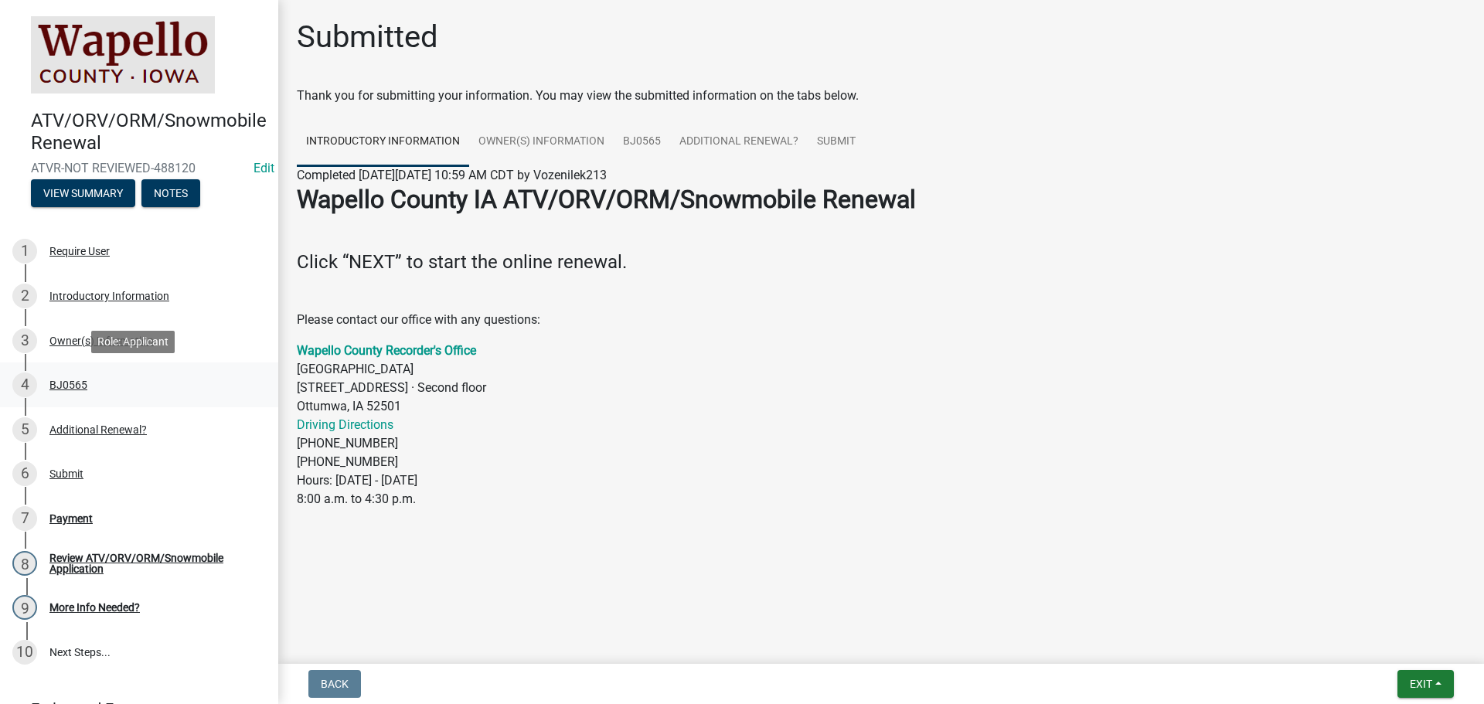
click at [73, 380] on div "BJ0565" at bounding box center [68, 385] width 38 height 11
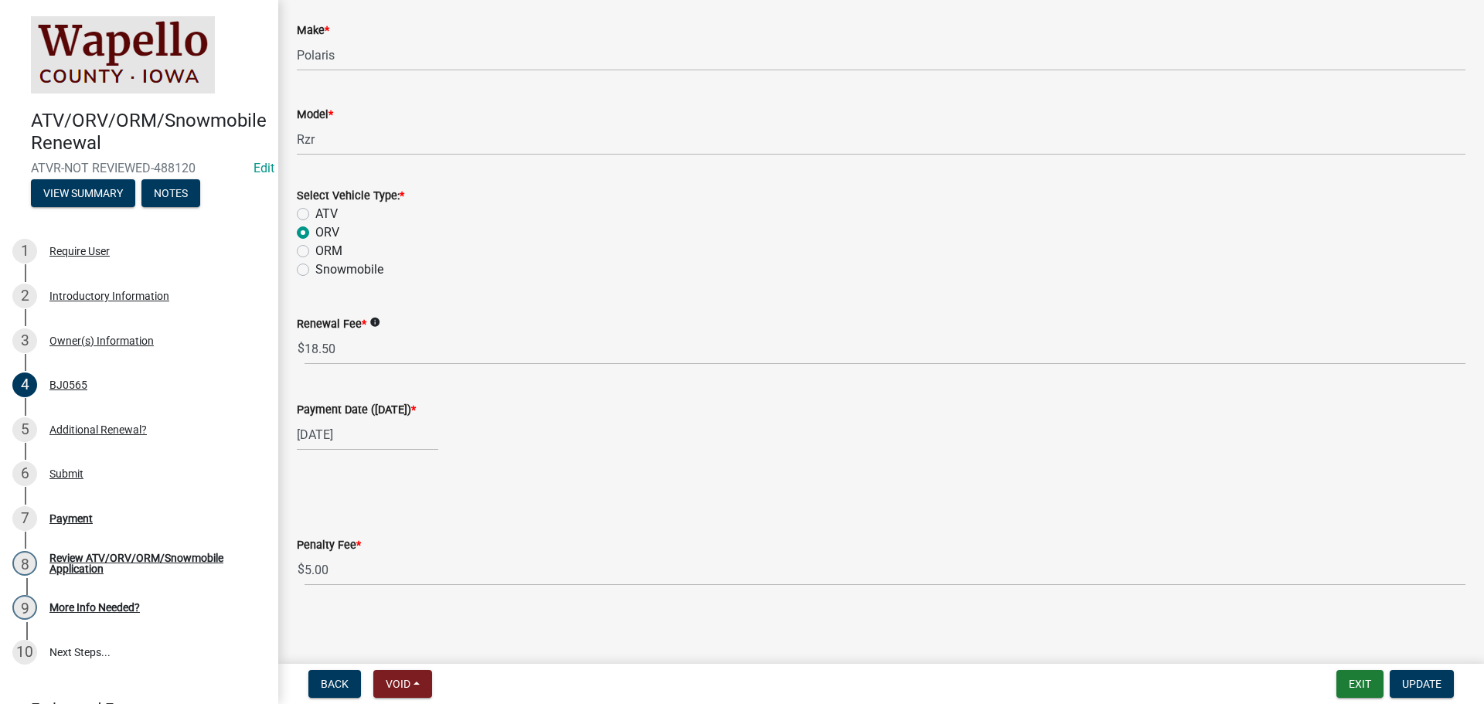
scroll to position [473, 0]
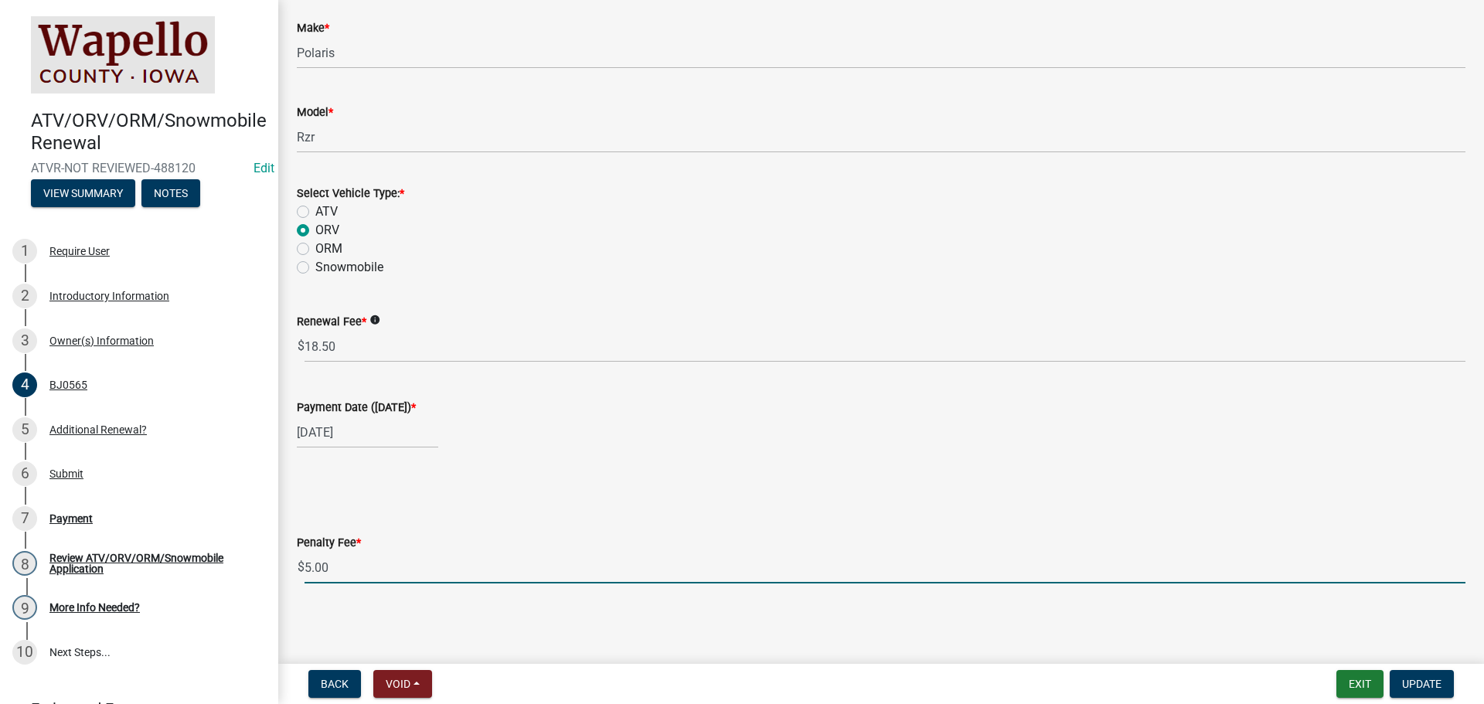
drag, startPoint x: 306, startPoint y: 559, endPoint x: 159, endPoint y: 545, distance: 147.5
click at [273, 551] on div "ATV/ORV/ORM/Snowmobile Renewal ATVR-NOT REVIEWED-488120 Edit View Summary Notes…" at bounding box center [742, 352] width 1484 height 704
type input "0"
click at [1422, 685] on span "Update" at bounding box center [1421, 684] width 39 height 12
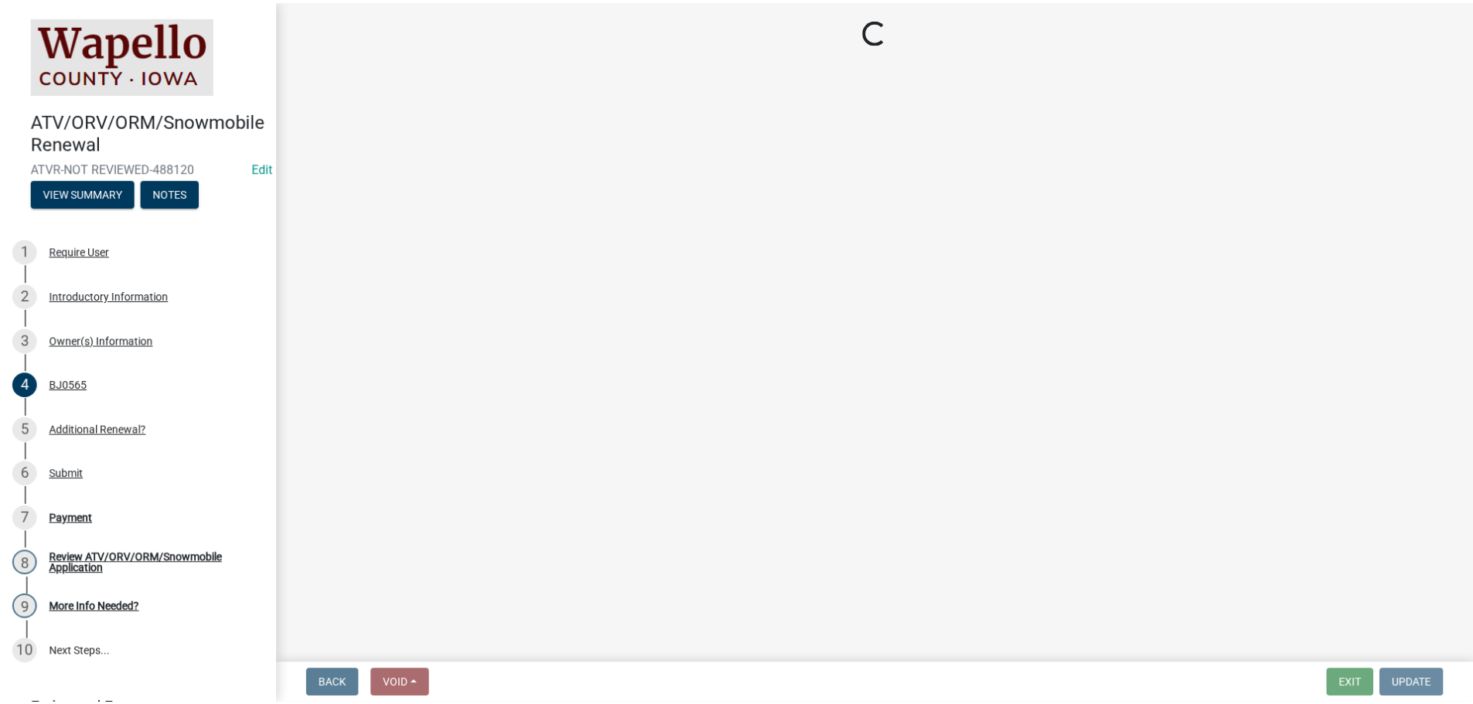
scroll to position [0, 0]
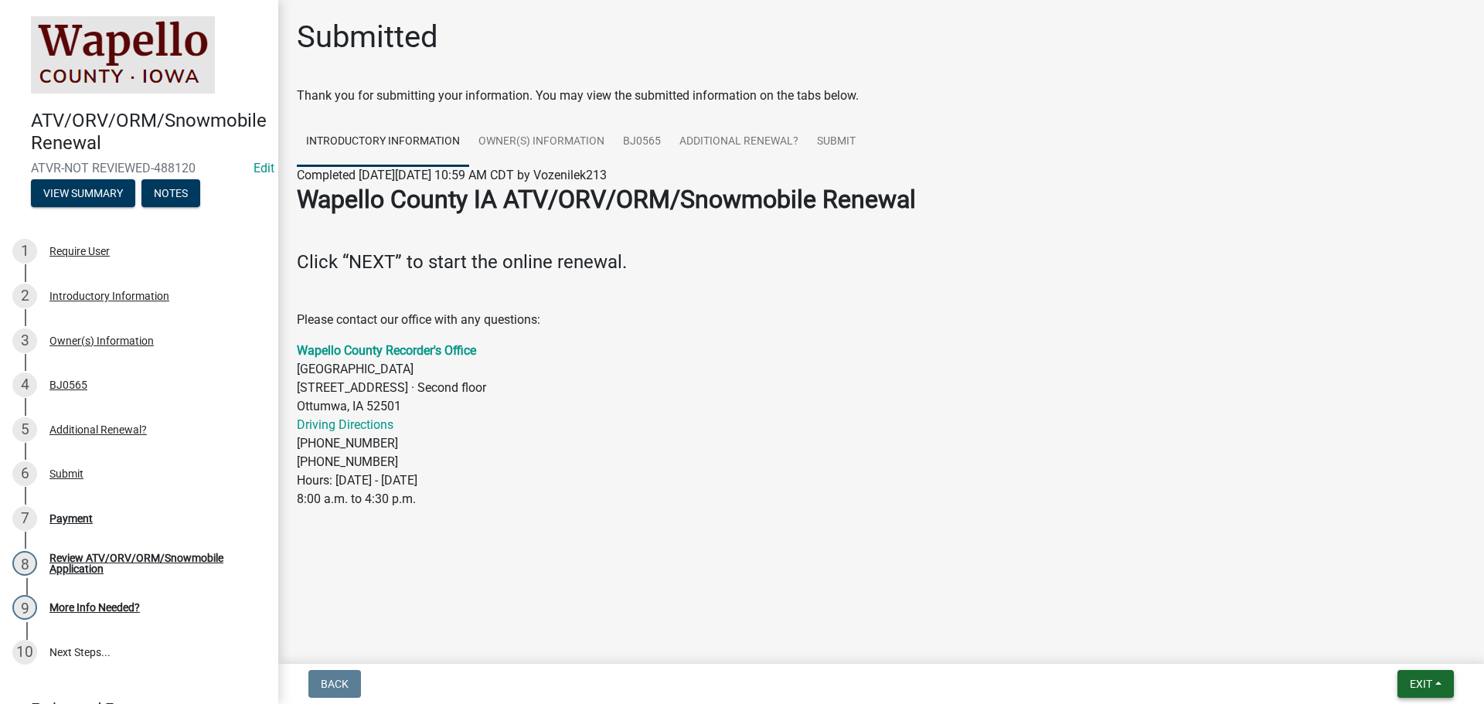
click at [1421, 682] on span "Exit" at bounding box center [1421, 684] width 22 height 12
click at [1372, 636] on button "Save & Exit" at bounding box center [1392, 643] width 124 height 37
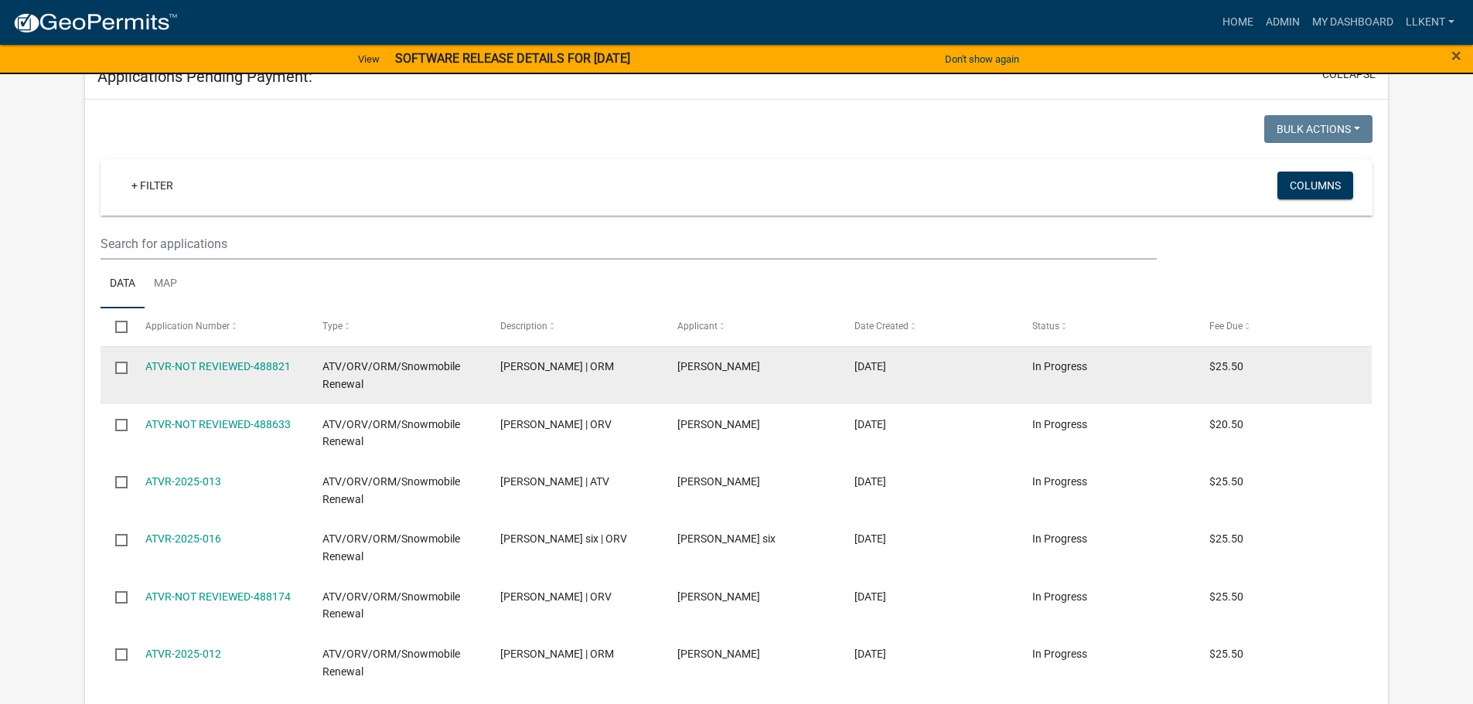
scroll to position [309, 0]
click at [226, 367] on link "ATVR-NOT REVIEWED-488821" at bounding box center [217, 364] width 145 height 12
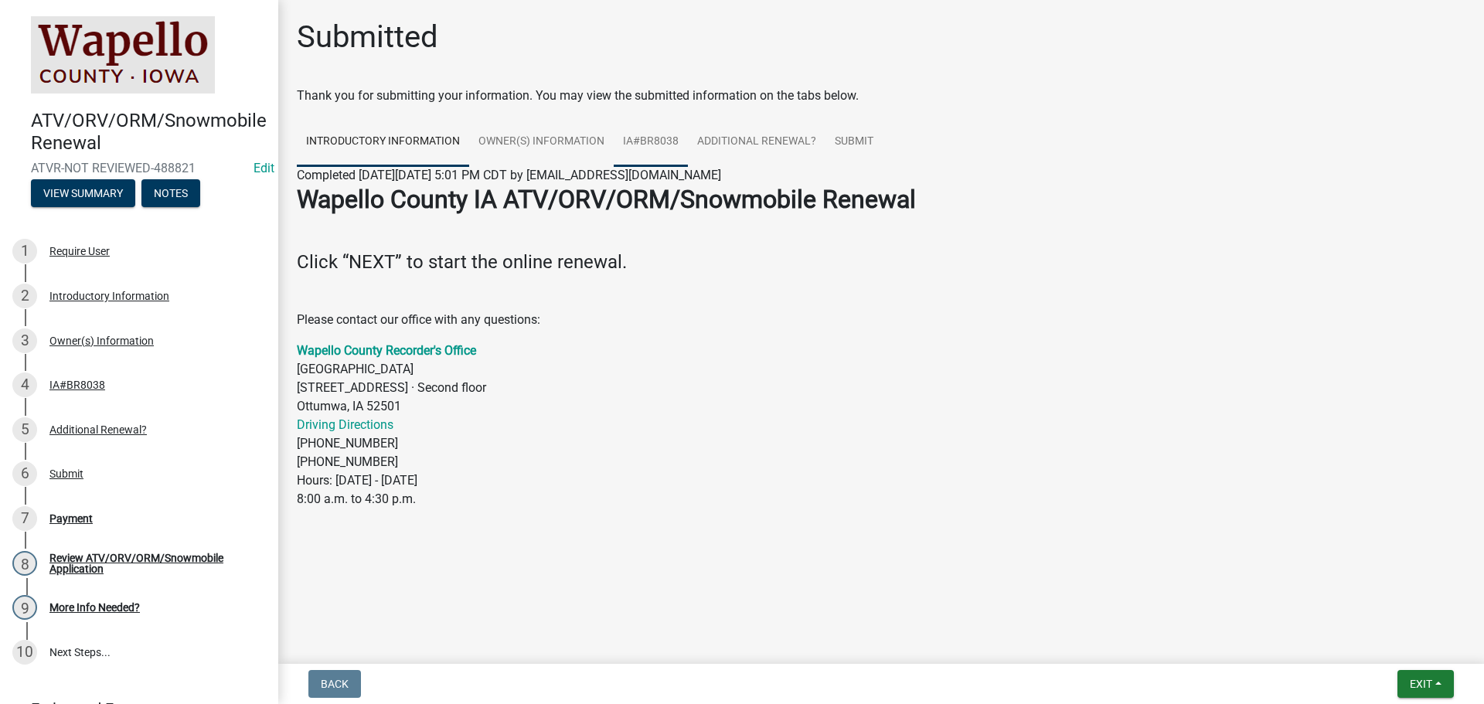
click at [659, 142] on link "IA#BR8038" at bounding box center [651, 141] width 74 height 49
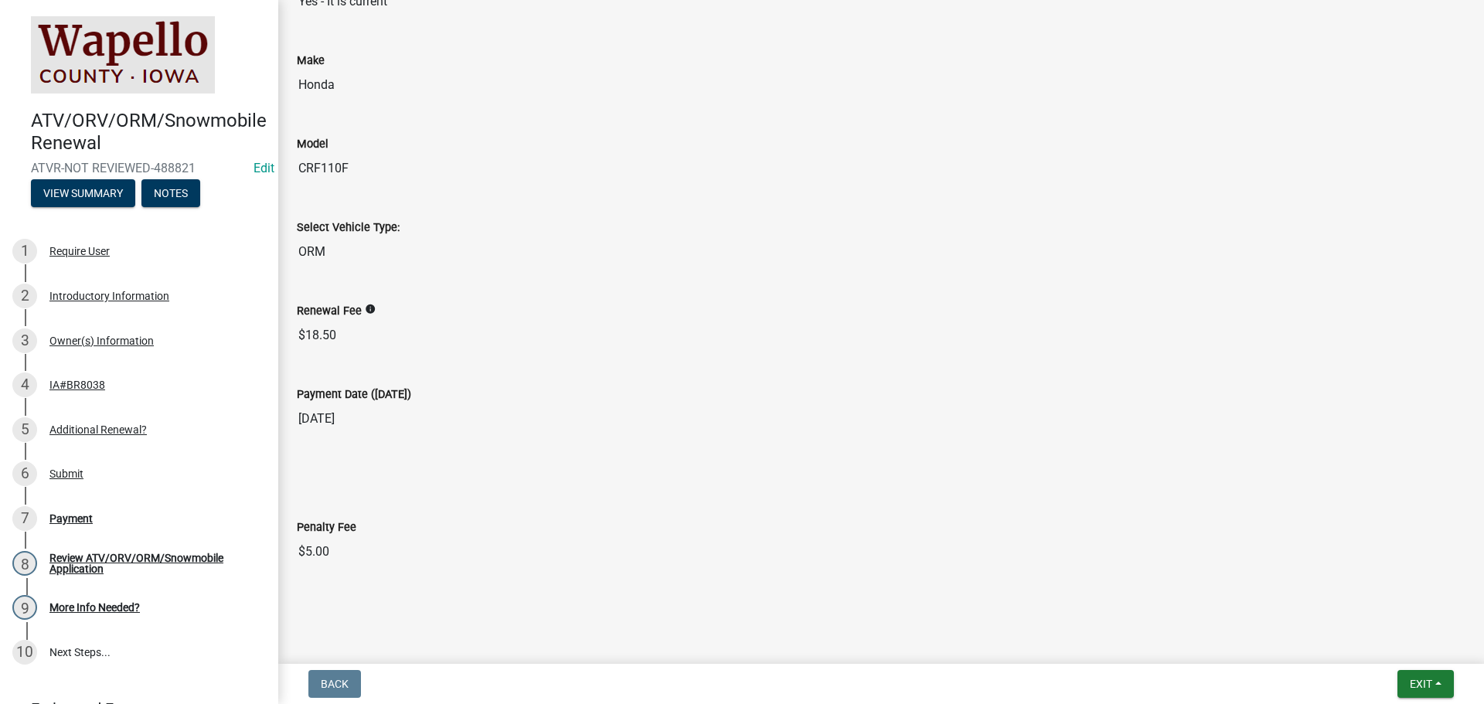
scroll to position [502, 0]
click at [88, 424] on div "Additional Renewal?" at bounding box center [97, 429] width 97 height 11
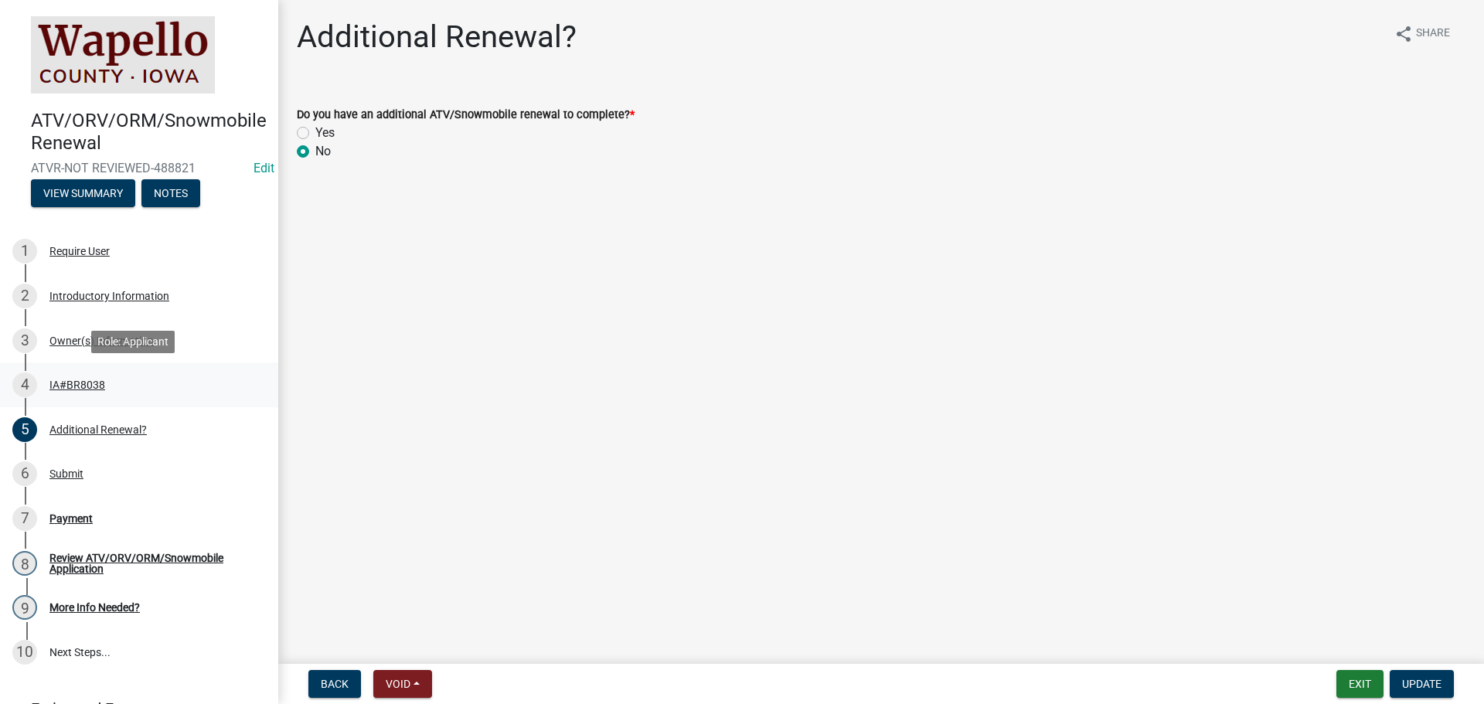
click at [74, 380] on div "IA#BR8038" at bounding box center [77, 385] width 56 height 11
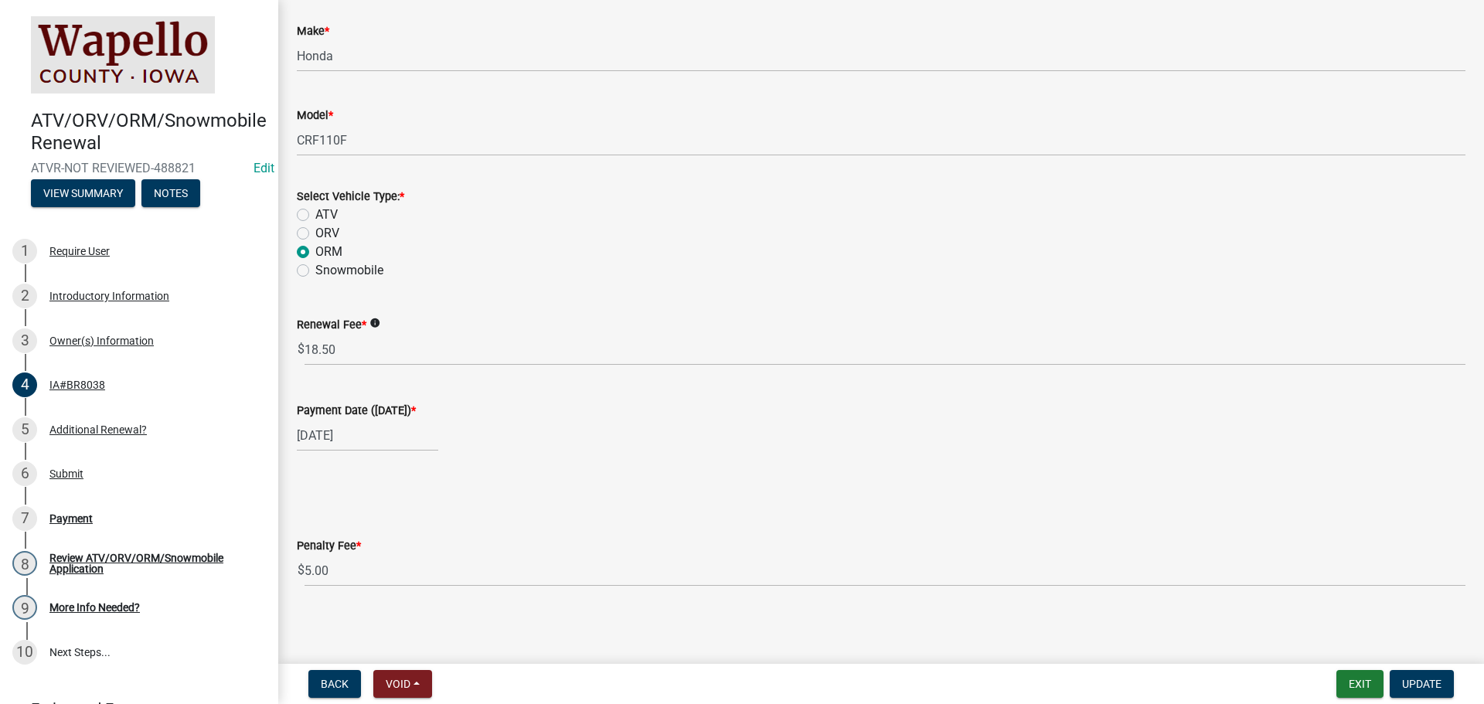
scroll to position [473, 0]
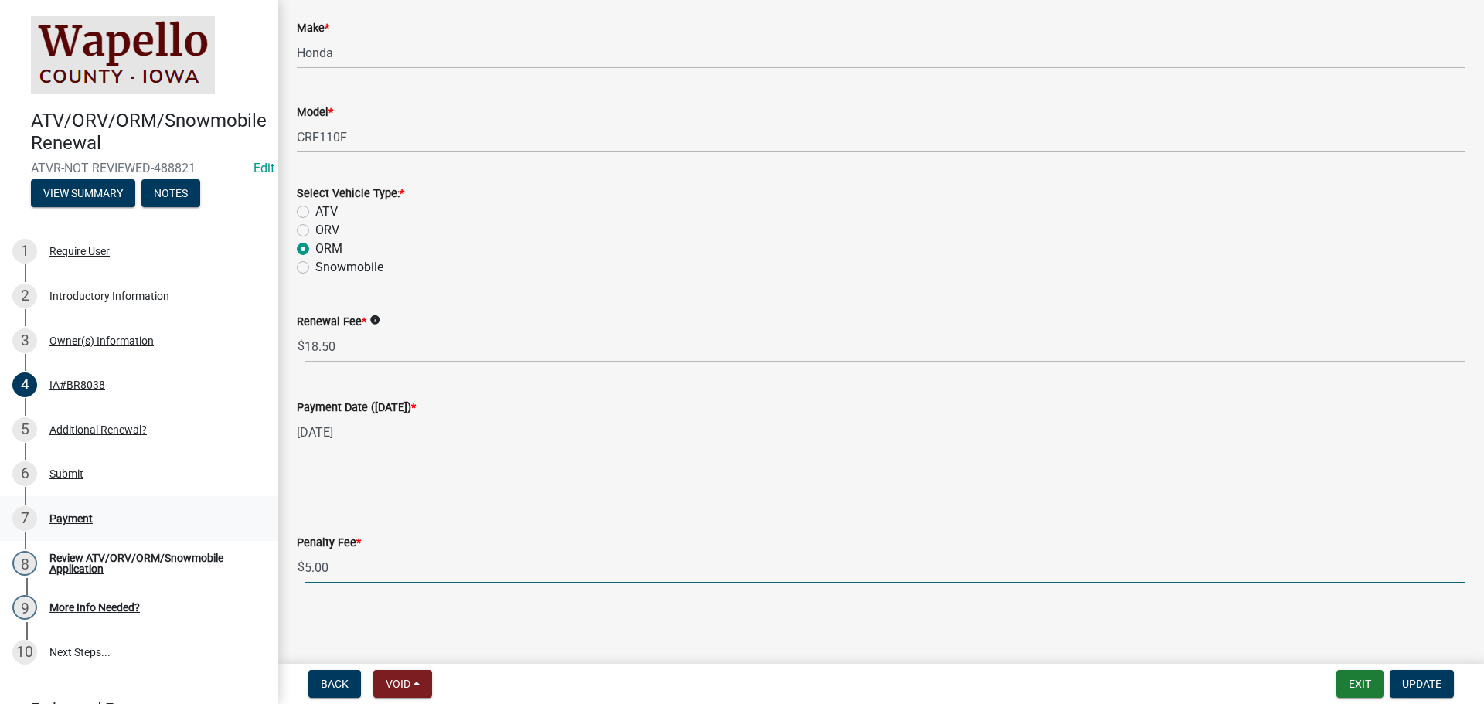
drag, startPoint x: 332, startPoint y: 567, endPoint x: 93, endPoint y: 499, distance: 249.1
click at [298, 560] on div "$ 5.00" at bounding box center [881, 568] width 1169 height 32
type input "0"
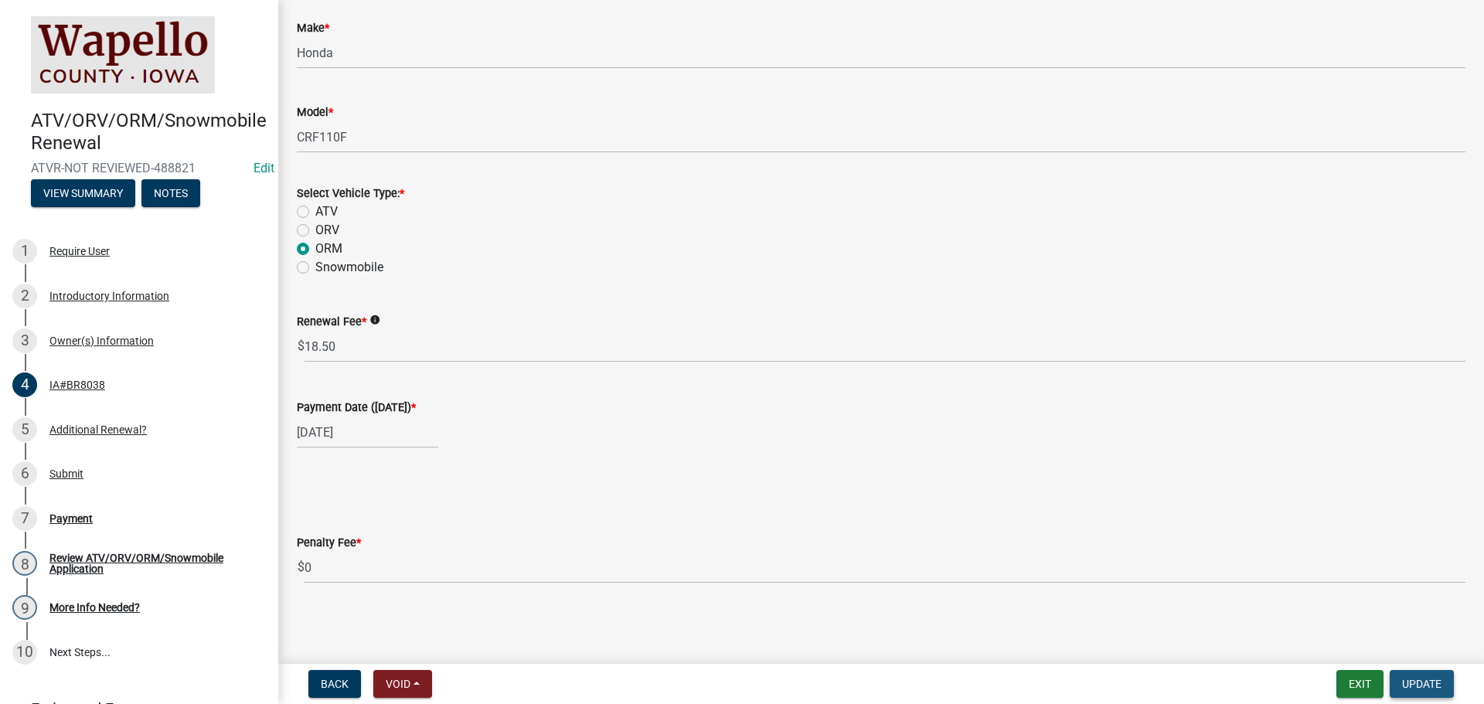
click at [1412, 676] on button "Update" at bounding box center [1422, 684] width 64 height 28
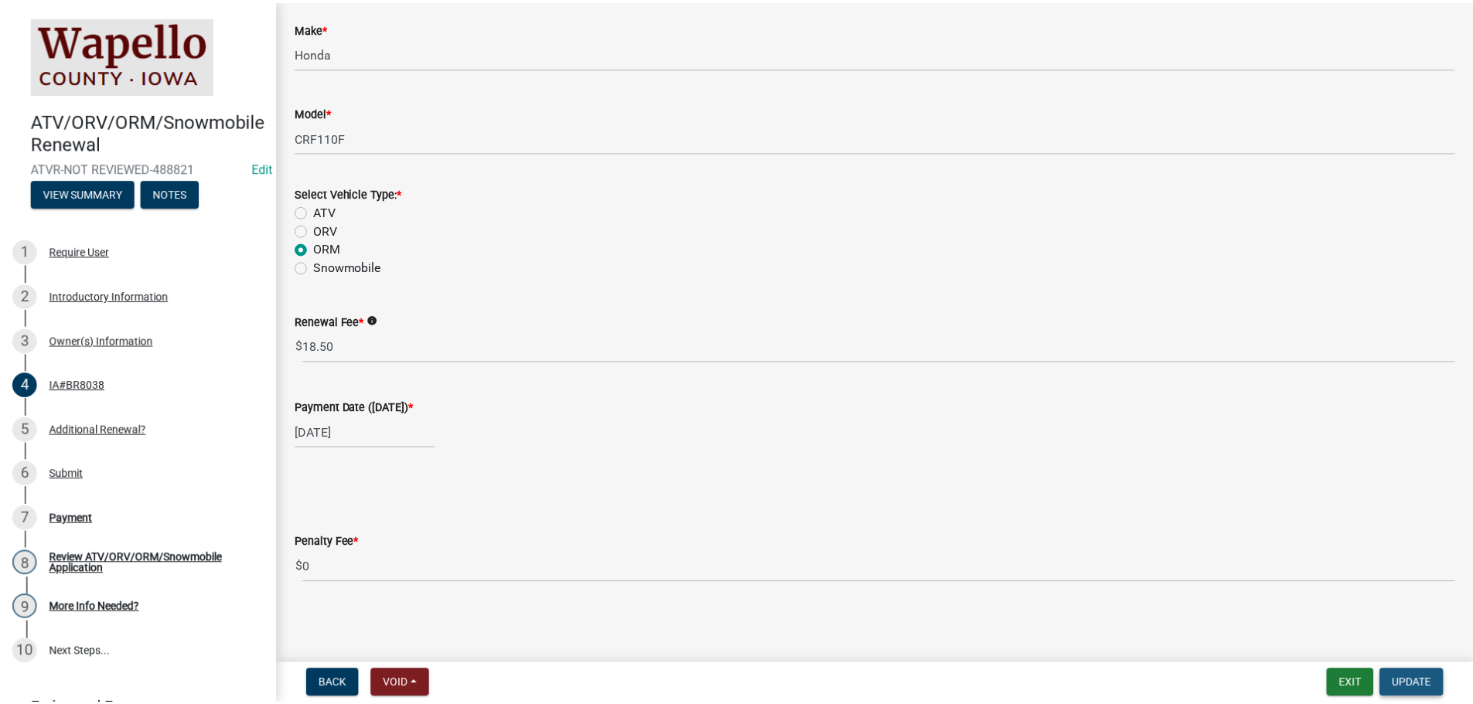
scroll to position [0, 0]
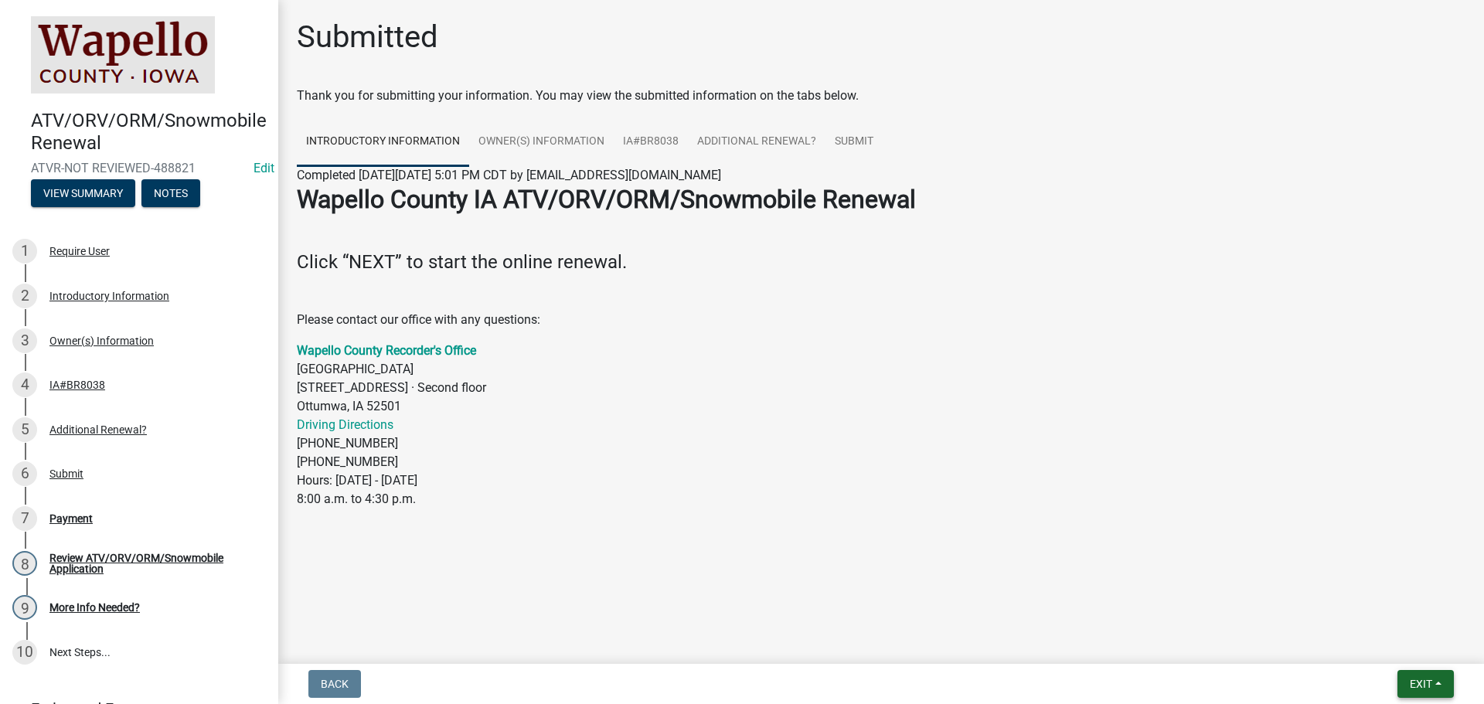
click at [1431, 679] on span "Exit" at bounding box center [1421, 684] width 22 height 12
click at [1395, 642] on button "Save & Exit" at bounding box center [1392, 643] width 124 height 37
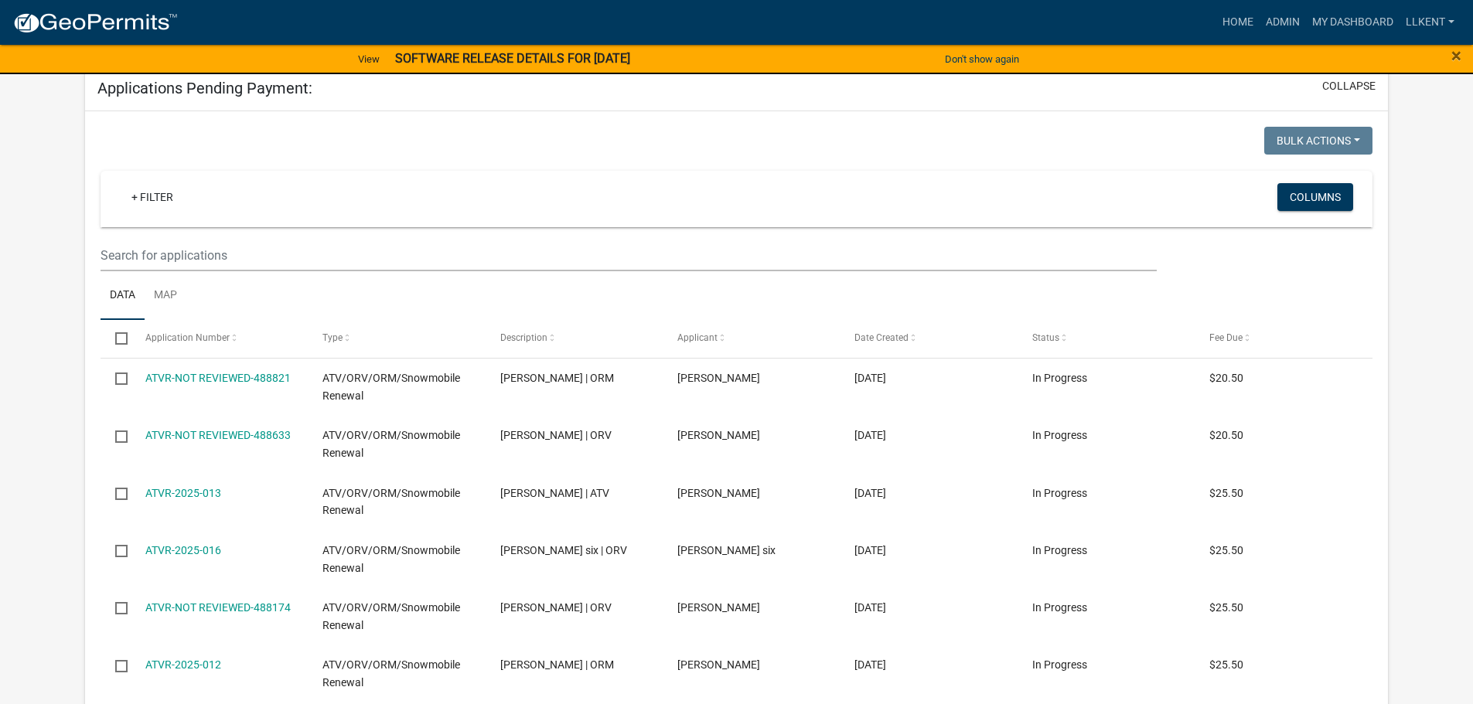
scroll to position [833, 0]
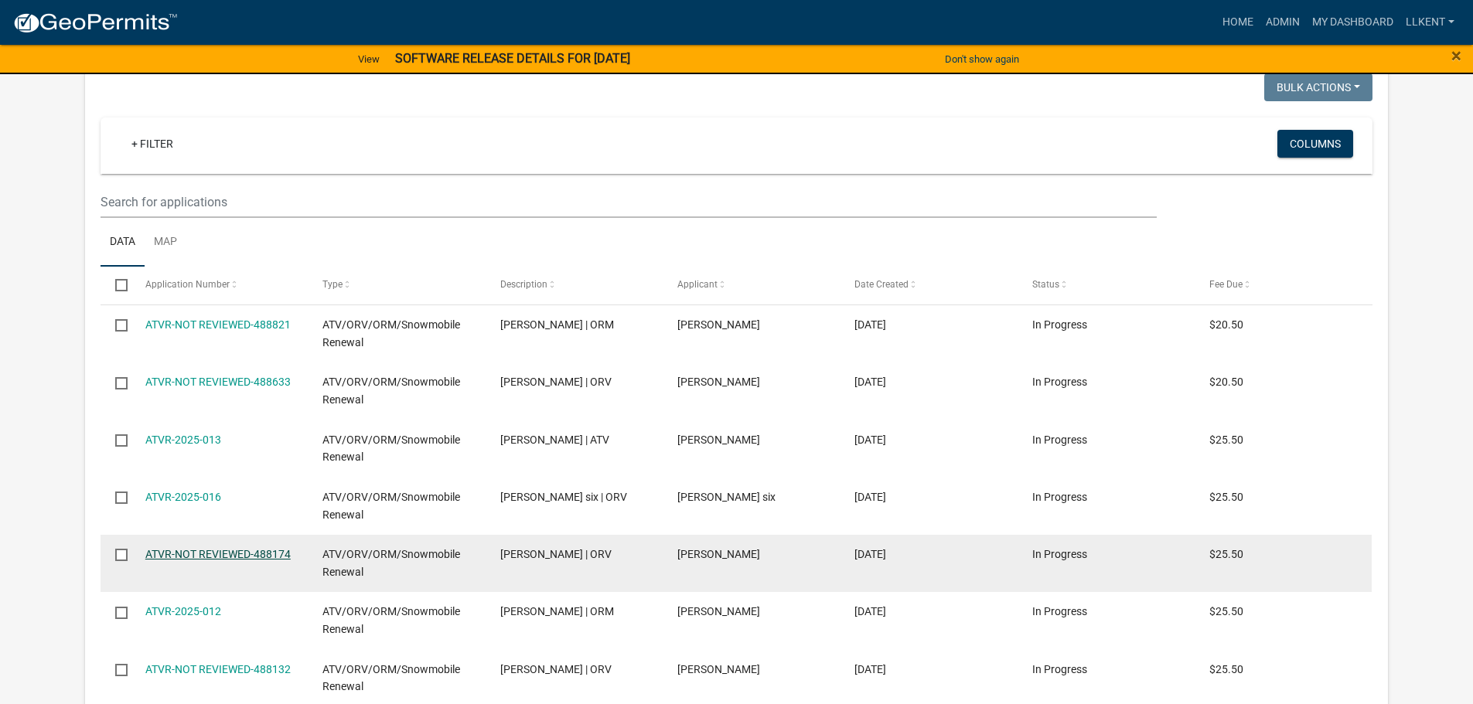
click at [157, 553] on link "ATVR-NOT REVIEWED-488174" at bounding box center [217, 554] width 145 height 12
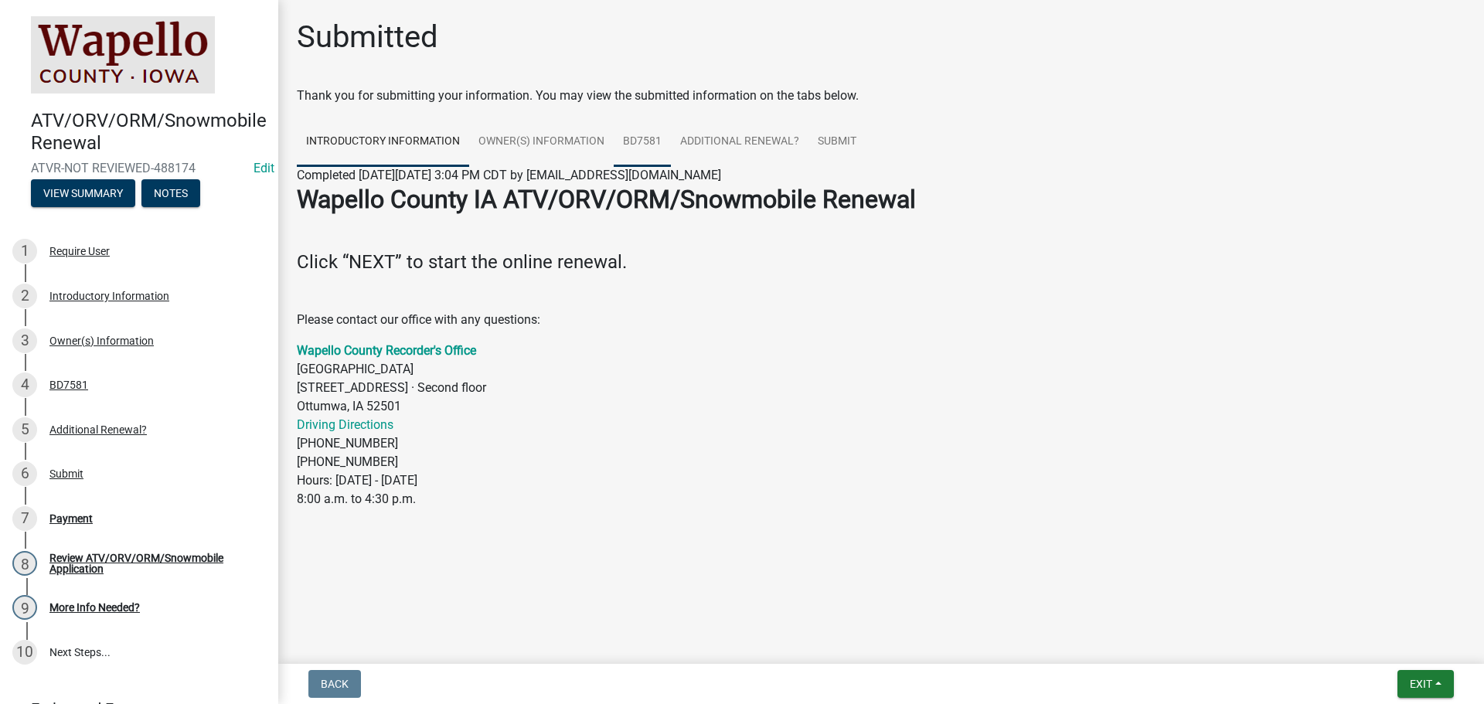
click at [631, 138] on link "BD7581" at bounding box center [642, 141] width 57 height 49
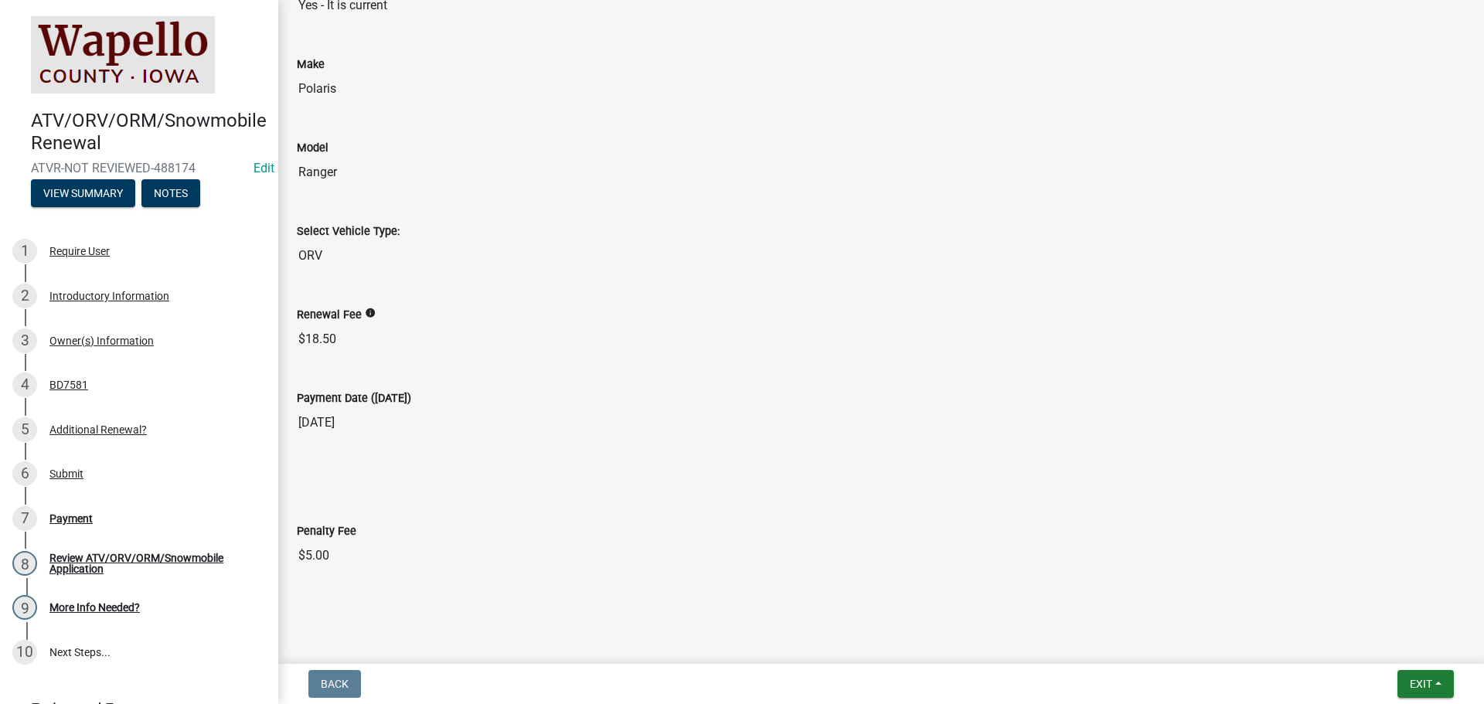
scroll to position [502, 0]
drag, startPoint x: 346, startPoint y: 543, endPoint x: 116, endPoint y: 526, distance: 230.9
click at [186, 537] on div "ATV/ORV/ORM/Snowmobile Renewal ATVR-NOT REVIEWED-488174 Edit View Summary Notes…" at bounding box center [742, 352] width 1484 height 704
click at [338, 533] on div "Penalty Fee" at bounding box center [881, 526] width 1169 height 19
drag, startPoint x: 302, startPoint y: 543, endPoint x: 186, endPoint y: 509, distance: 120.8
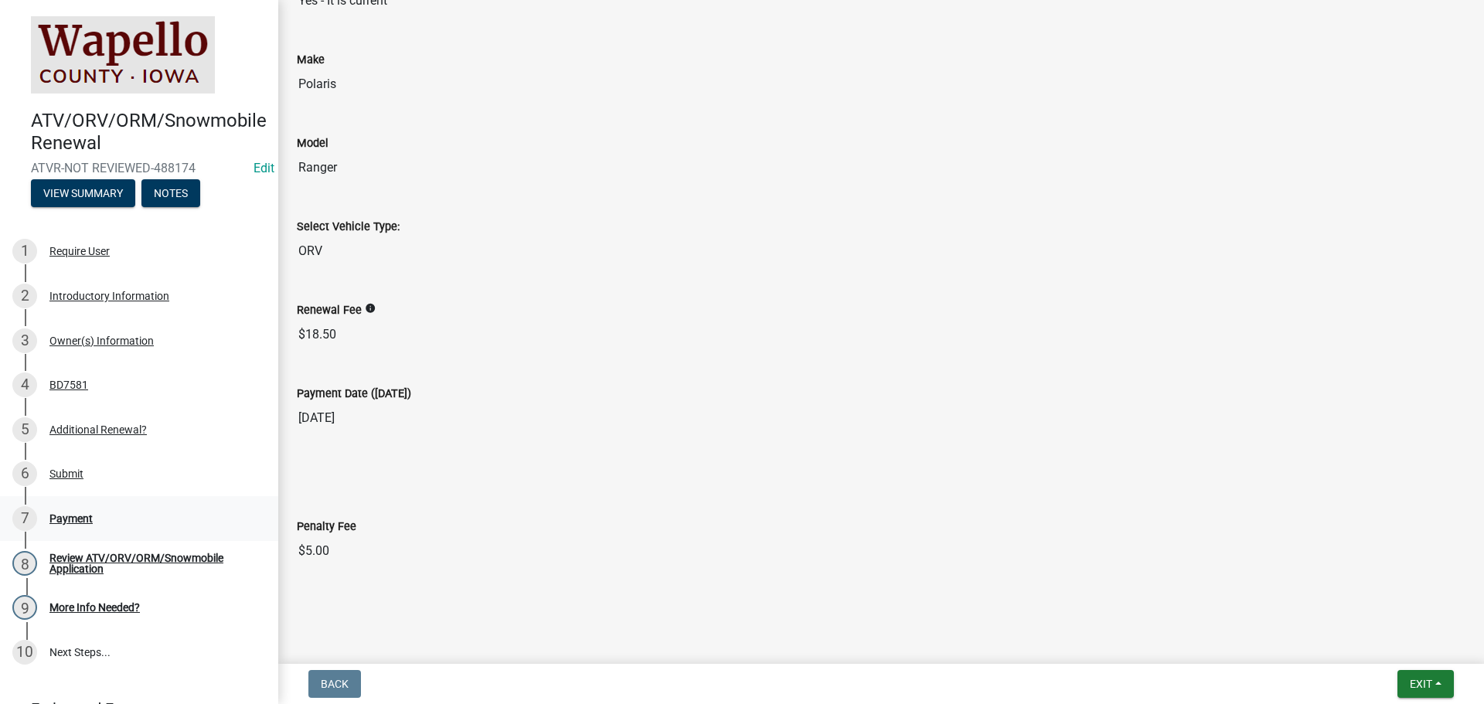
click at [258, 527] on div "ATV/ORV/ORM/Snowmobile Renewal ATVR-NOT REVIEWED-488174 Edit View Summary Notes…" at bounding box center [742, 352] width 1484 height 704
click at [402, 554] on input "$5.00" at bounding box center [881, 551] width 1169 height 31
drag, startPoint x: 371, startPoint y: 557, endPoint x: 355, endPoint y: 553, distance: 16.5
click at [355, 553] on input "$5.00" at bounding box center [881, 551] width 1169 height 31
click at [1418, 687] on span "Exit" at bounding box center [1421, 684] width 22 height 12
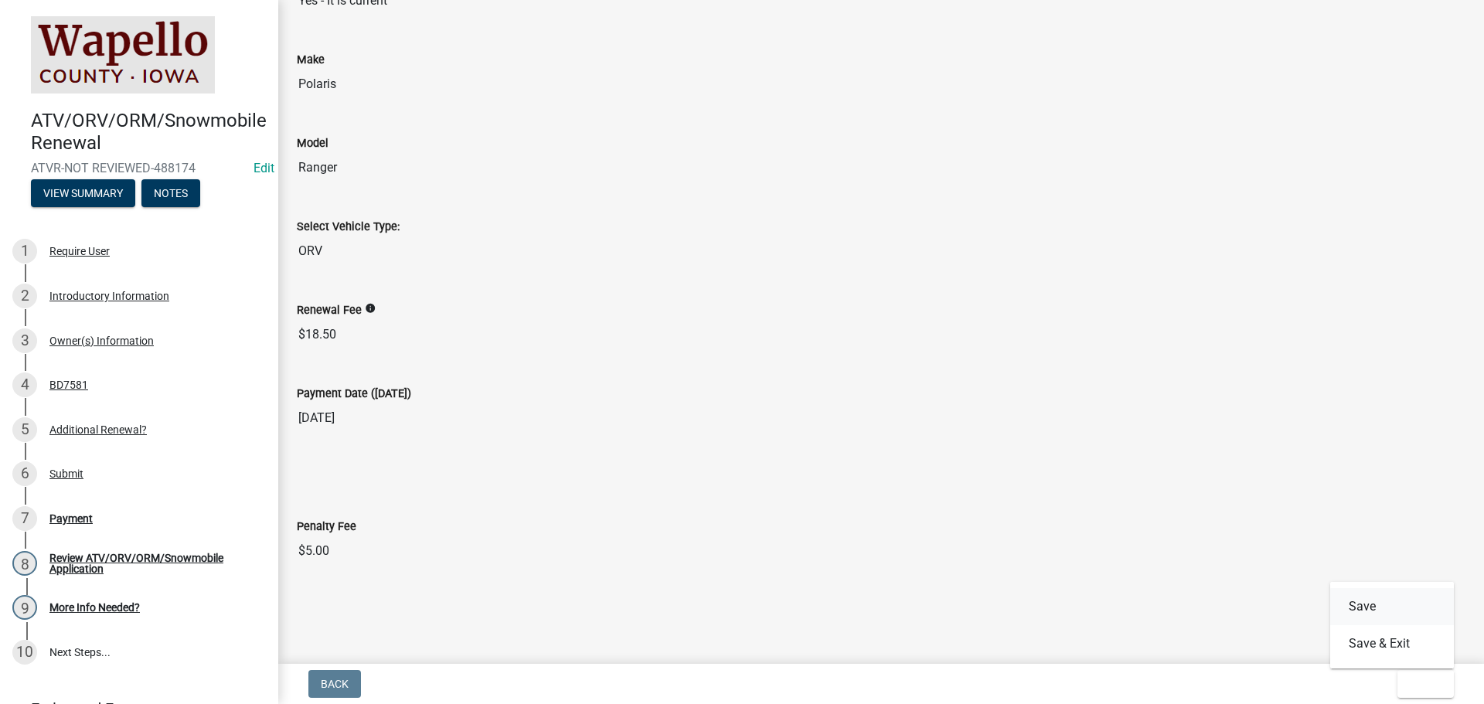
click at [1380, 608] on button "Save" at bounding box center [1392, 606] width 124 height 37
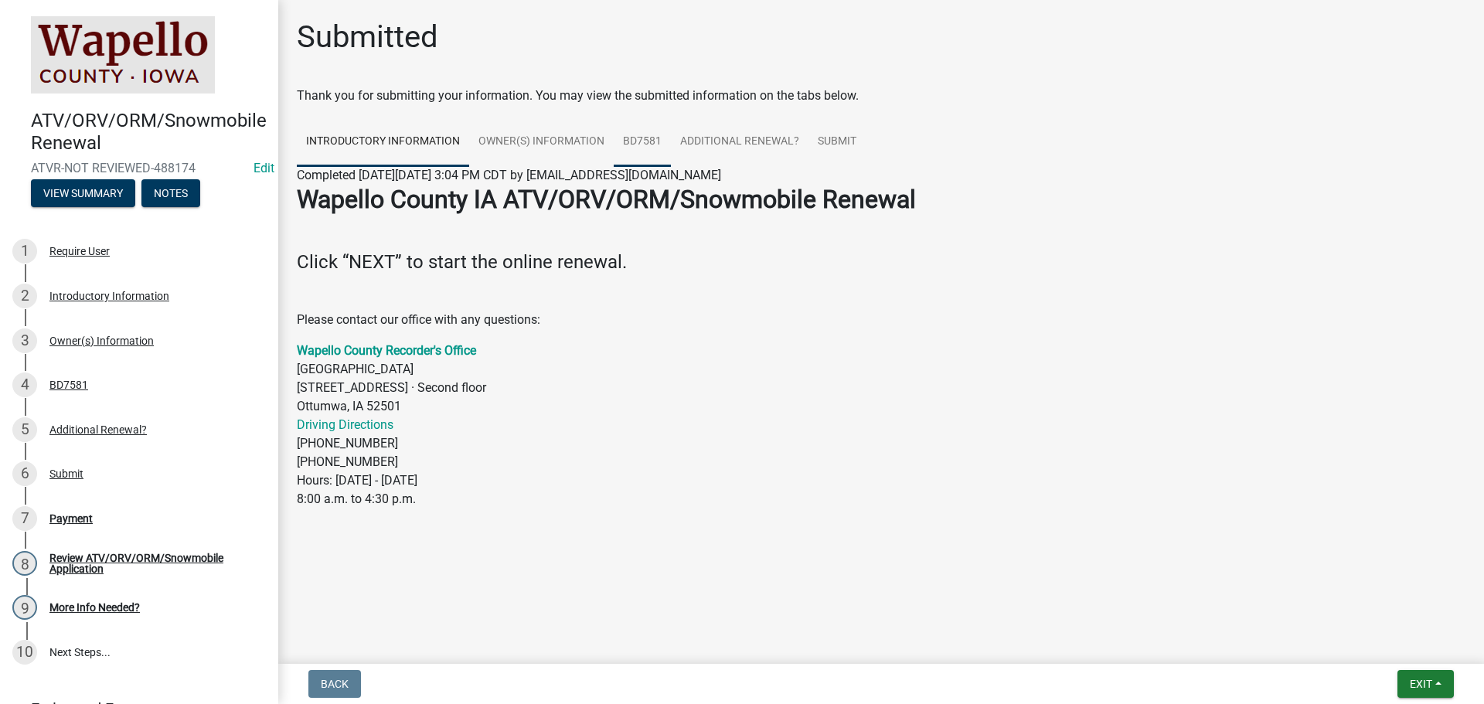
click at [649, 138] on link "BD7581" at bounding box center [642, 141] width 57 height 49
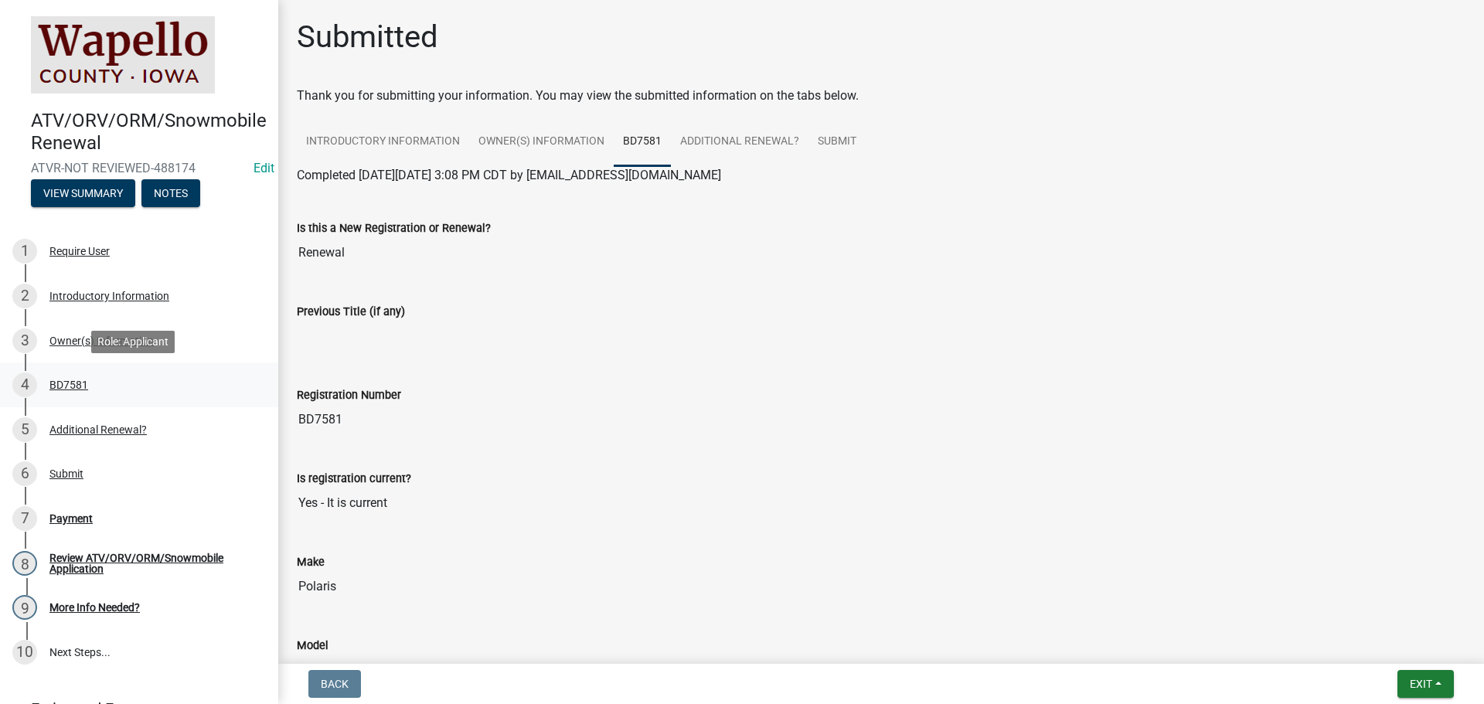
click at [71, 383] on div "BD7581" at bounding box center [68, 385] width 39 height 11
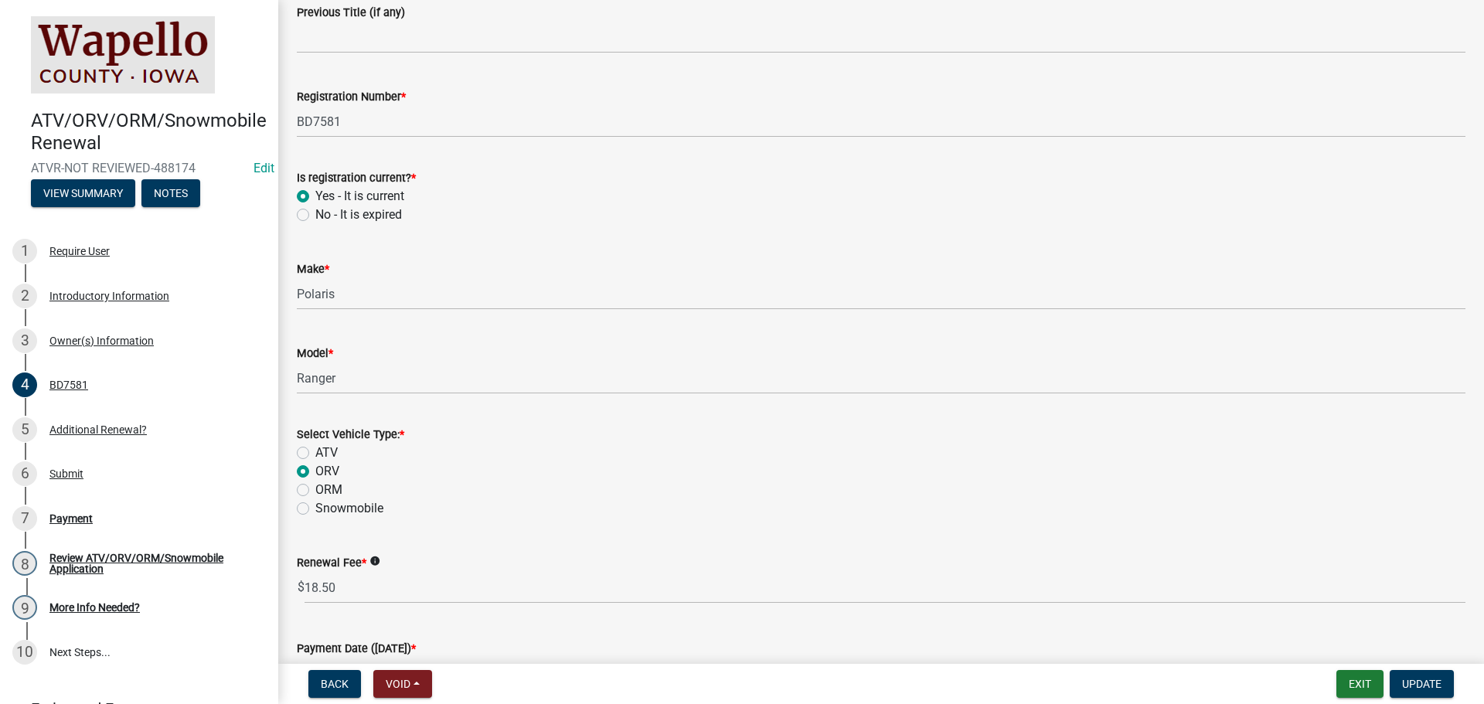
scroll to position [473, 0]
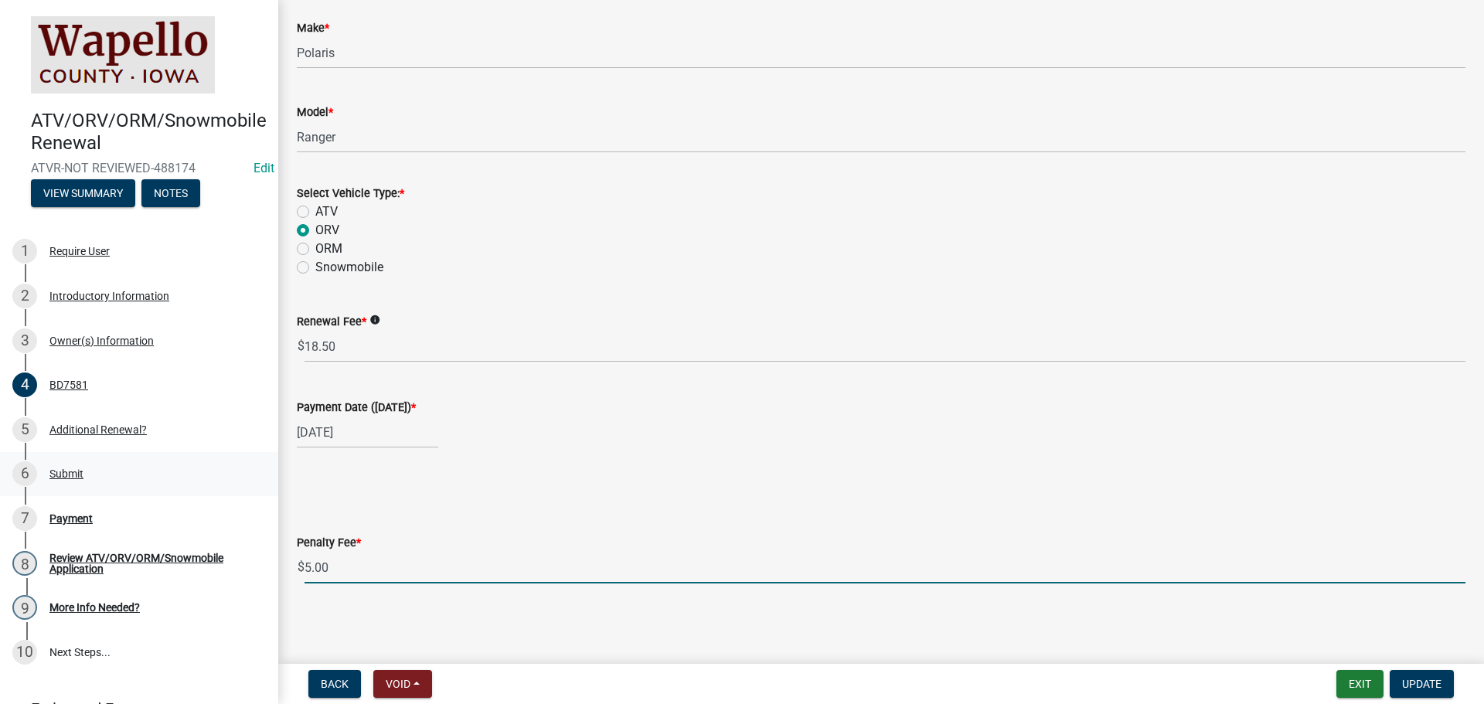
drag, startPoint x: 364, startPoint y: 563, endPoint x: 22, endPoint y: 464, distance: 356.5
click at [267, 547] on div "ATV/ORV/ORM/Snowmobile Renewal ATVR-NOT REVIEWED-488174 Edit View Summary Notes…" at bounding box center [742, 352] width 1484 height 704
type input "0"
drag, startPoint x: 1409, startPoint y: 676, endPoint x: 1392, endPoint y: 643, distance: 36.7
click at [1408, 676] on button "Update" at bounding box center [1422, 684] width 64 height 28
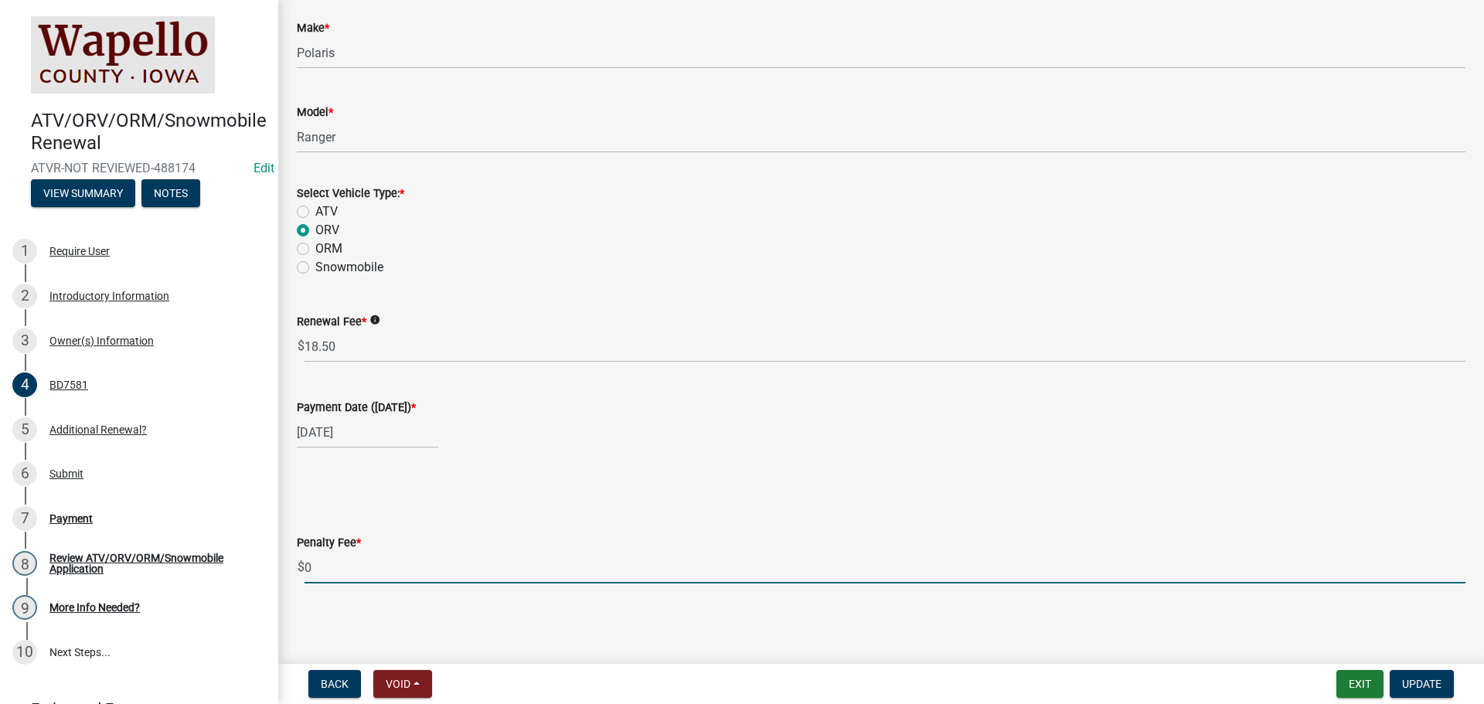
scroll to position [0, 0]
